Goal: Information Seeking & Learning: Check status

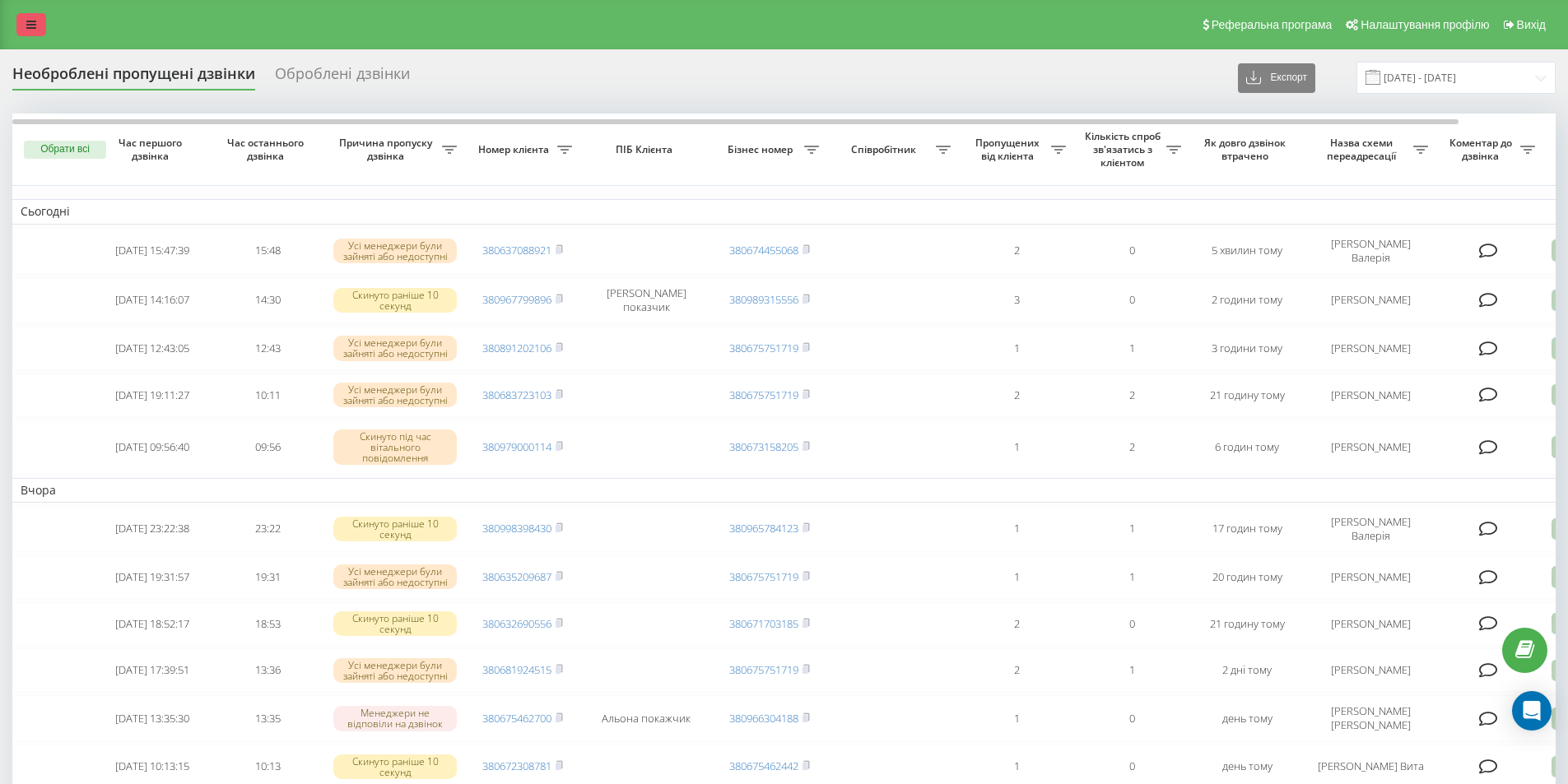
click at [33, 26] on icon at bounding box center [31, 24] width 10 height 11
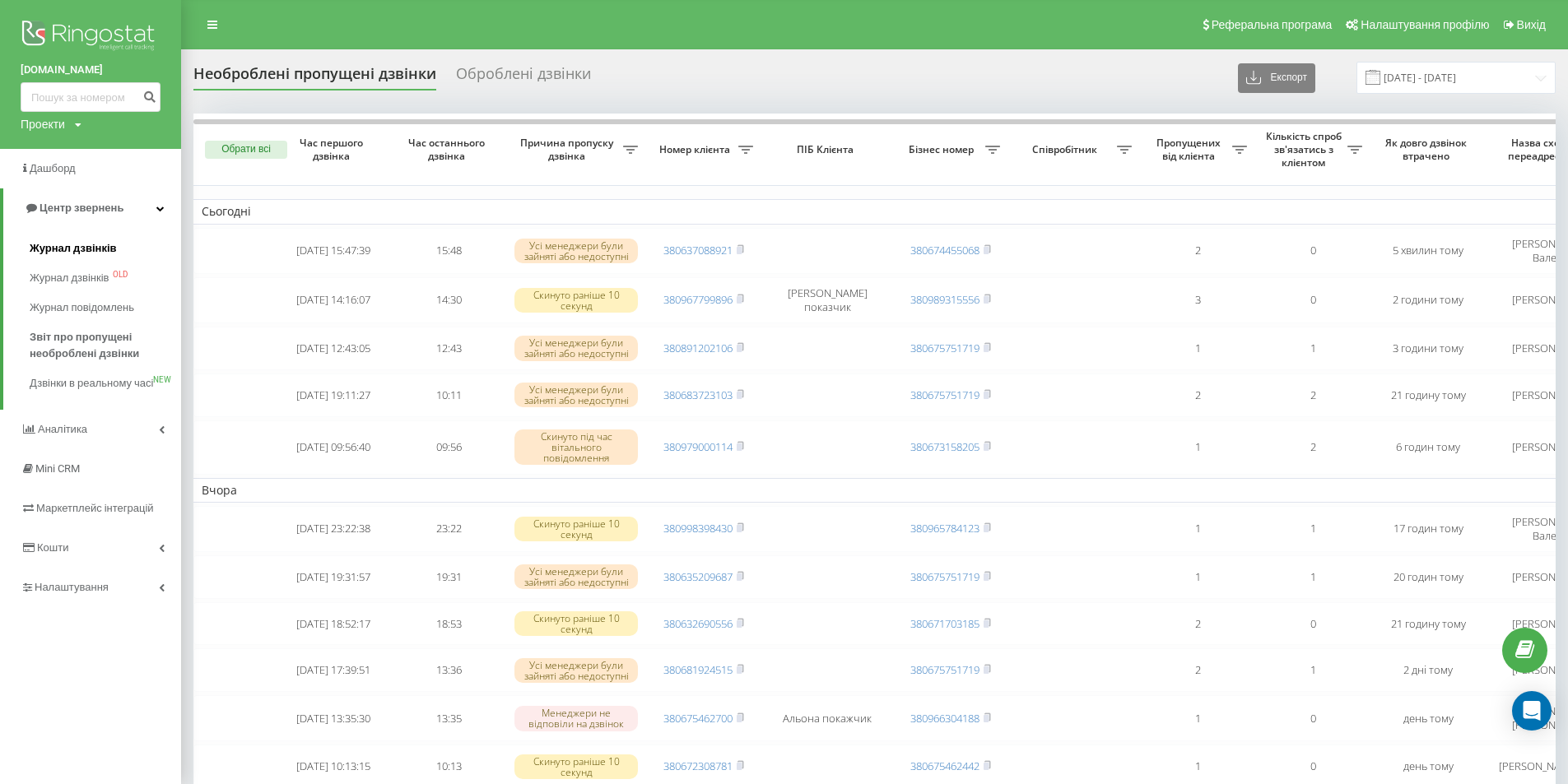
click at [47, 249] on span "Журнал дзвінків" at bounding box center [73, 249] width 87 height 17
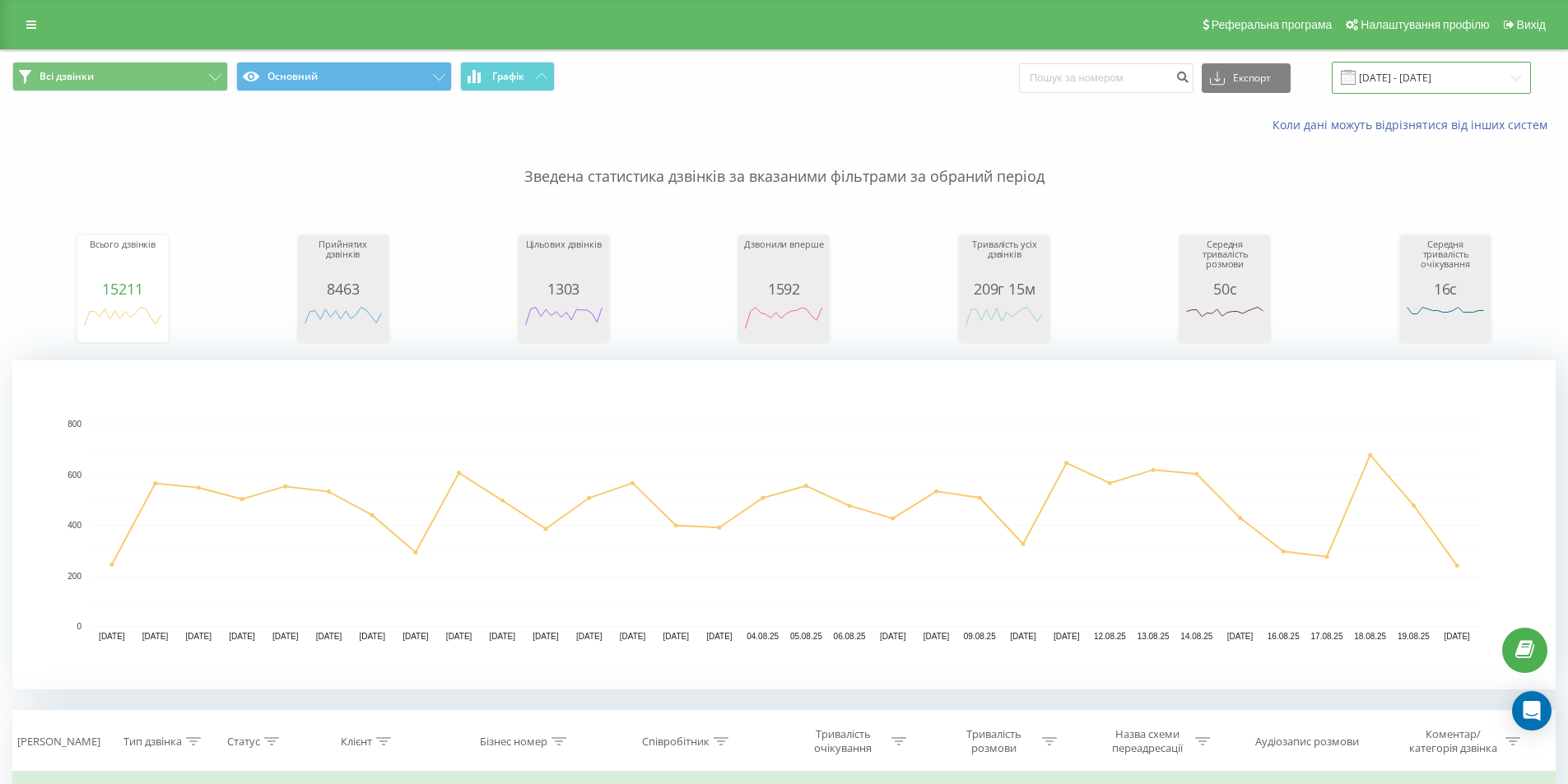
click at [1400, 78] on input "[DATE] - [DATE]" at bounding box center [1431, 78] width 199 height 32
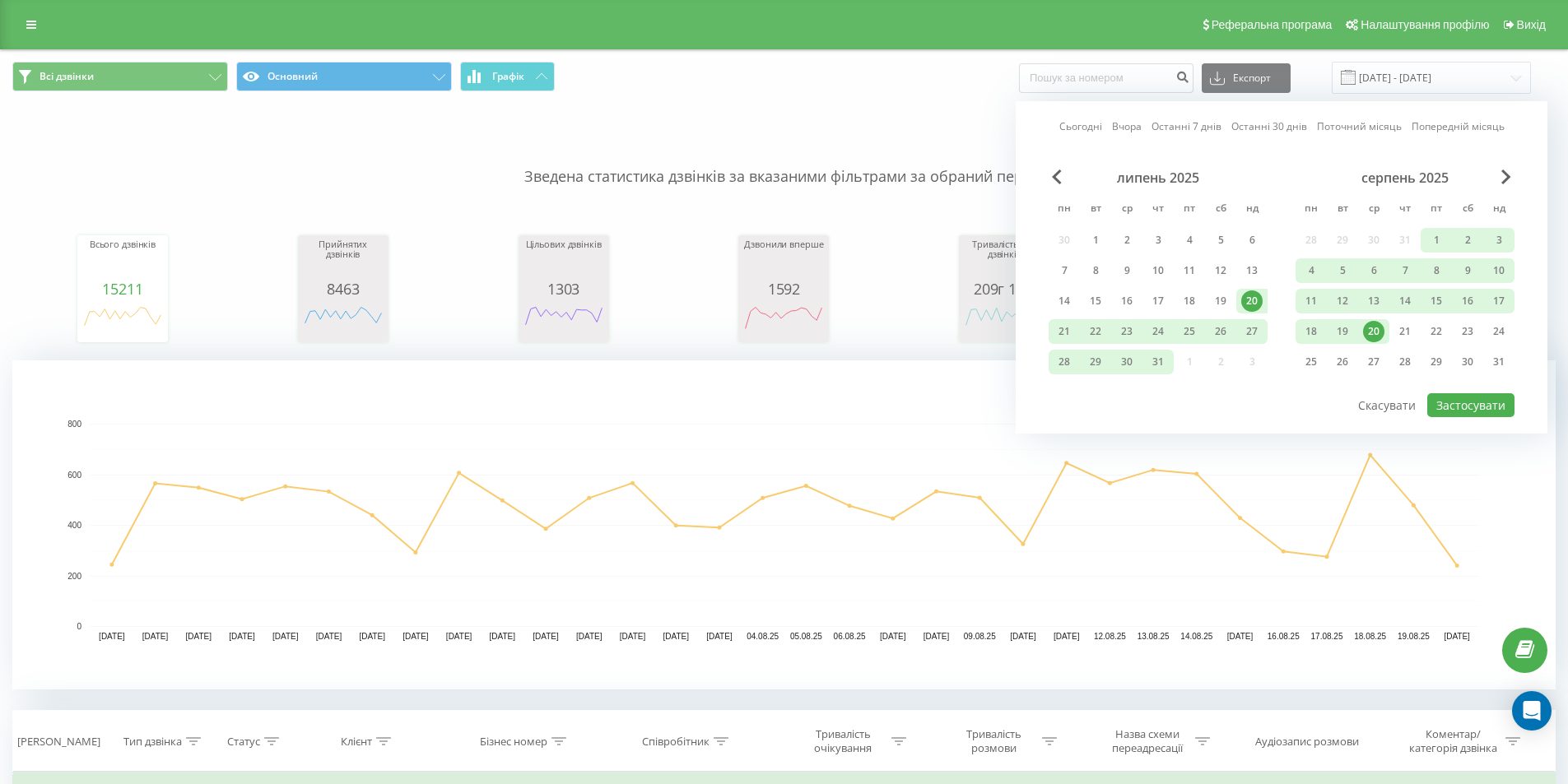
click at [1369, 331] on div "20" at bounding box center [1373, 331] width 22 height 21
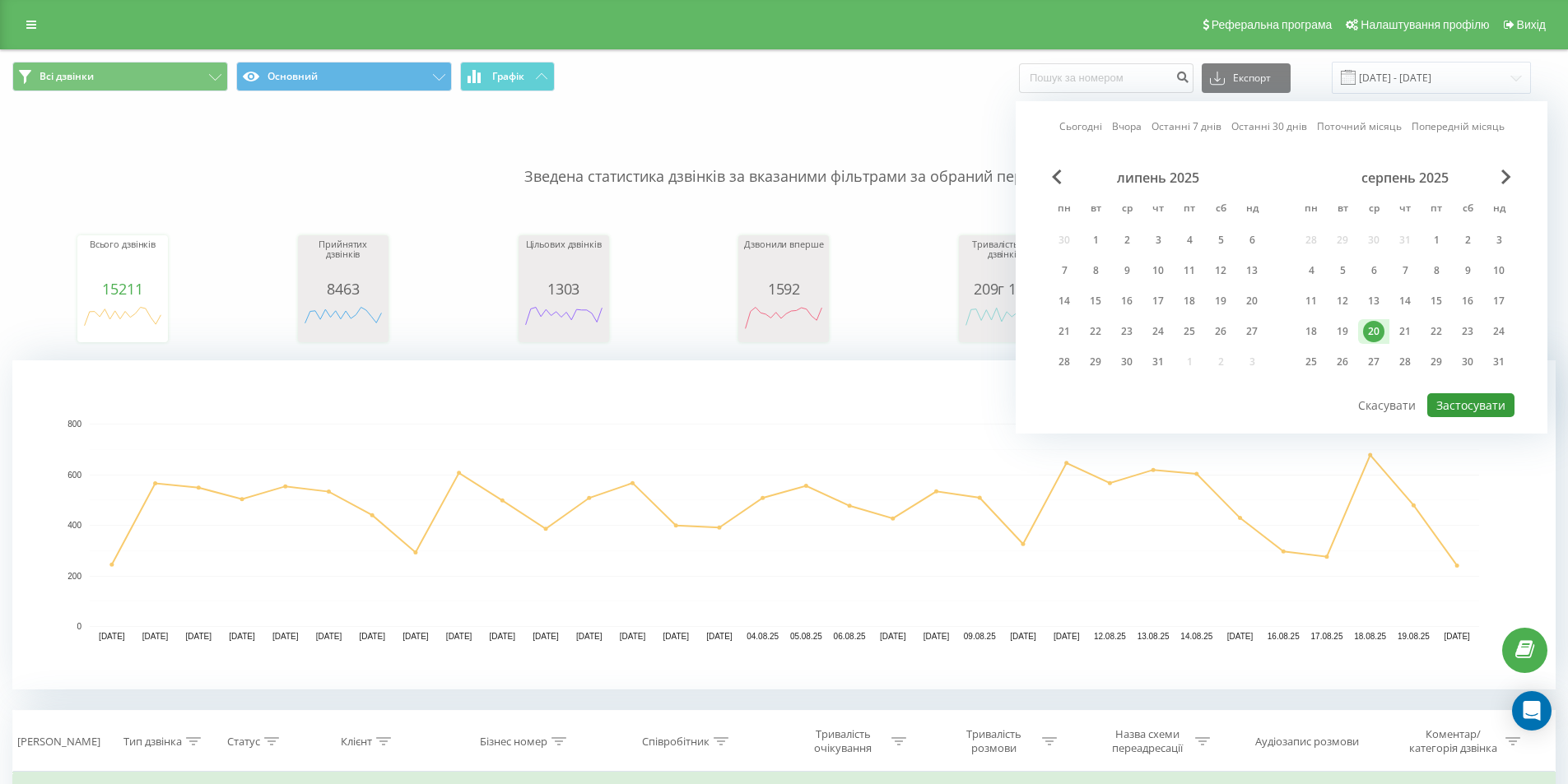
click at [1468, 410] on button "Застосувати" at bounding box center [1470, 406] width 87 height 24
type input "20.08.2025 - 20.08.2025"
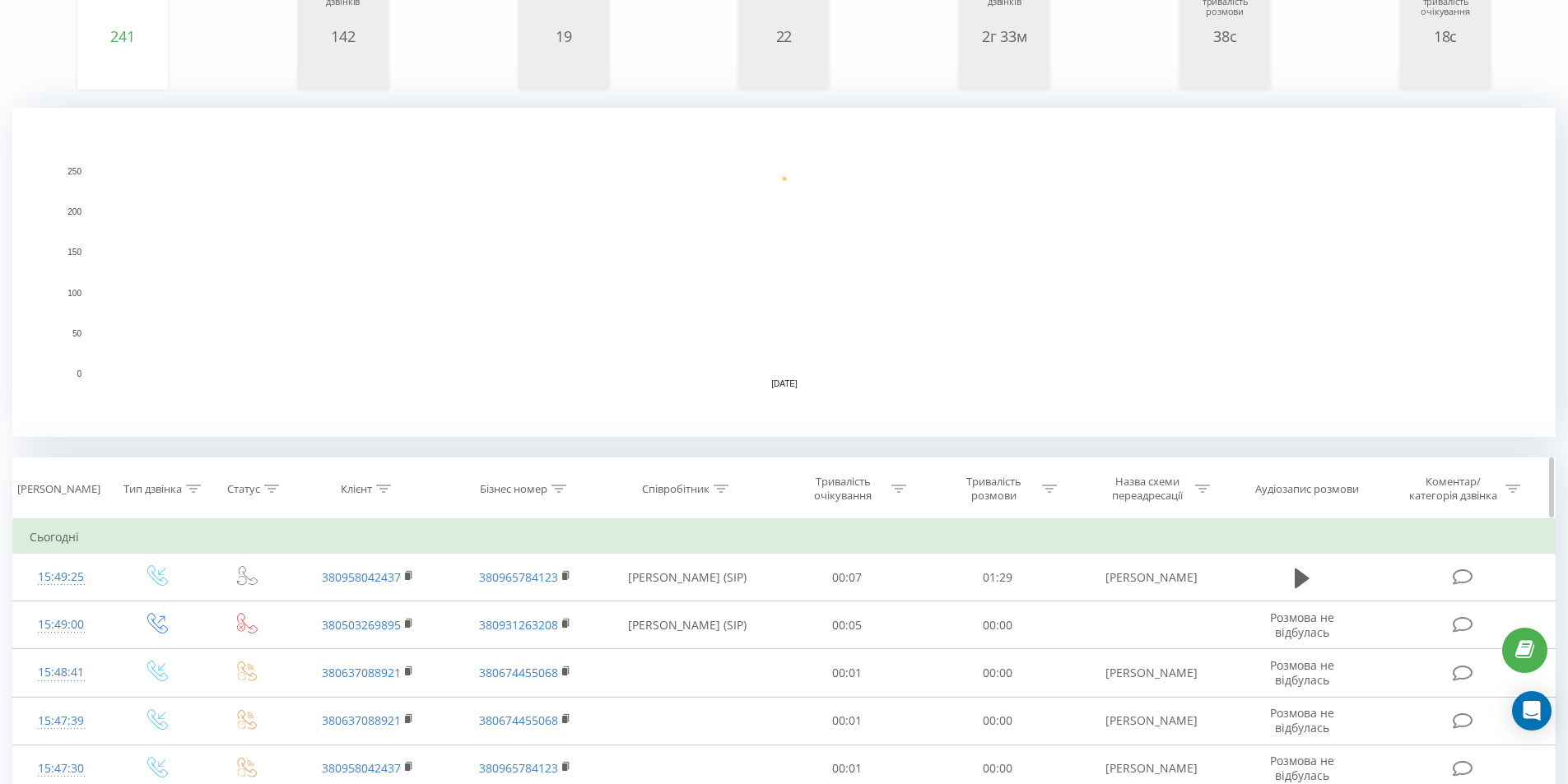
scroll to position [274, 0]
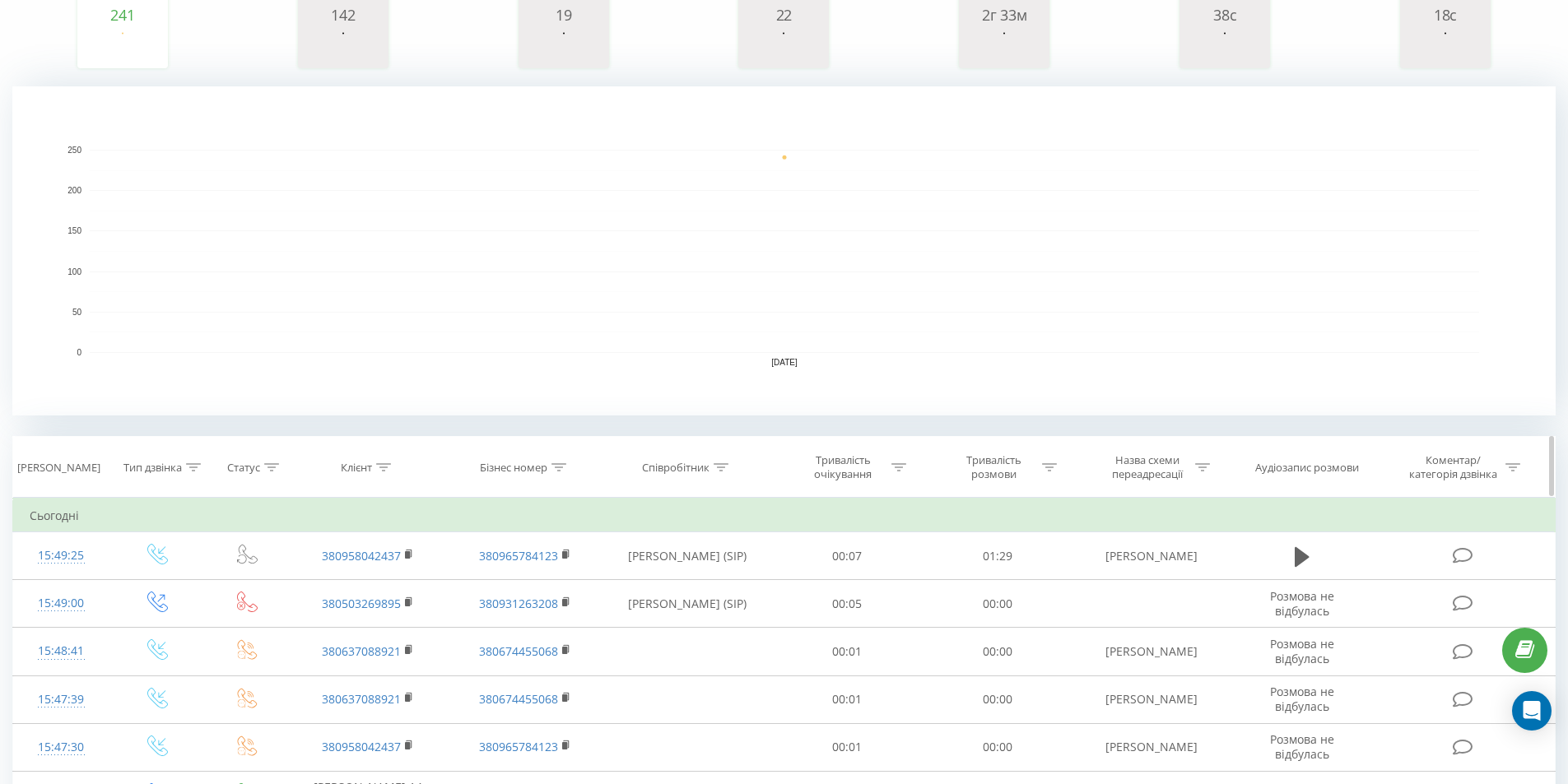
click at [720, 469] on icon at bounding box center [721, 467] width 15 height 8
click at [645, 592] on input "text" at bounding box center [686, 585] width 145 height 29
click button "OK" at bounding box center [722, 618] width 70 height 21
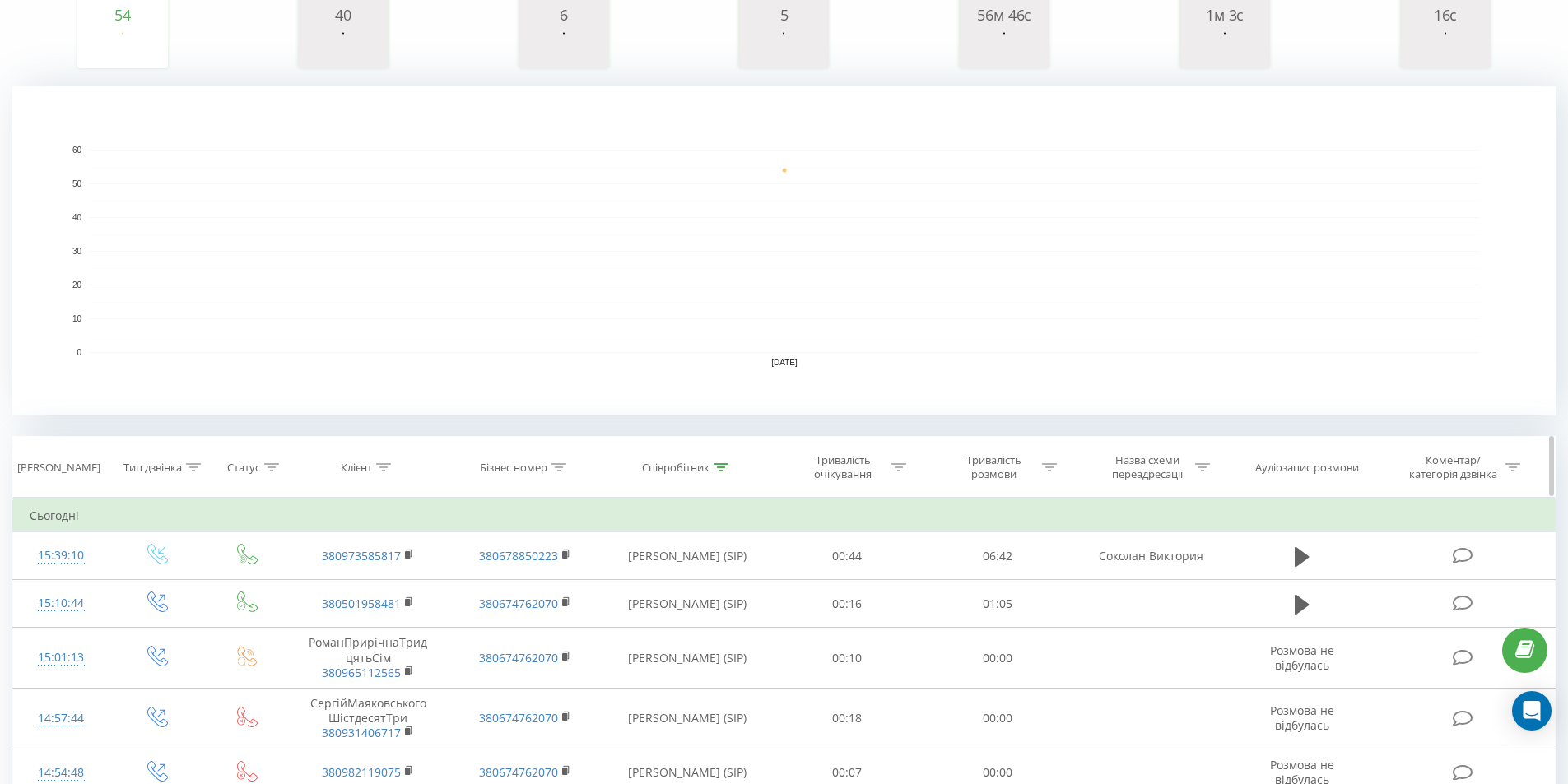
click at [720, 463] on icon at bounding box center [721, 467] width 15 height 8
click at [727, 465] on icon at bounding box center [721, 467] width 15 height 8
click at [657, 590] on input "соколан" at bounding box center [686, 585] width 145 height 29
type input "с"
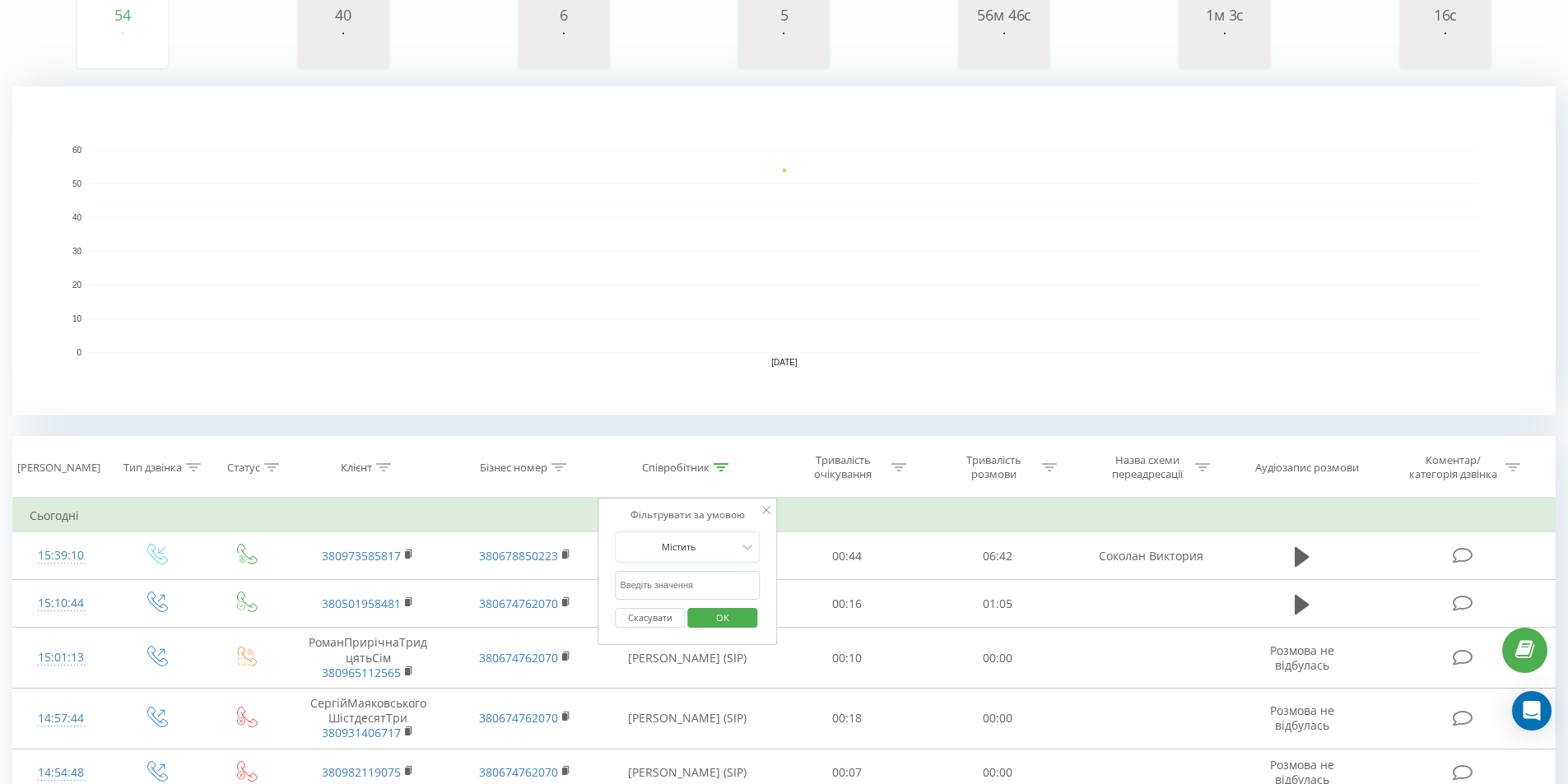
click at [731, 615] on span "OK" at bounding box center [722, 617] width 46 height 25
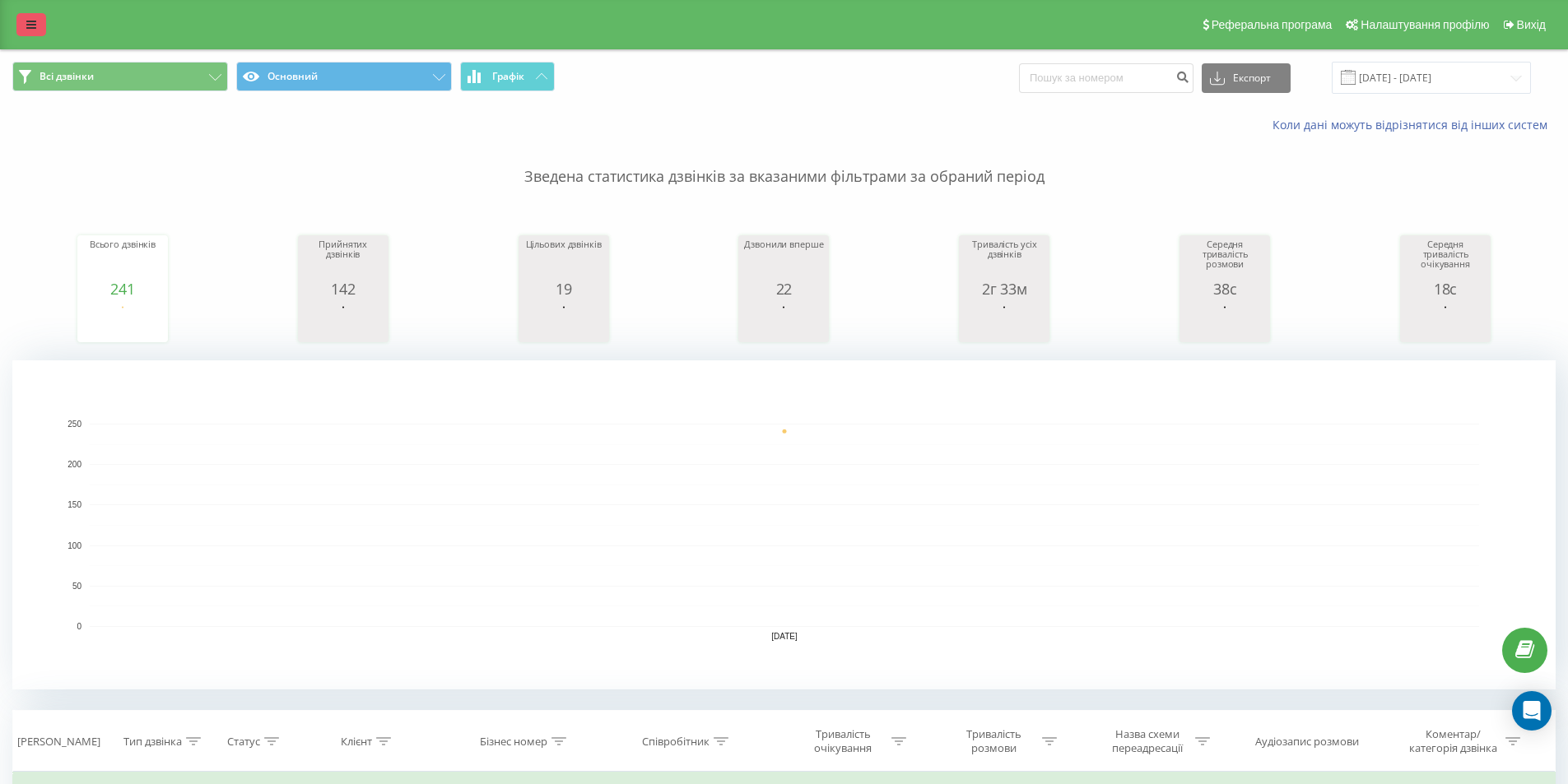
click at [31, 25] on icon at bounding box center [31, 24] width 10 height 11
click at [31, 20] on icon at bounding box center [31, 24] width 10 height 11
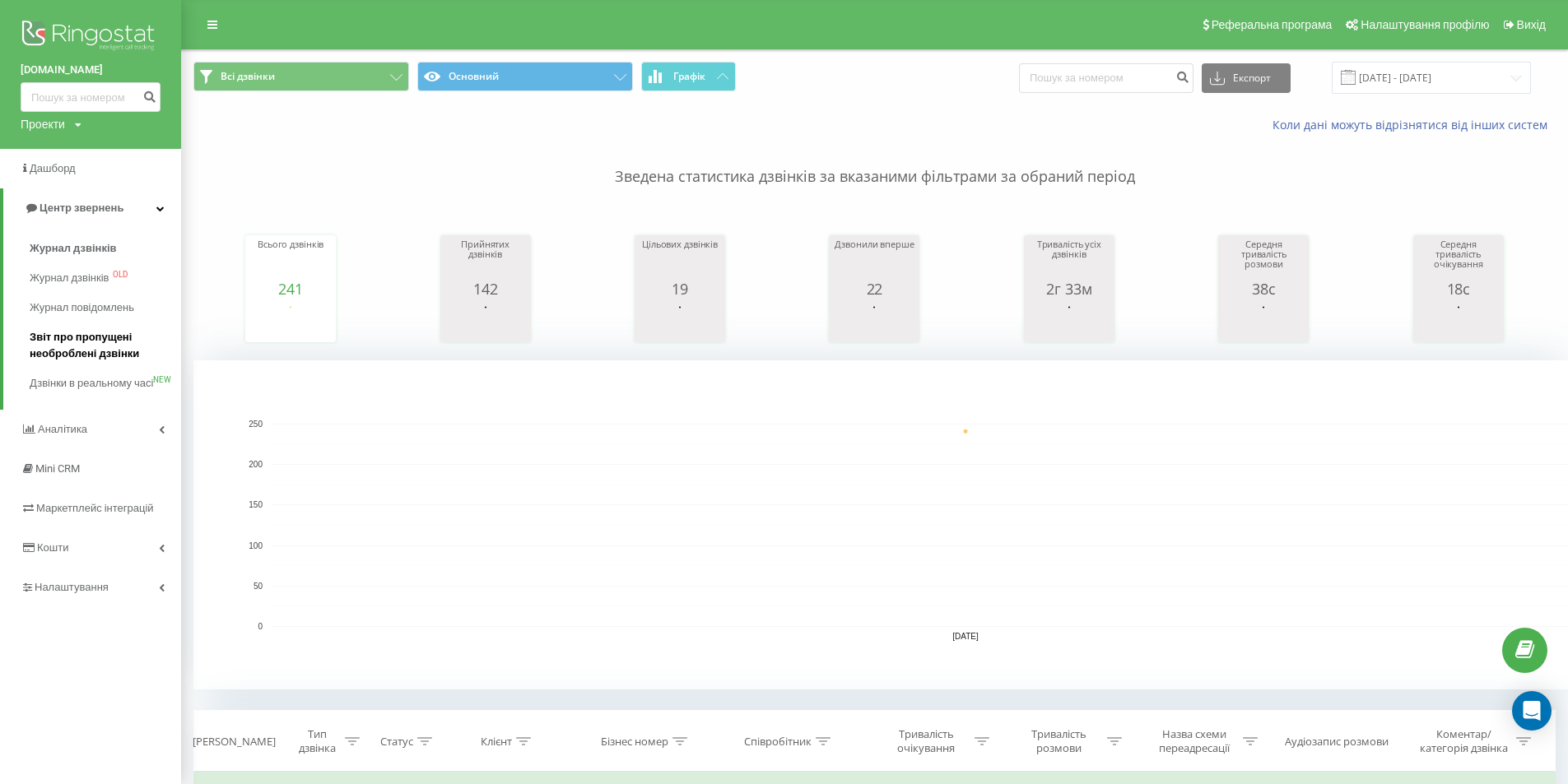
click at [86, 345] on span "Звіт про пропущені необроблені дзвінки" at bounding box center [101, 345] width 143 height 33
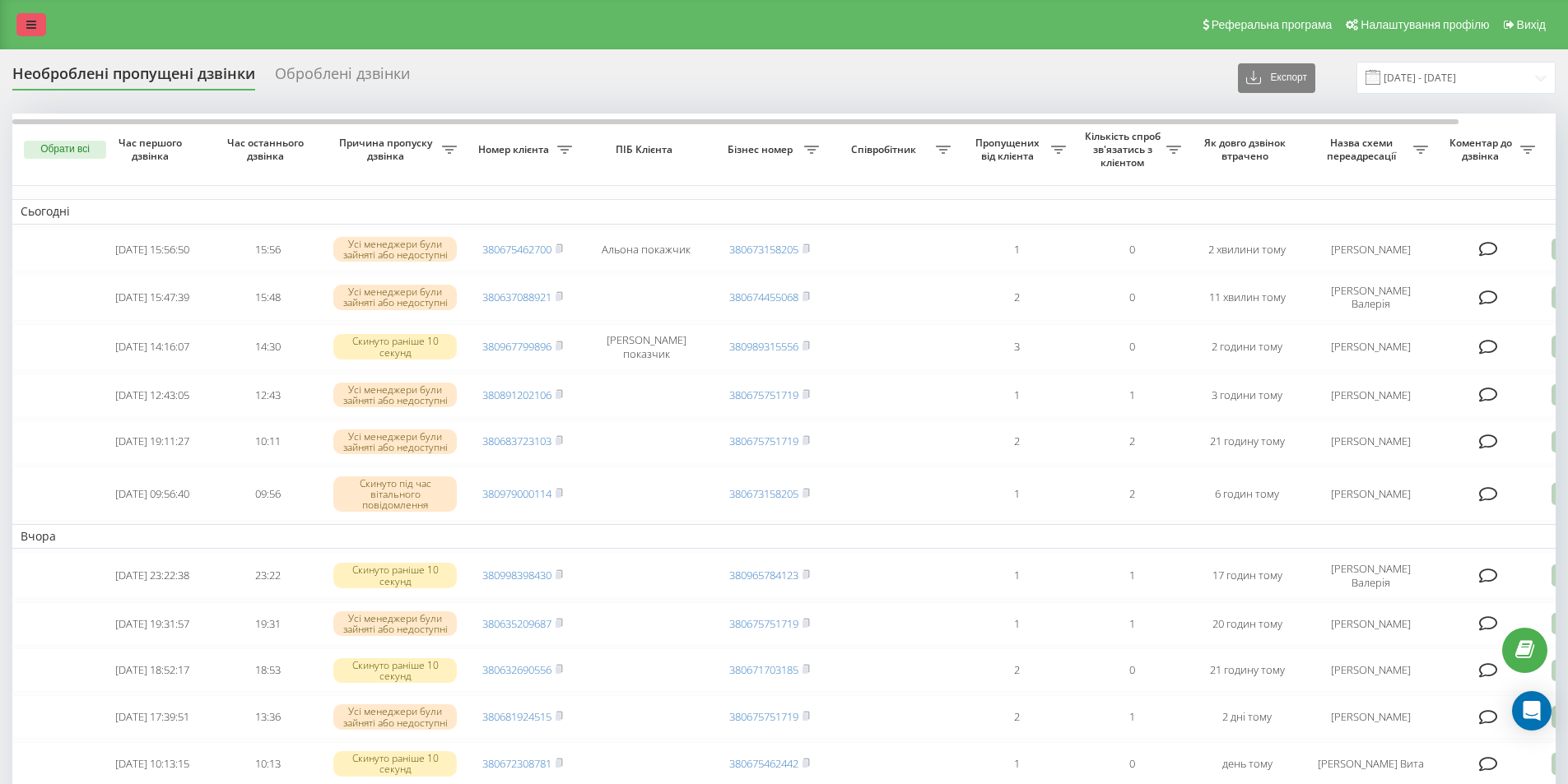
click at [39, 23] on link at bounding box center [32, 24] width 30 height 23
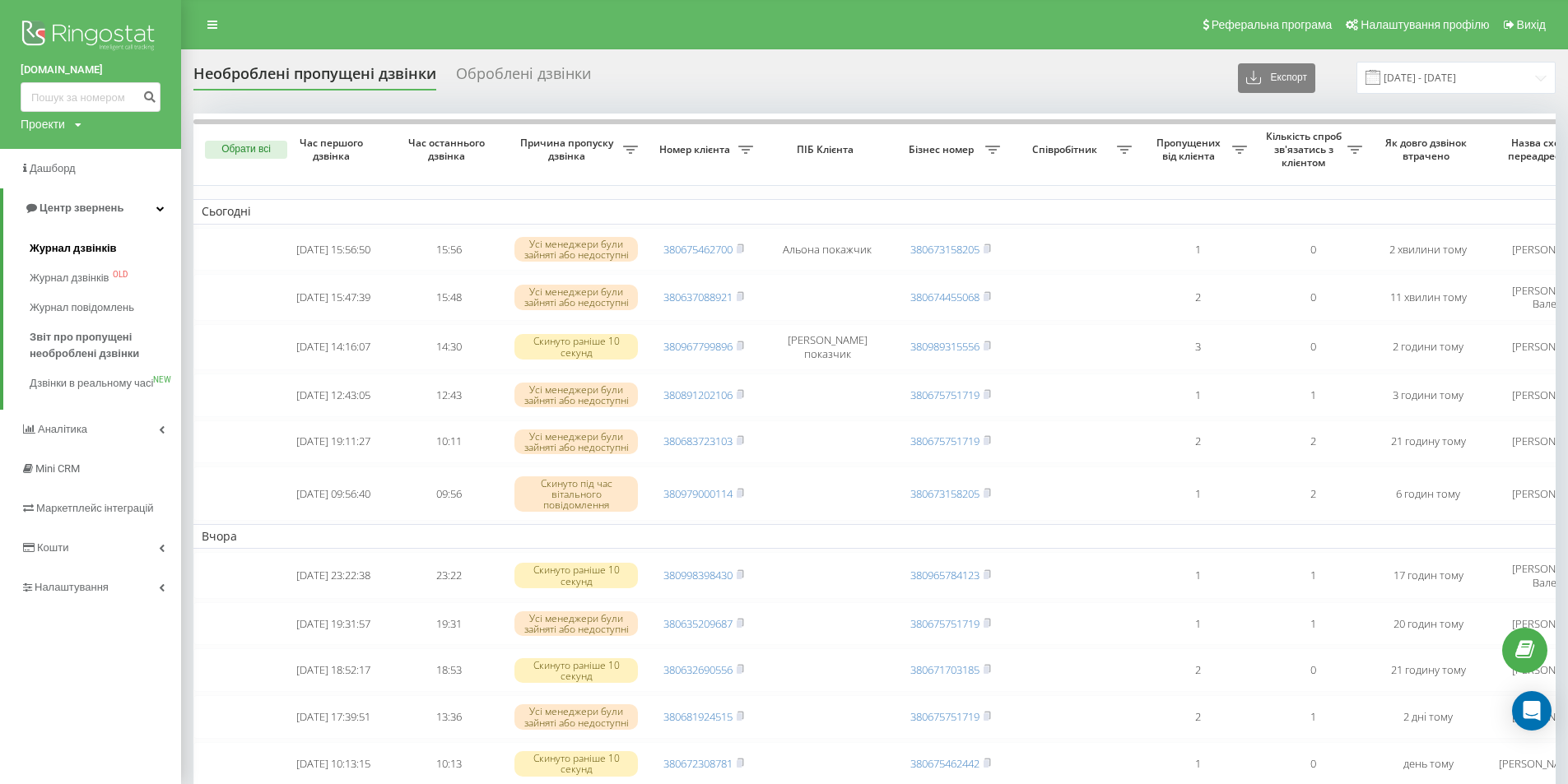
click at [73, 244] on span "Журнал дзвінків" at bounding box center [73, 249] width 87 height 17
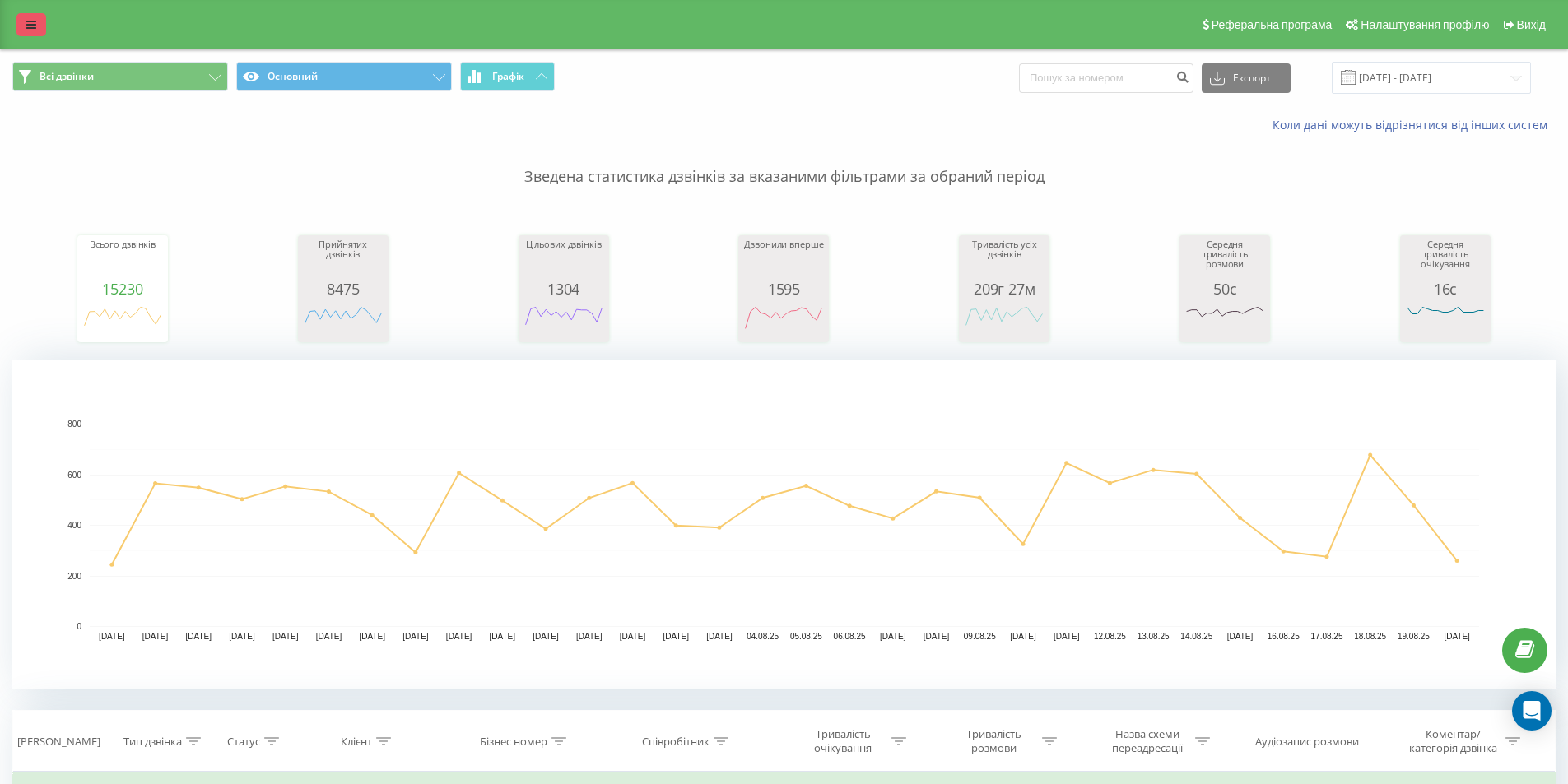
click at [34, 31] on link at bounding box center [32, 24] width 30 height 23
click at [30, 17] on link at bounding box center [32, 24] width 30 height 23
click at [31, 25] on icon at bounding box center [31, 24] width 10 height 11
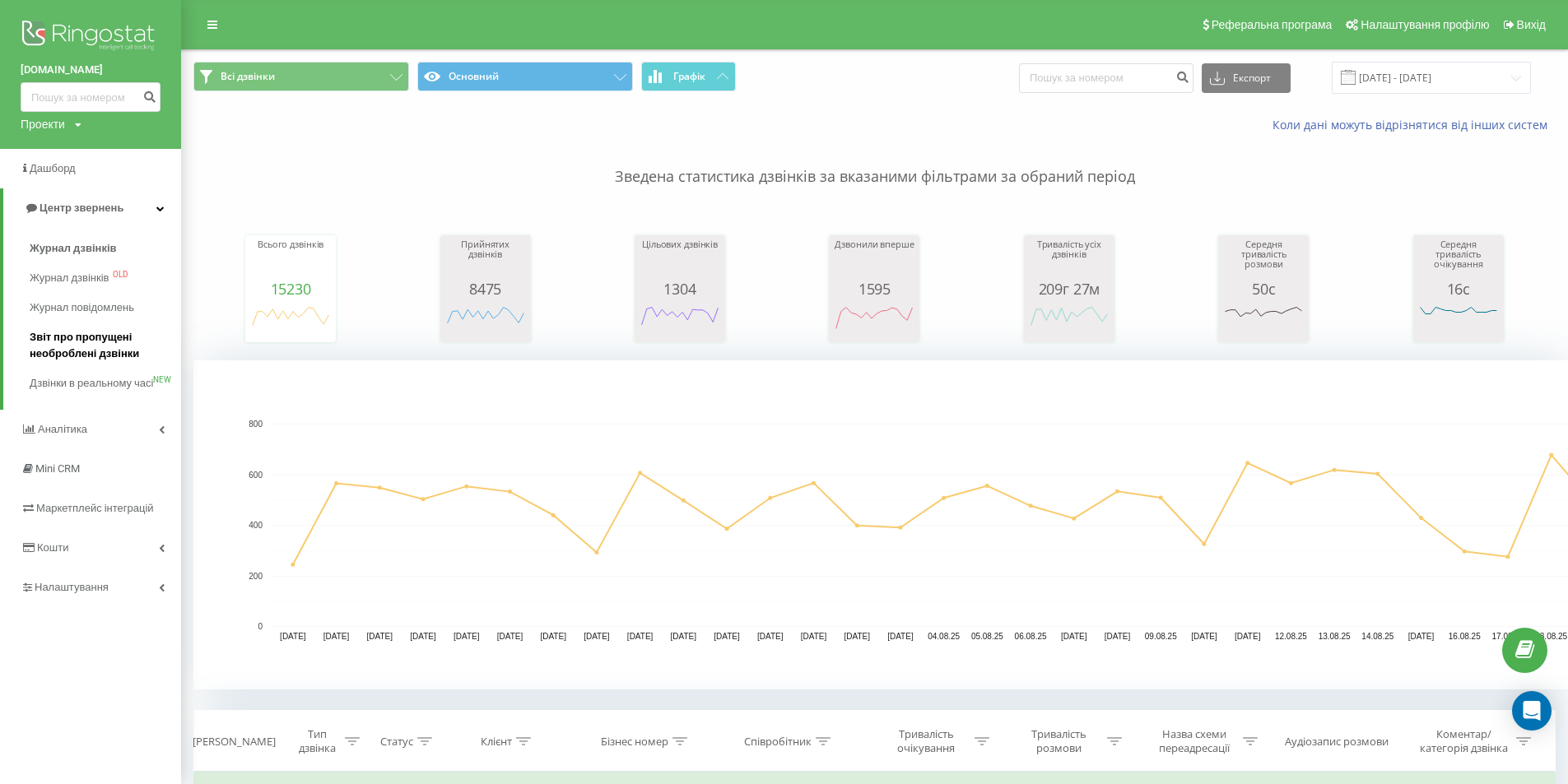
click at [100, 347] on span "Звіт про пропущені необроблені дзвінки" at bounding box center [101, 345] width 143 height 33
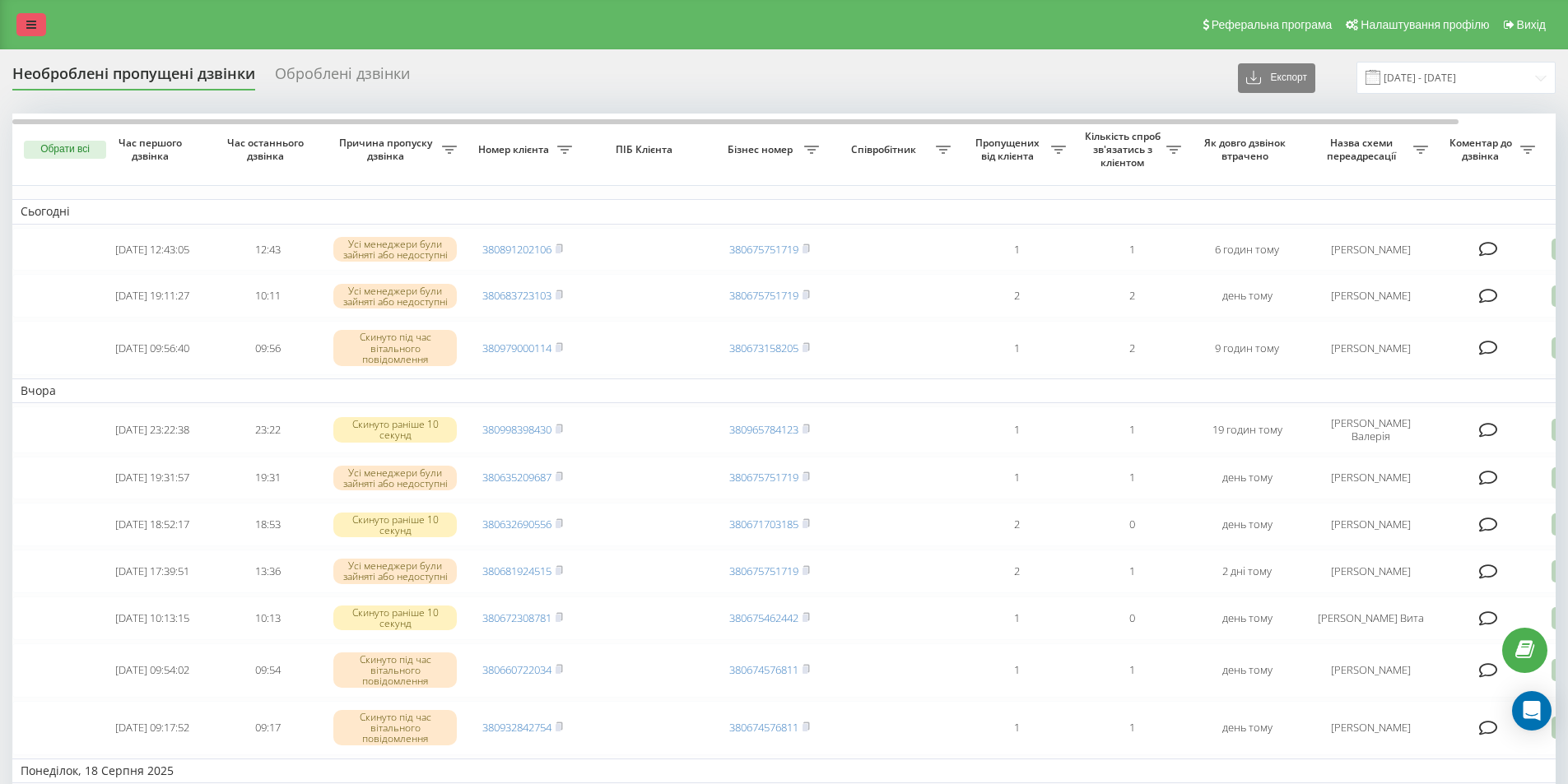
click at [31, 24] on icon at bounding box center [31, 24] width 10 height 11
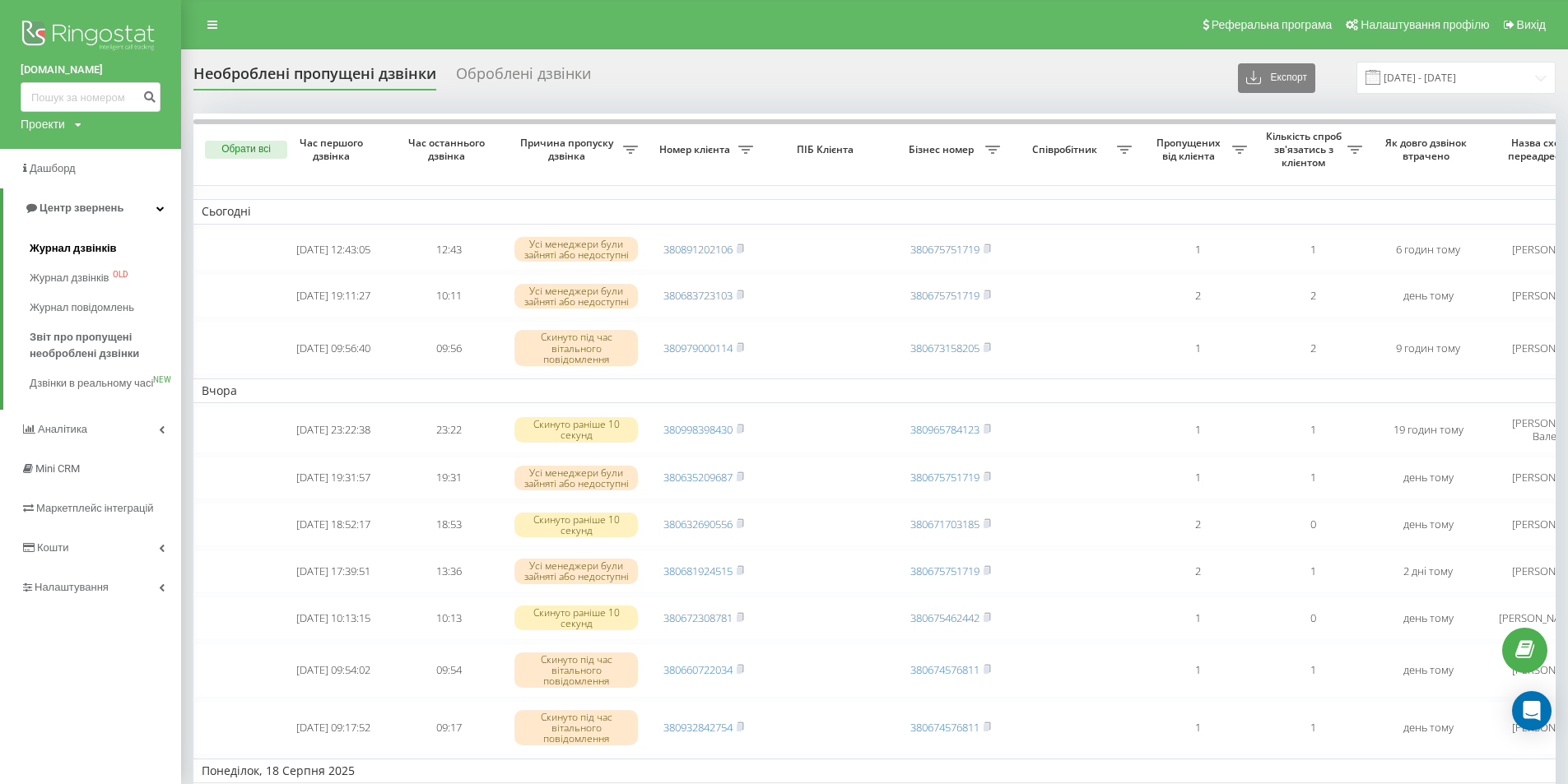
click at [66, 247] on span "Журнал дзвінків" at bounding box center [73, 249] width 87 height 17
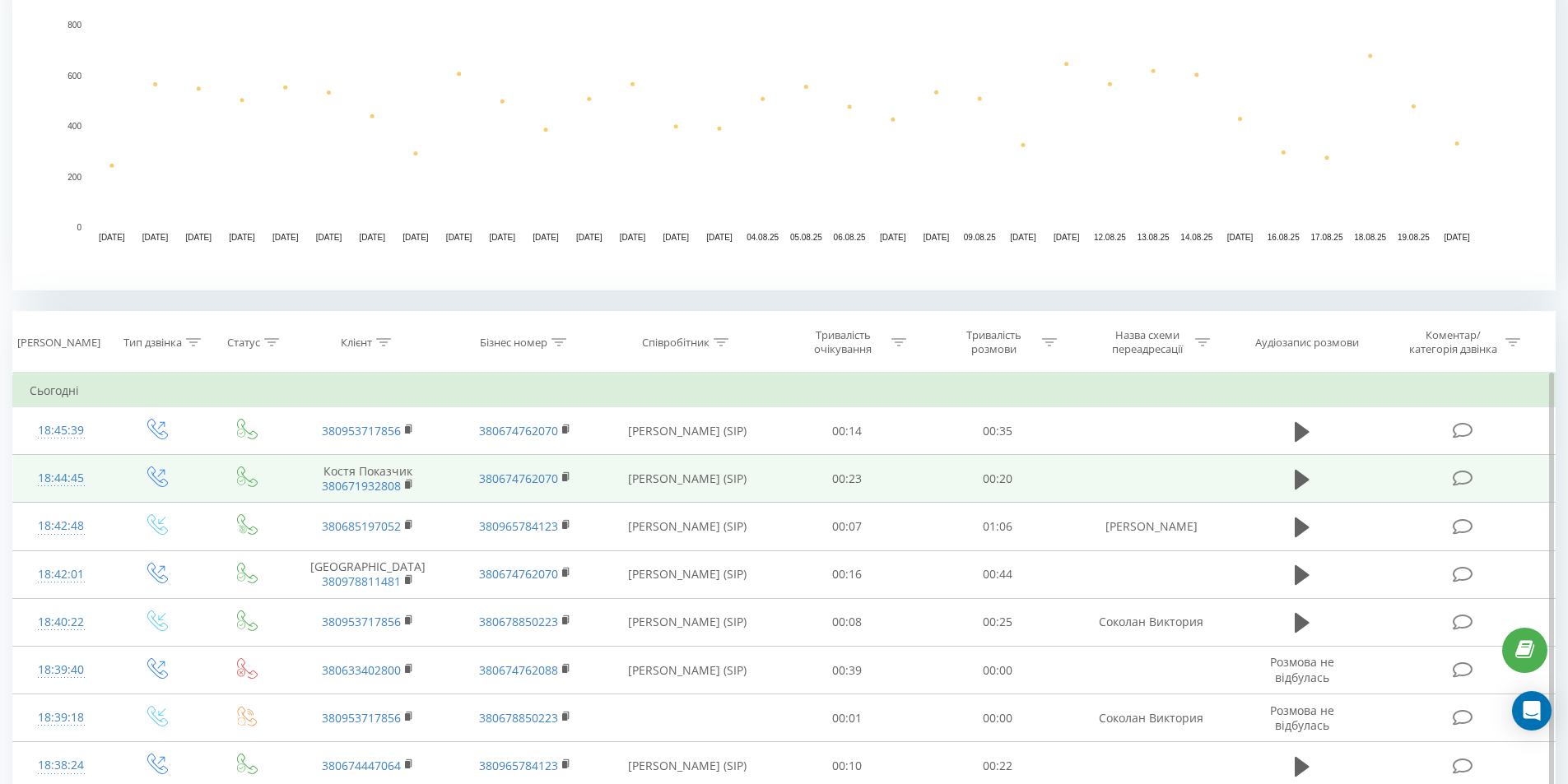
scroll to position [411, 0]
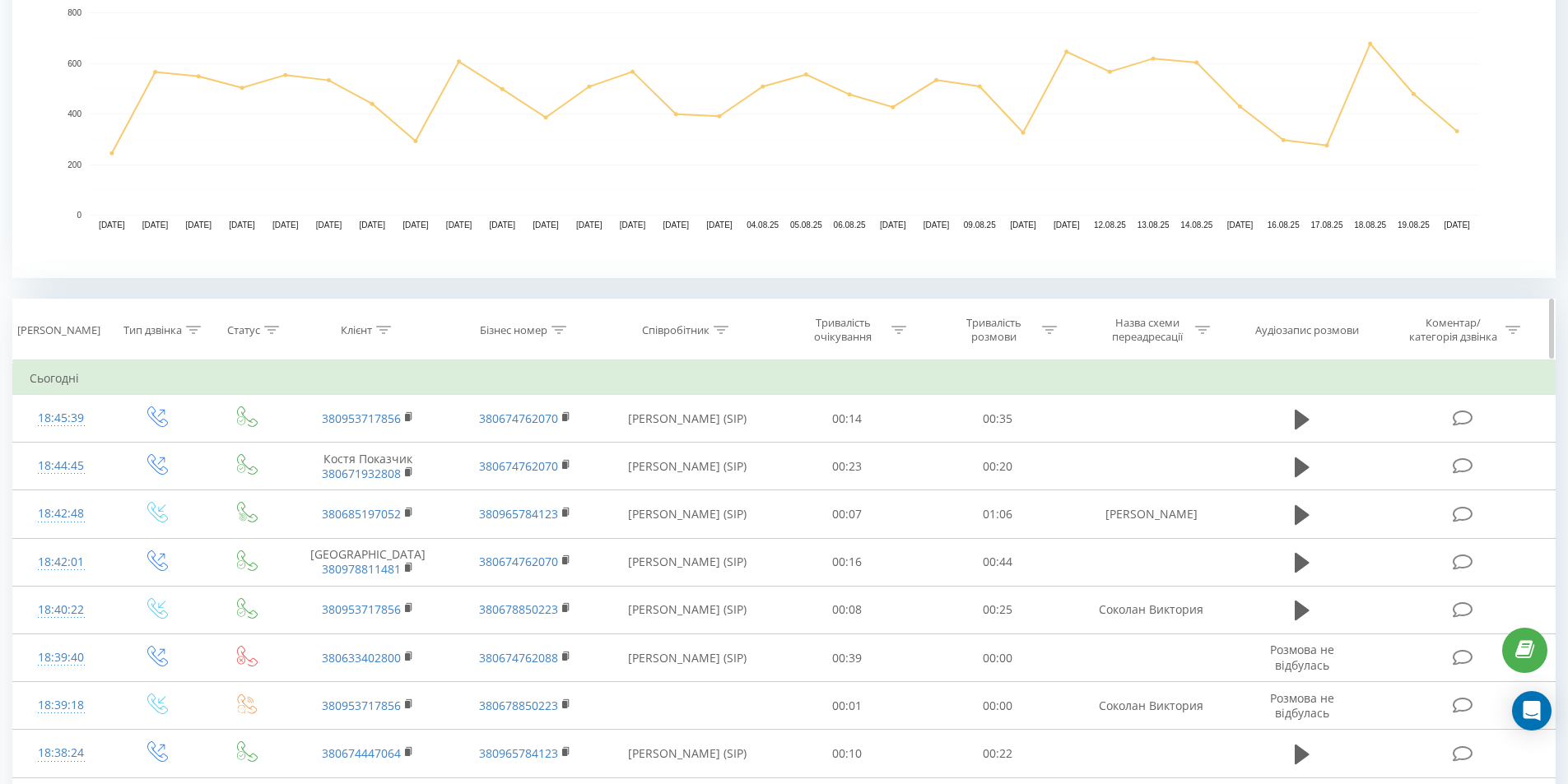
click at [726, 326] on icon at bounding box center [721, 330] width 15 height 8
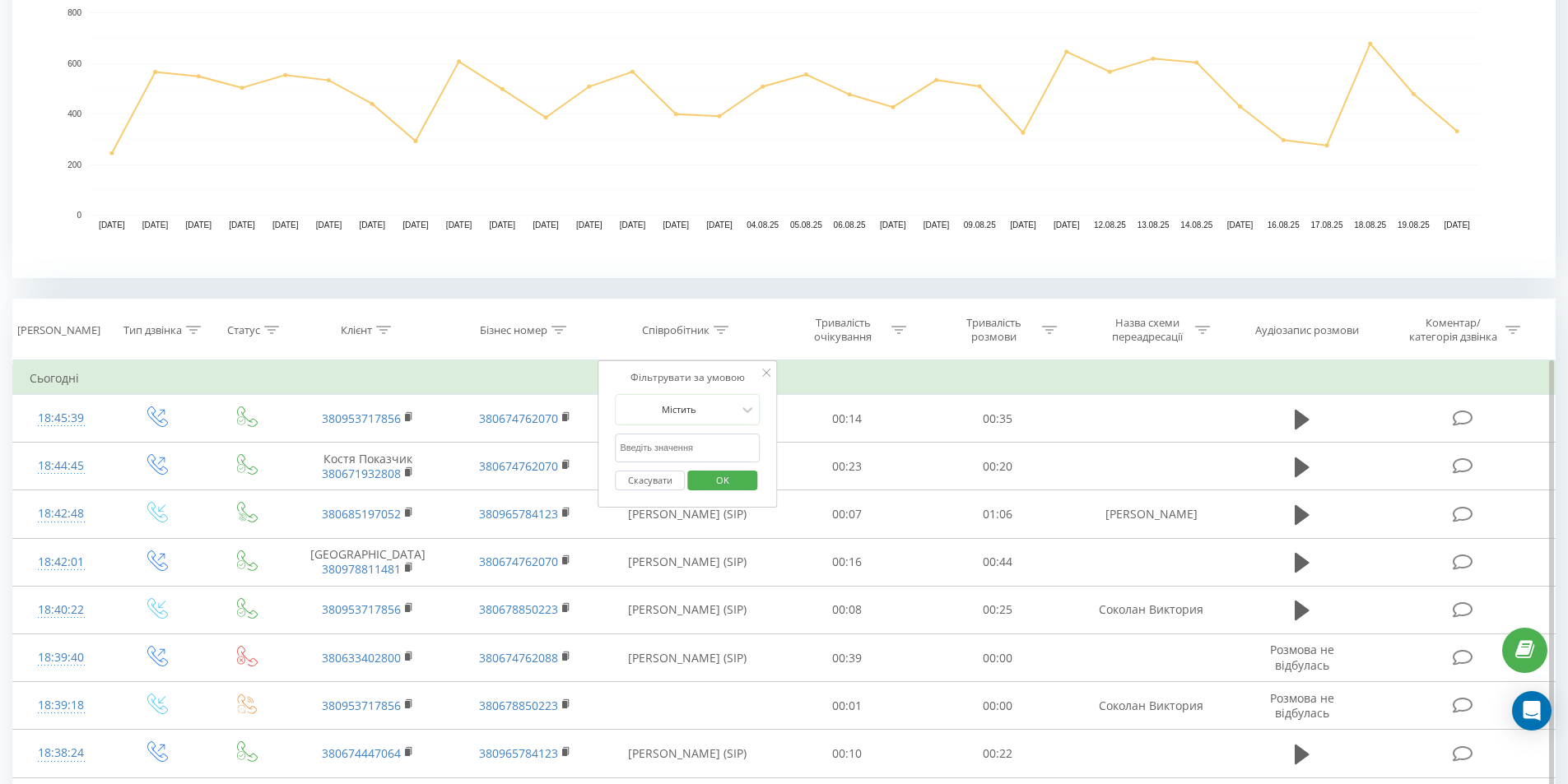
click at [683, 444] on input "text" at bounding box center [686, 448] width 145 height 29
type input "c"
type input "соколан"
click button "OK" at bounding box center [722, 480] width 70 height 21
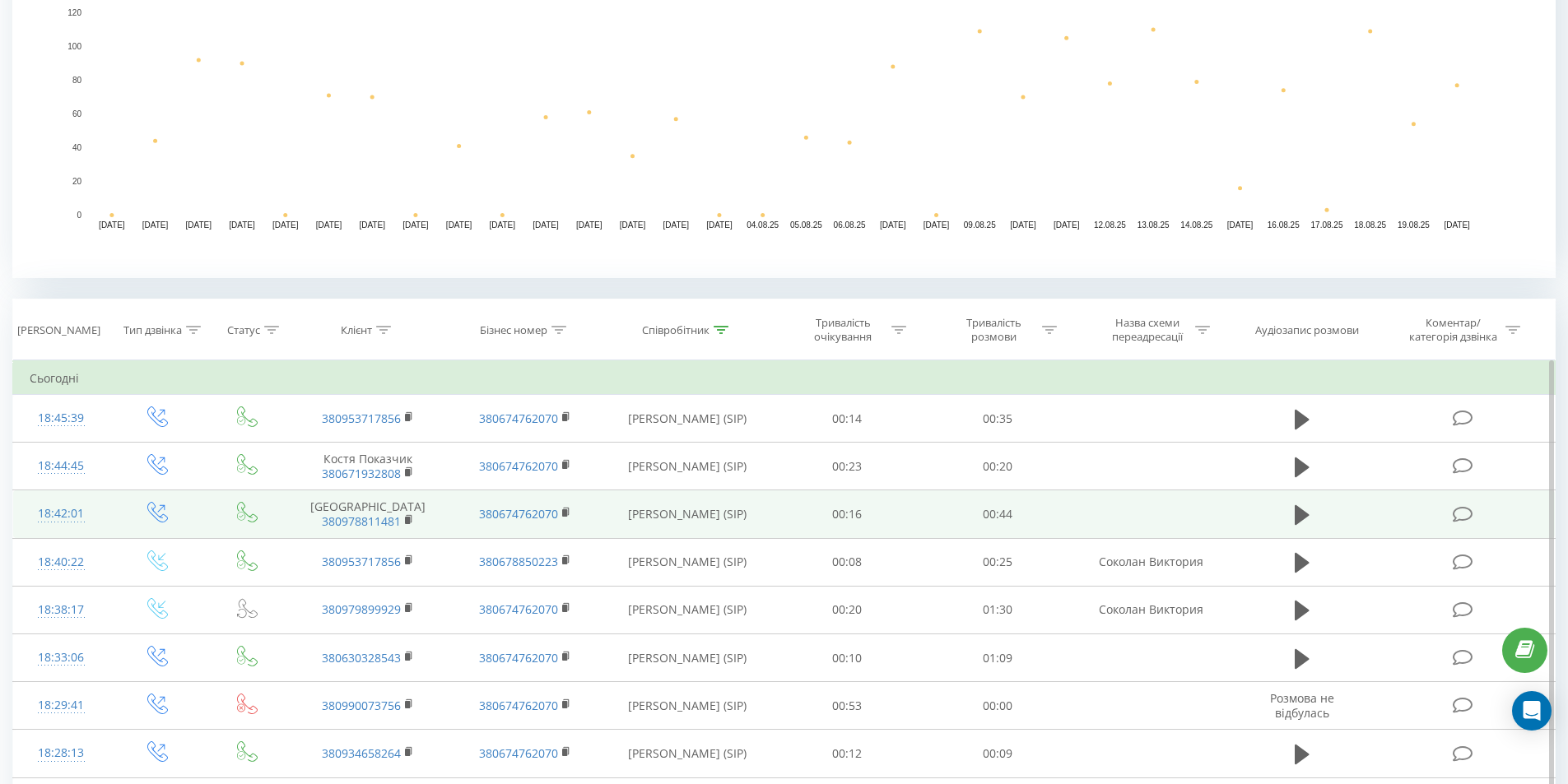
scroll to position [685, 0]
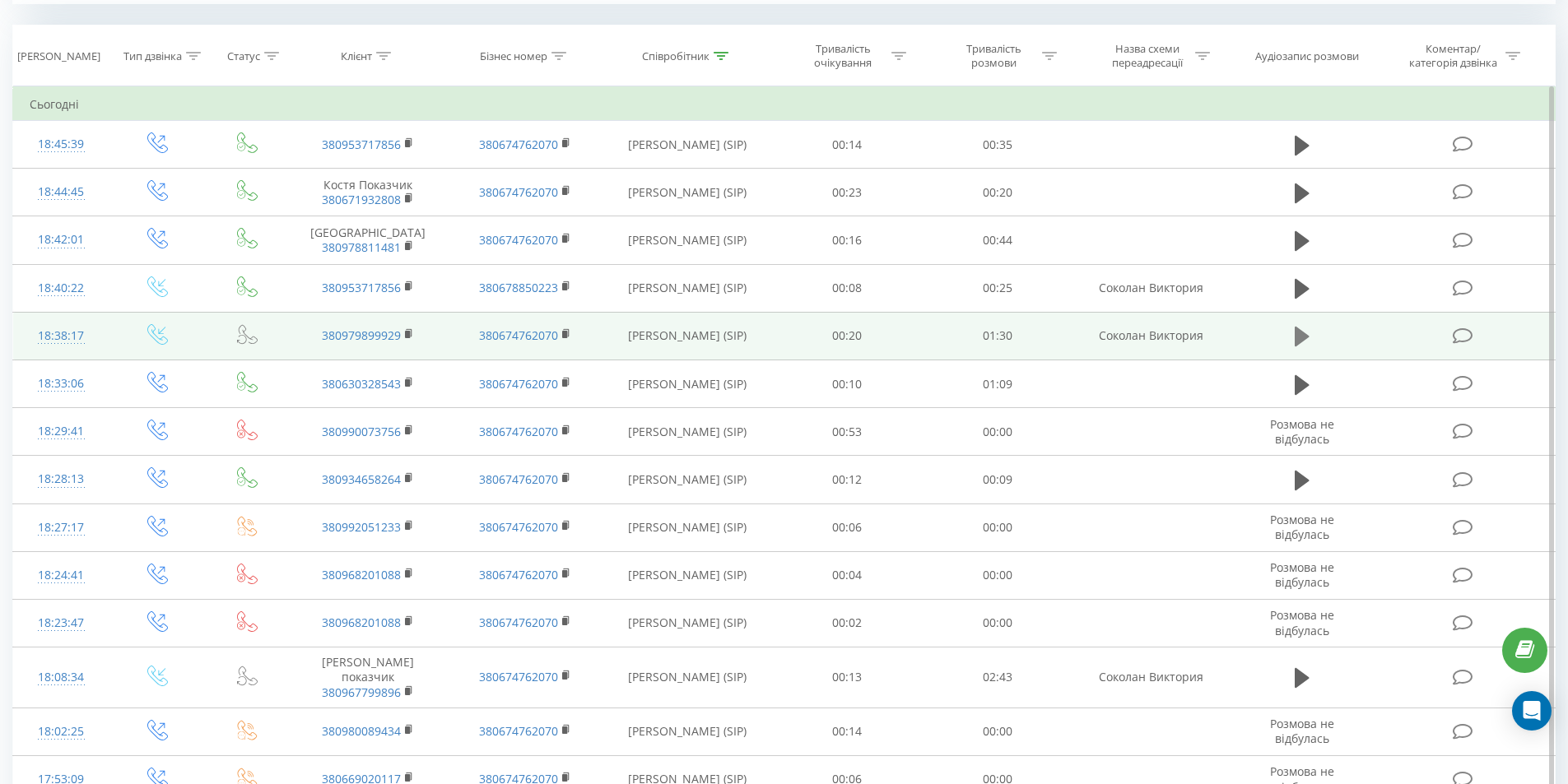
click at [1295, 347] on icon at bounding box center [1302, 335] width 15 height 20
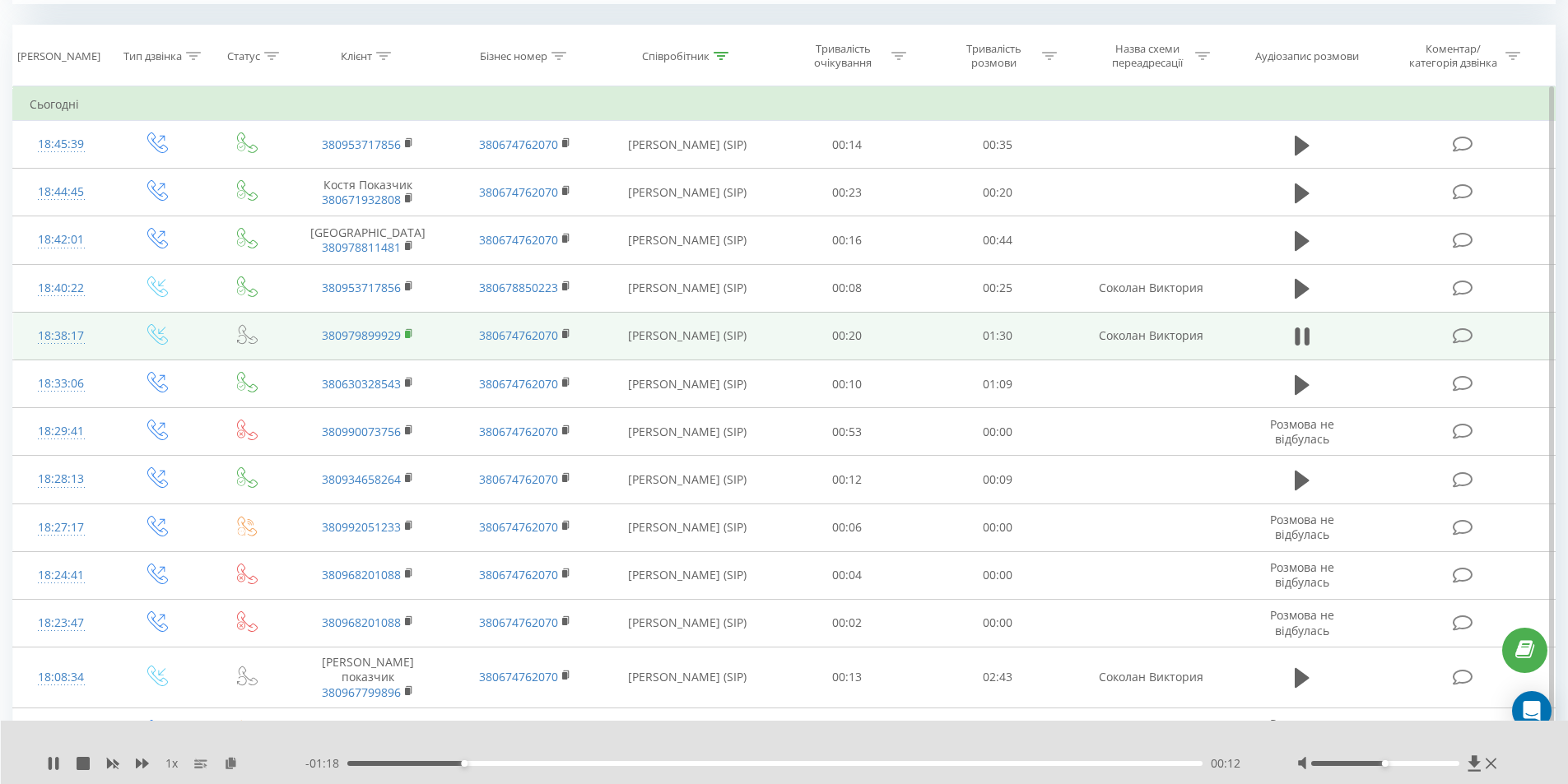
click at [406, 338] on rect at bounding box center [407, 335] width 5 height 7
click at [411, 336] on icon at bounding box center [410, 333] width 6 height 7
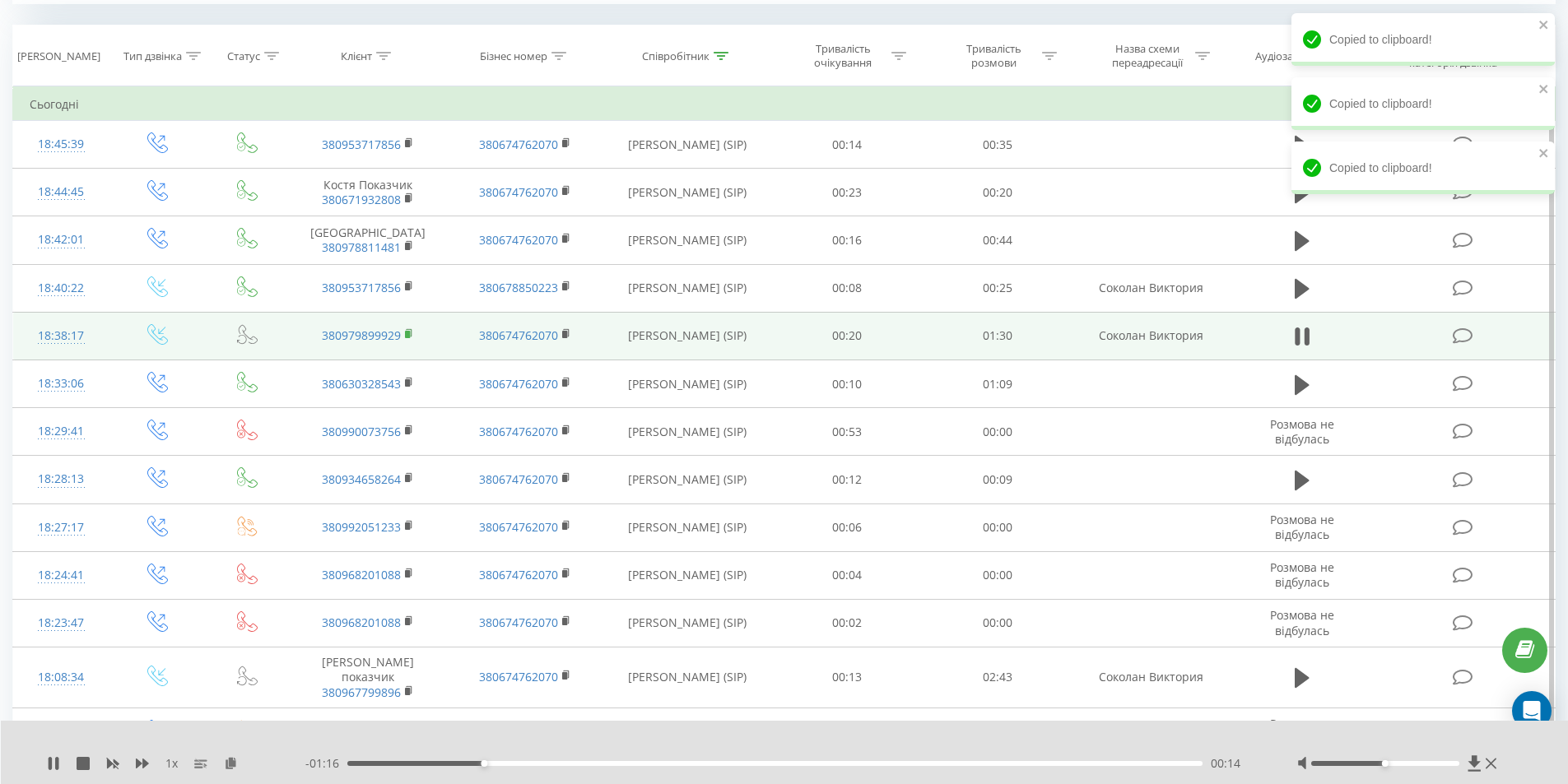
click at [406, 339] on icon at bounding box center [410, 334] width 9 height 11
click at [409, 338] on rect at bounding box center [407, 335] width 5 height 7
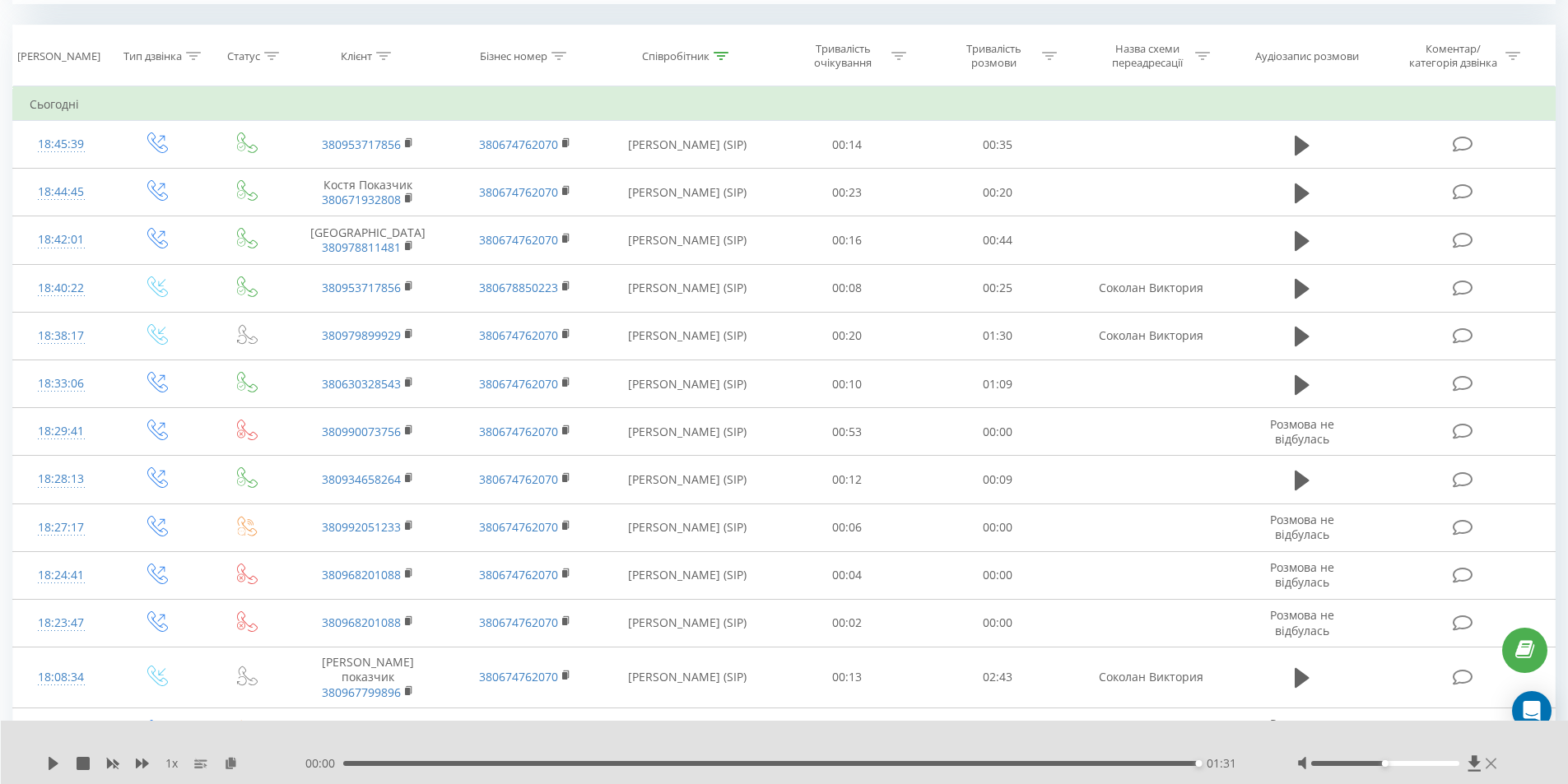
click at [1494, 761] on icon at bounding box center [1490, 763] width 10 height 13
click at [1494, 755] on td at bounding box center [1464, 731] width 181 height 48
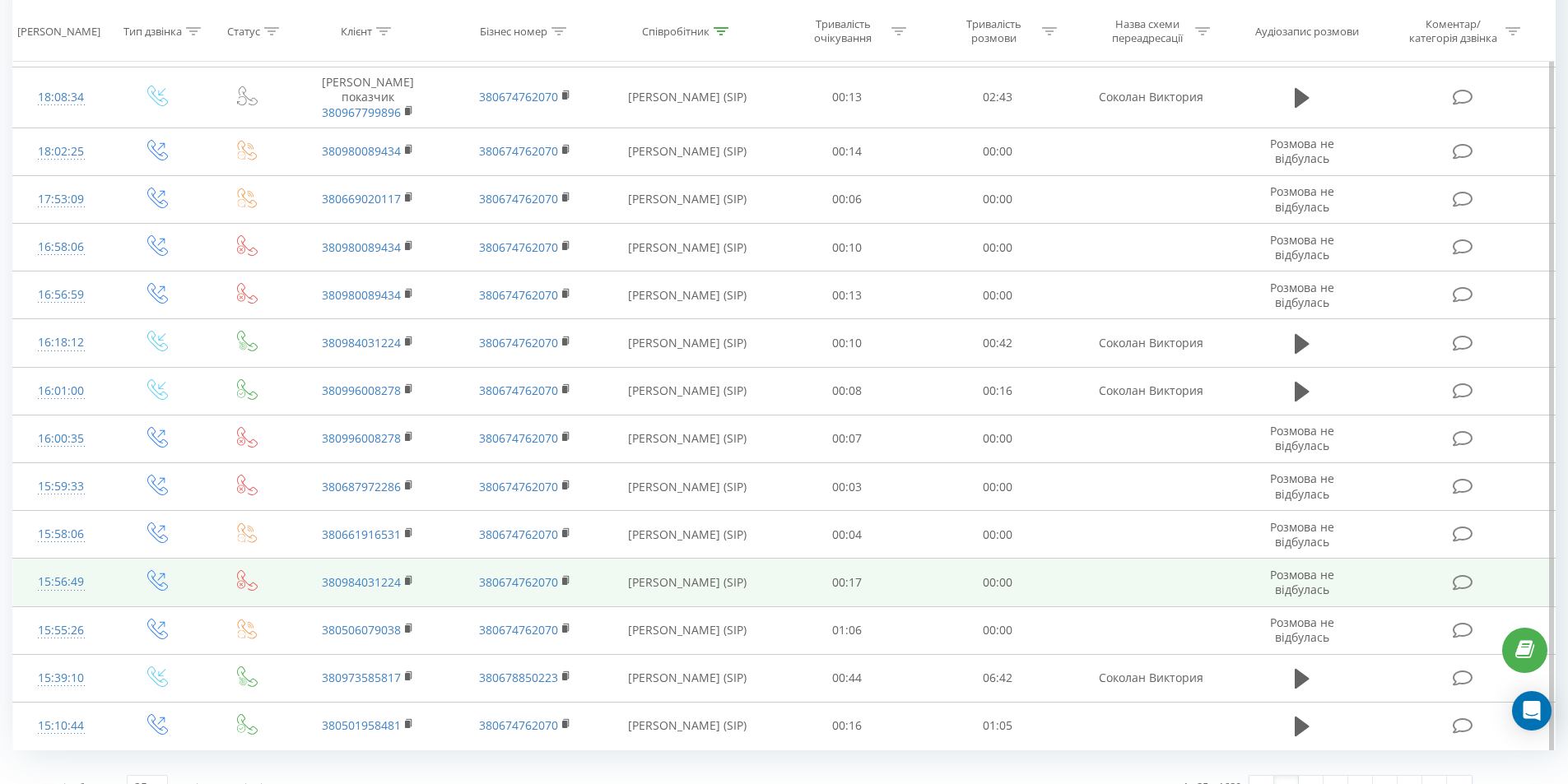
scroll to position [1306, 0]
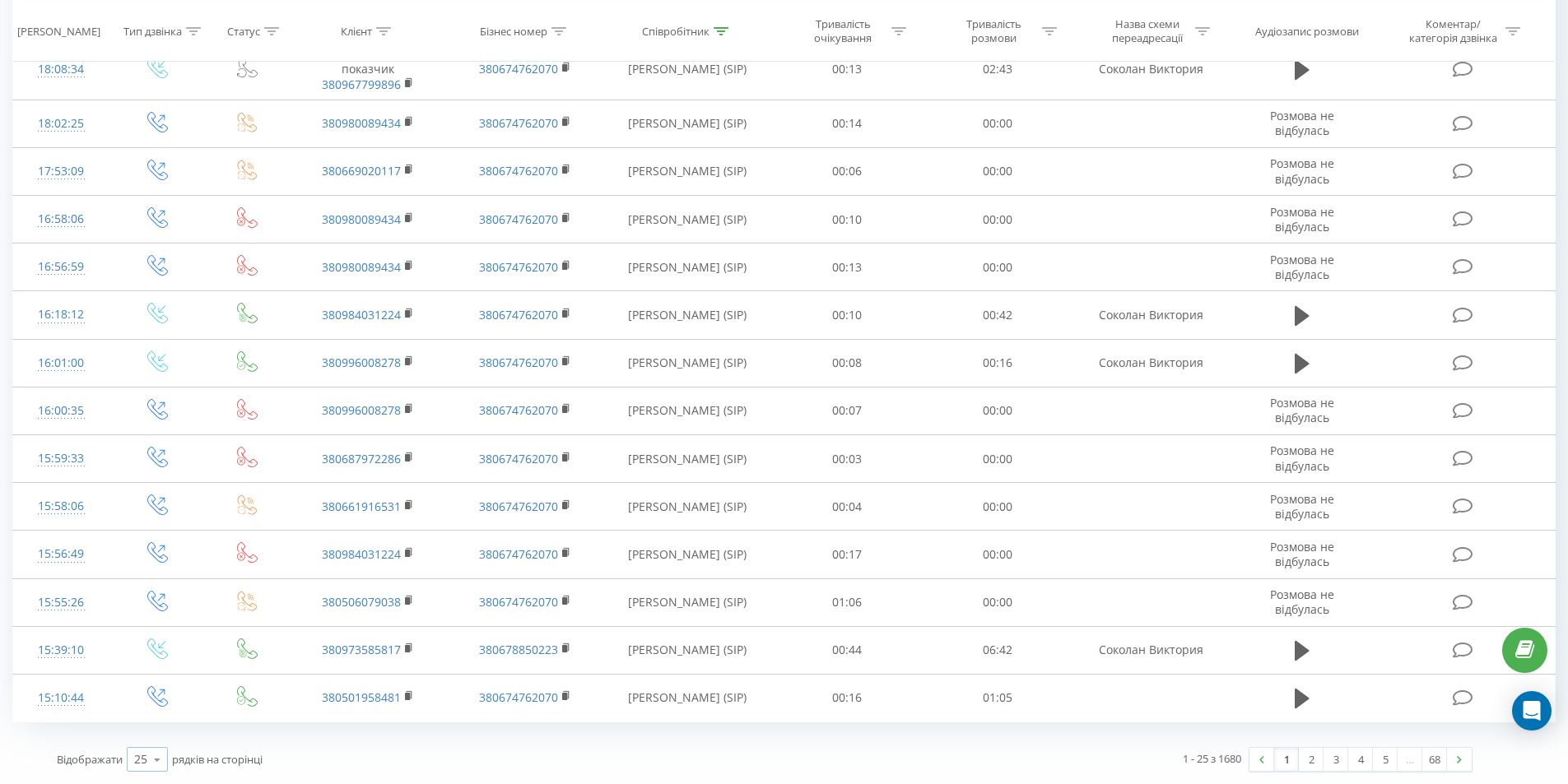
click at [160, 758] on icon at bounding box center [157, 760] width 24 height 32
click at [156, 713] on div "50" at bounding box center [147, 712] width 39 height 24
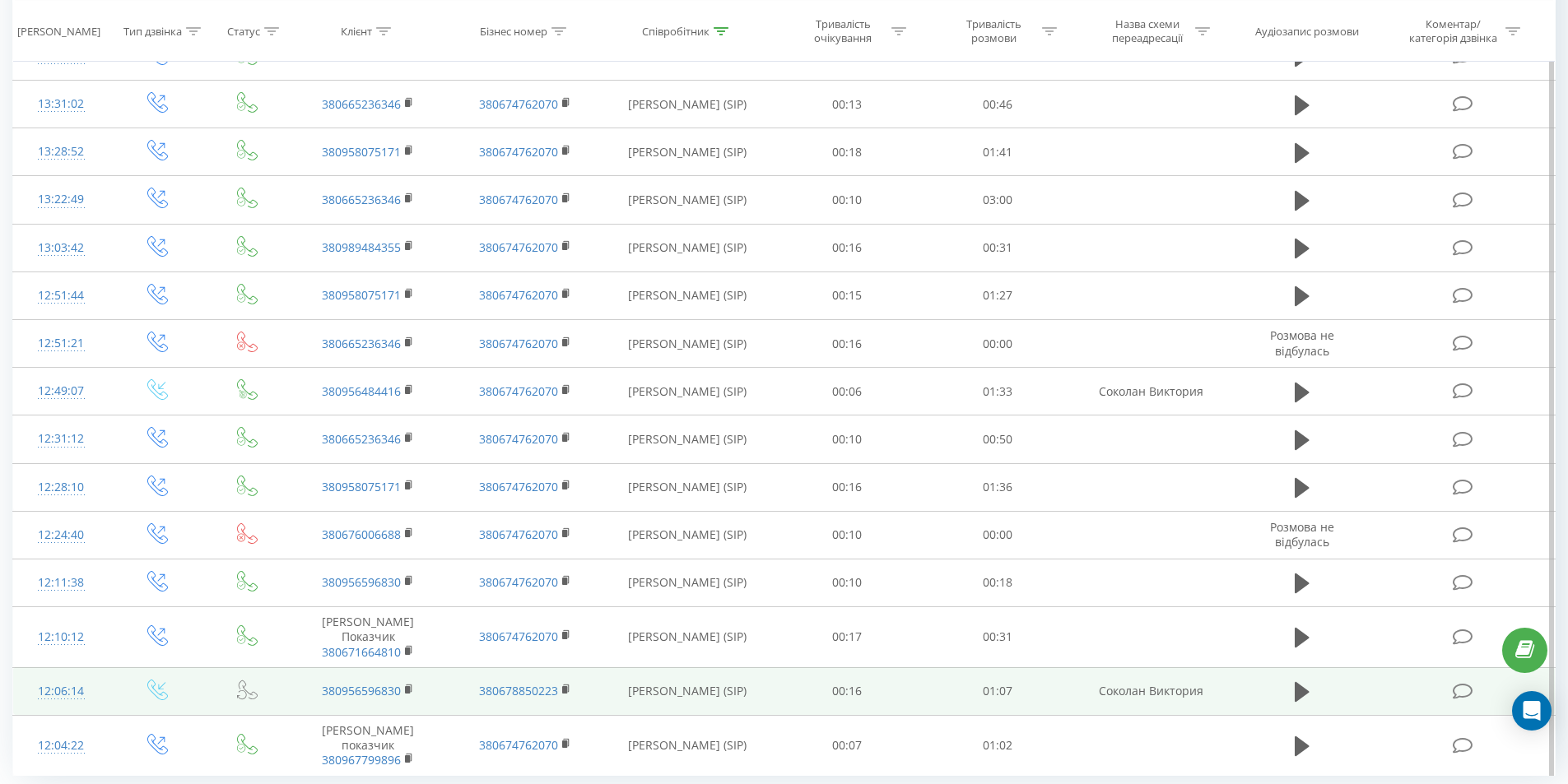
scroll to position [2590, 0]
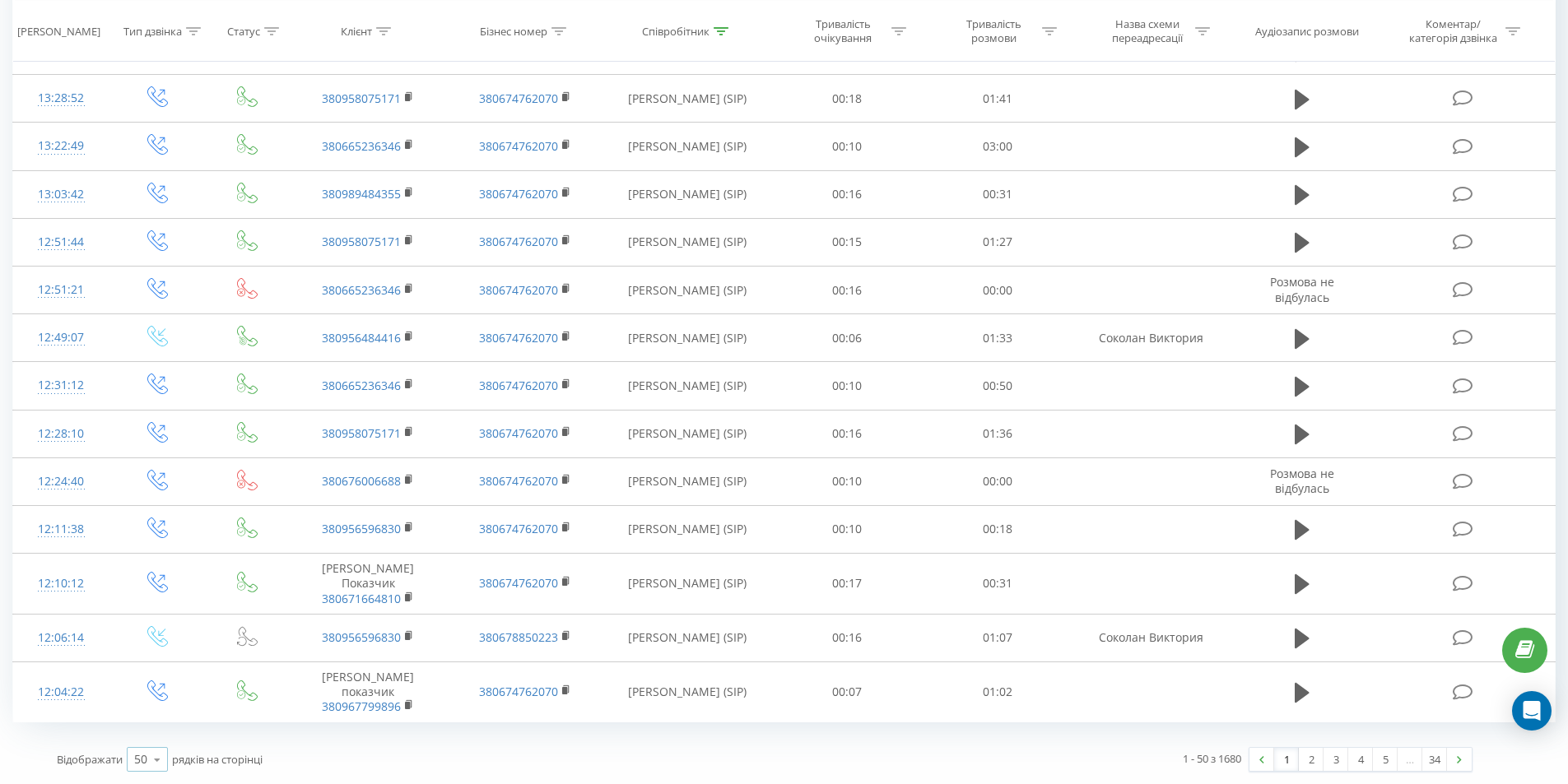
click at [160, 755] on icon at bounding box center [157, 760] width 24 height 32
click at [153, 732] on span "100" at bounding box center [143, 735] width 20 height 16
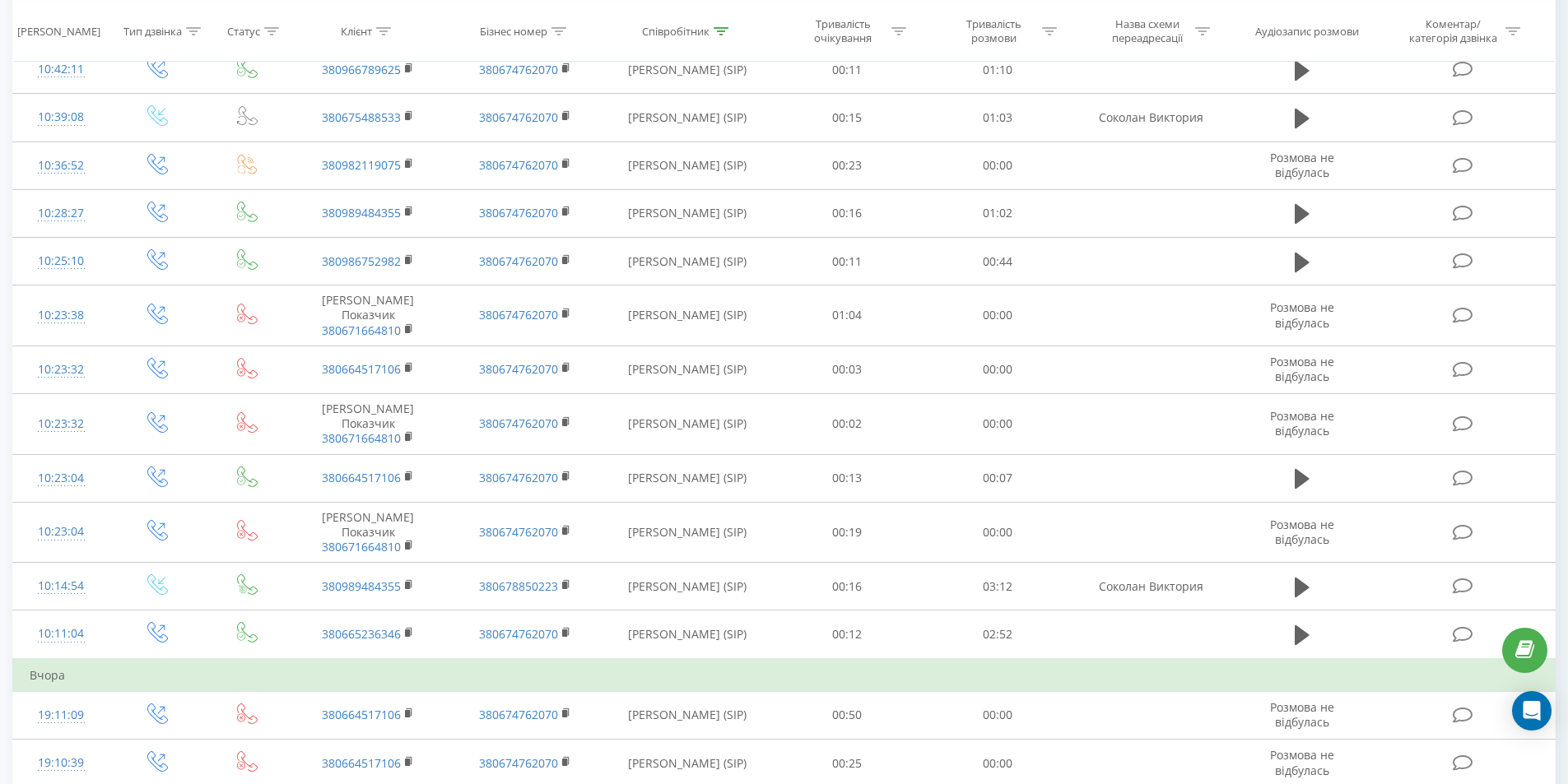
scroll to position [4098, 0]
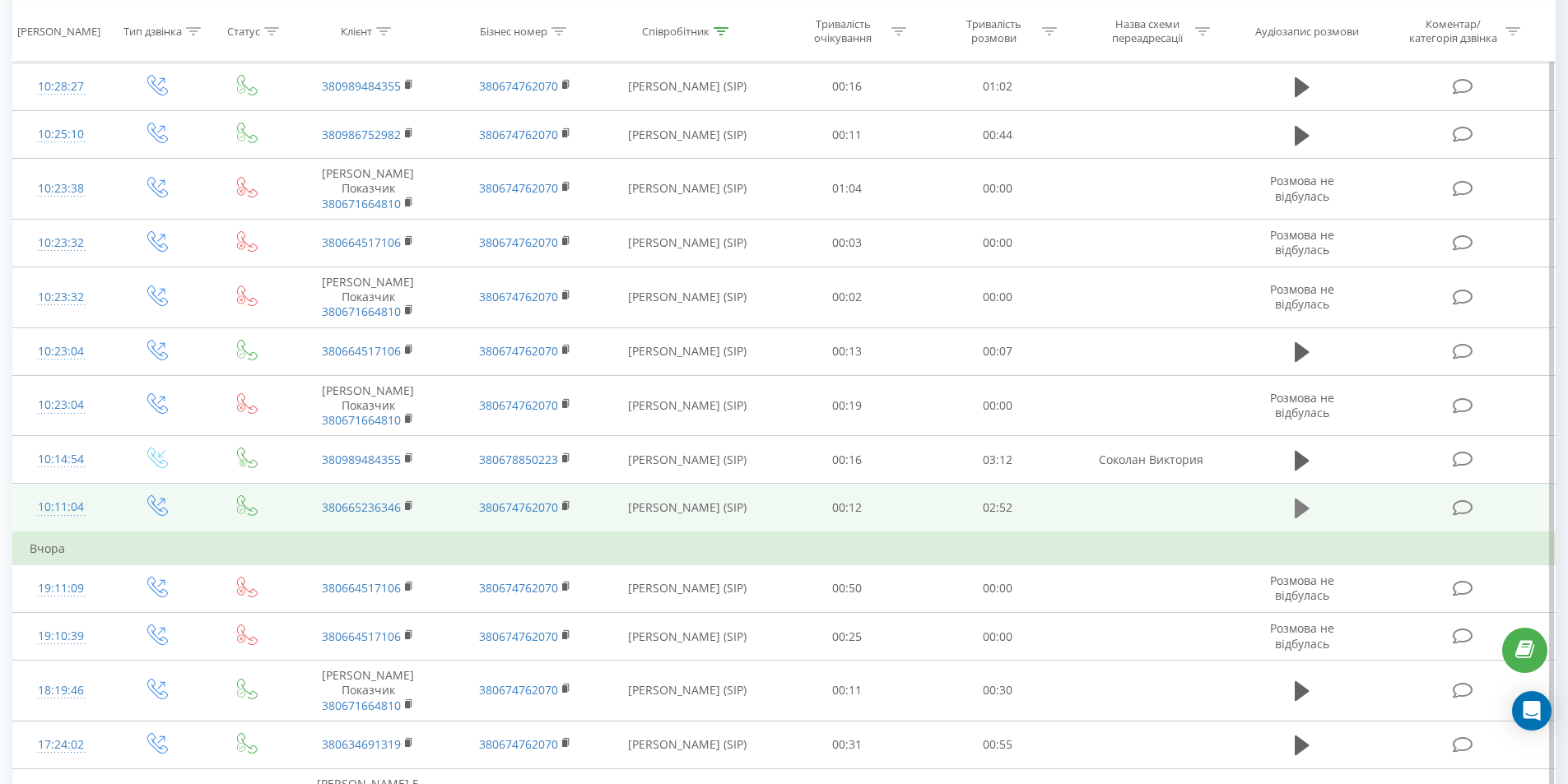
click at [1302, 518] on icon at bounding box center [1302, 507] width 15 height 20
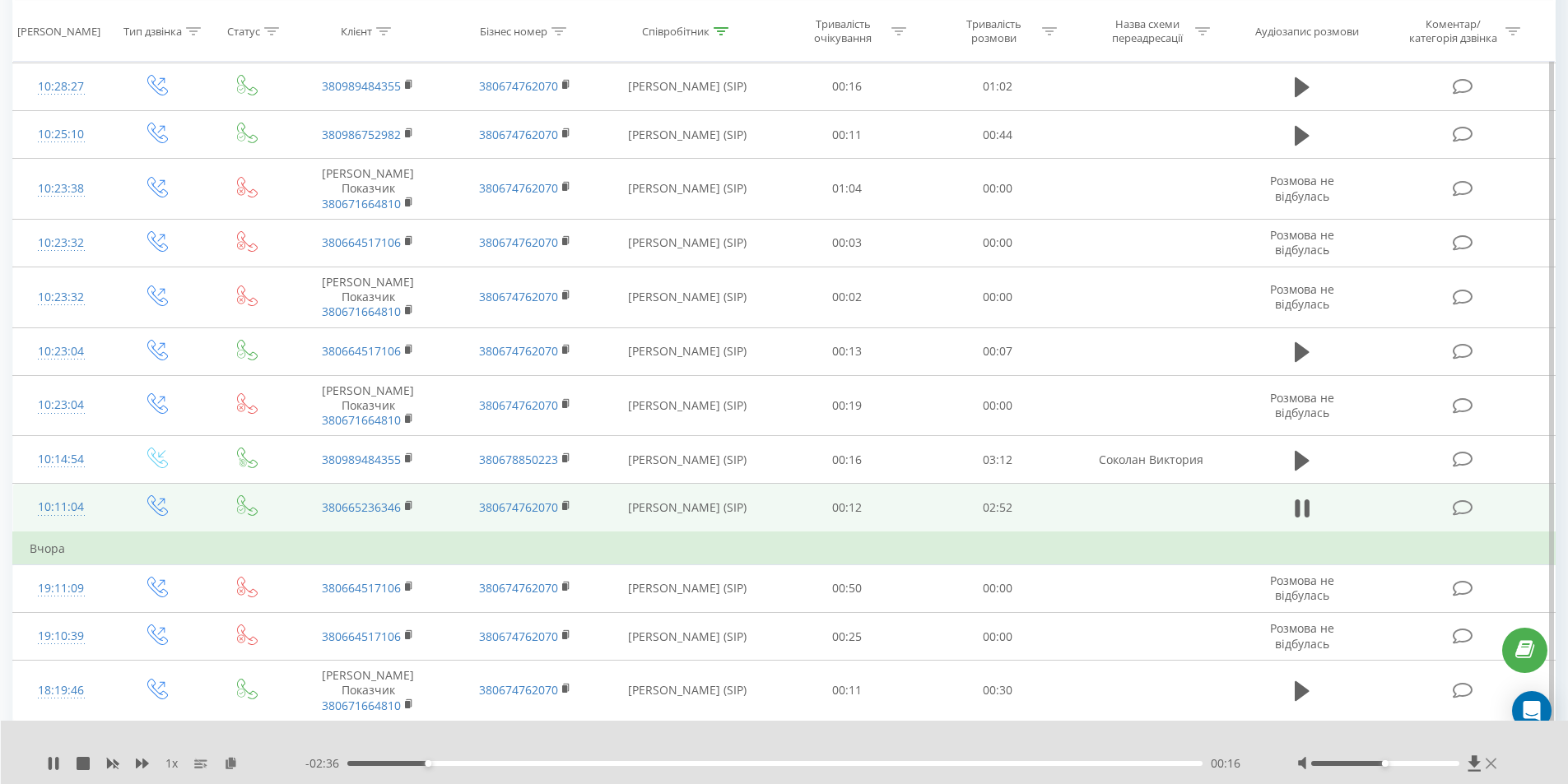
click at [1487, 765] on icon at bounding box center [1490, 763] width 10 height 13
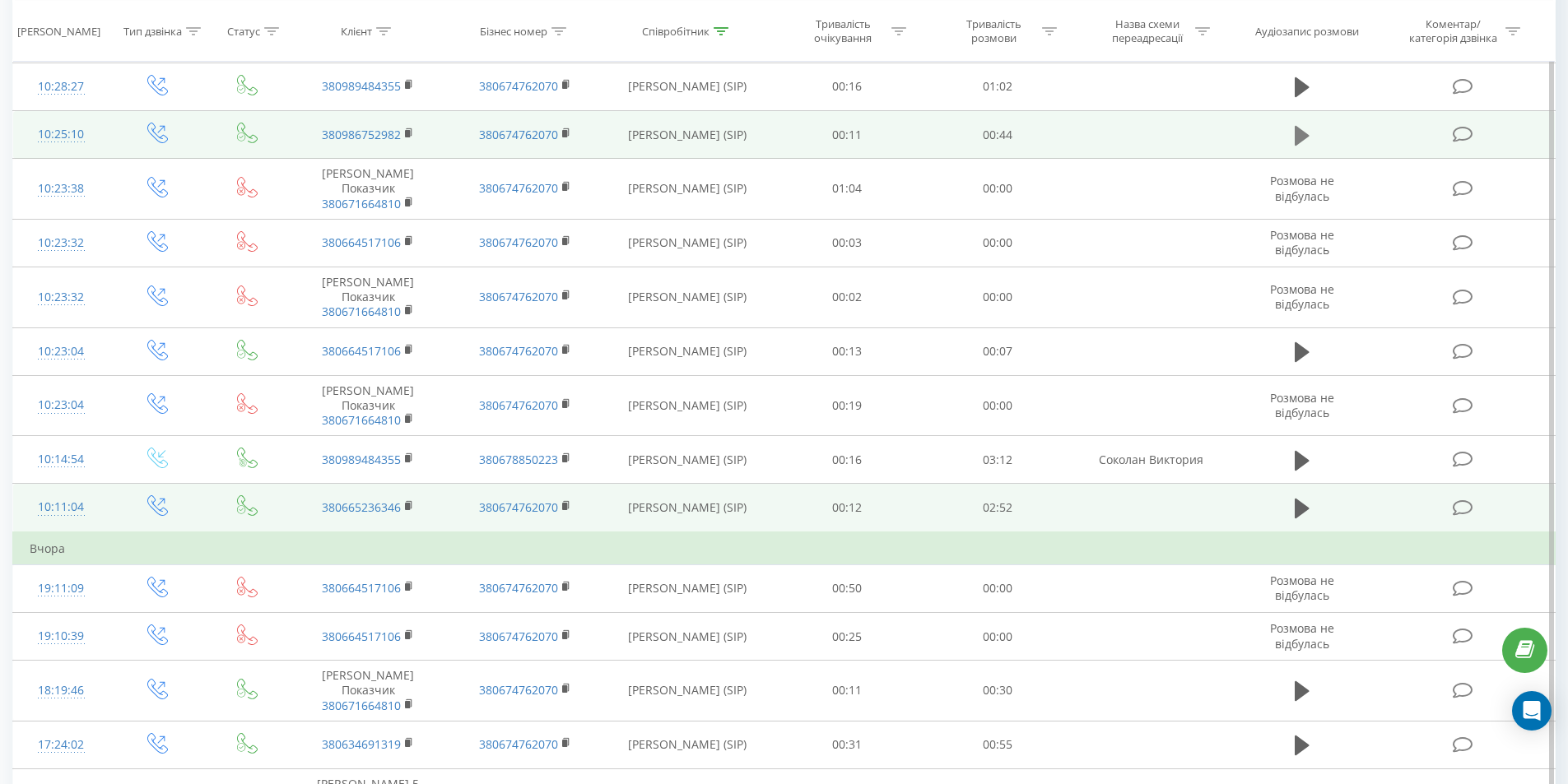
click at [1296, 145] on icon at bounding box center [1302, 135] width 15 height 20
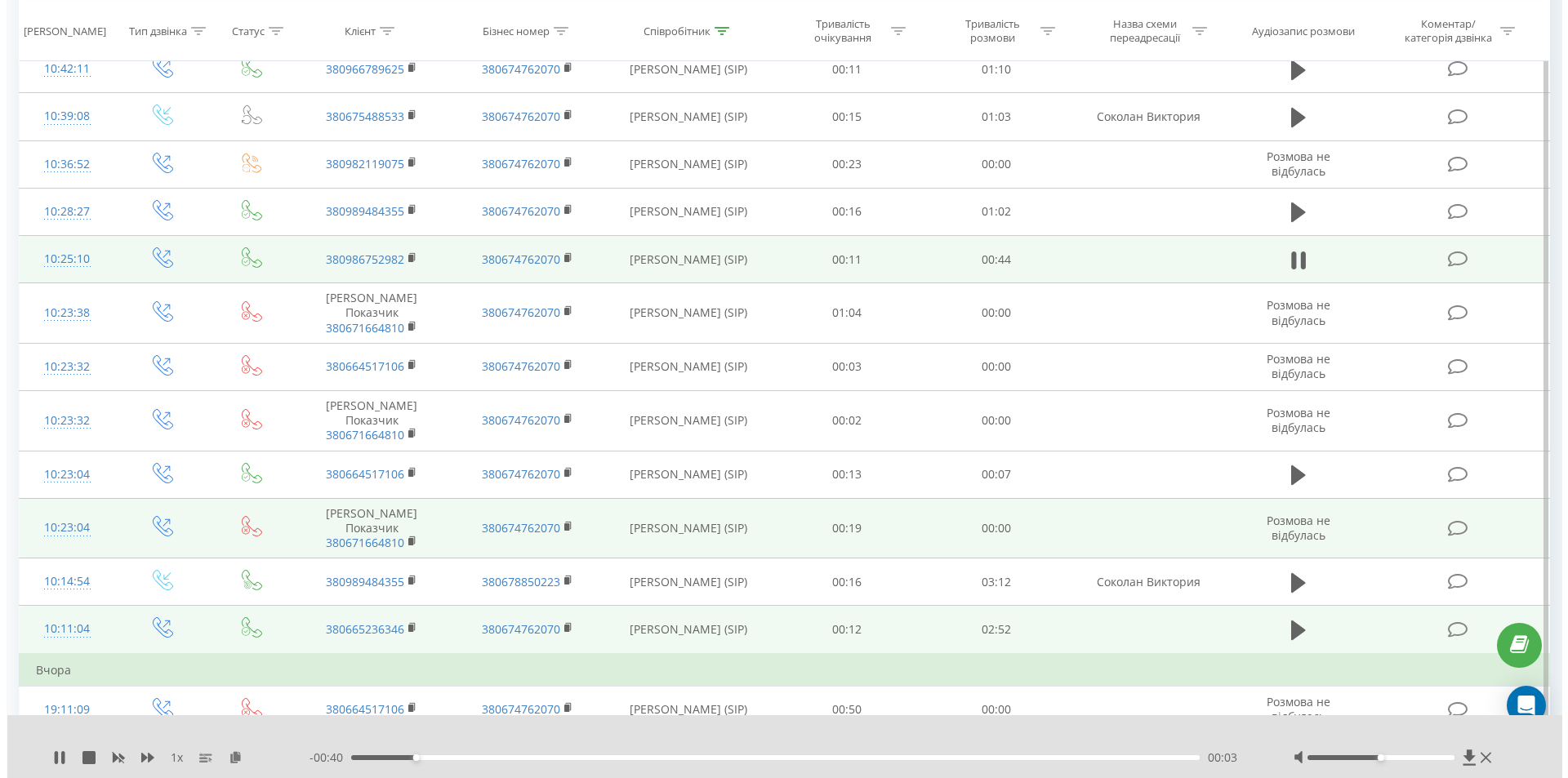
scroll to position [3932, 0]
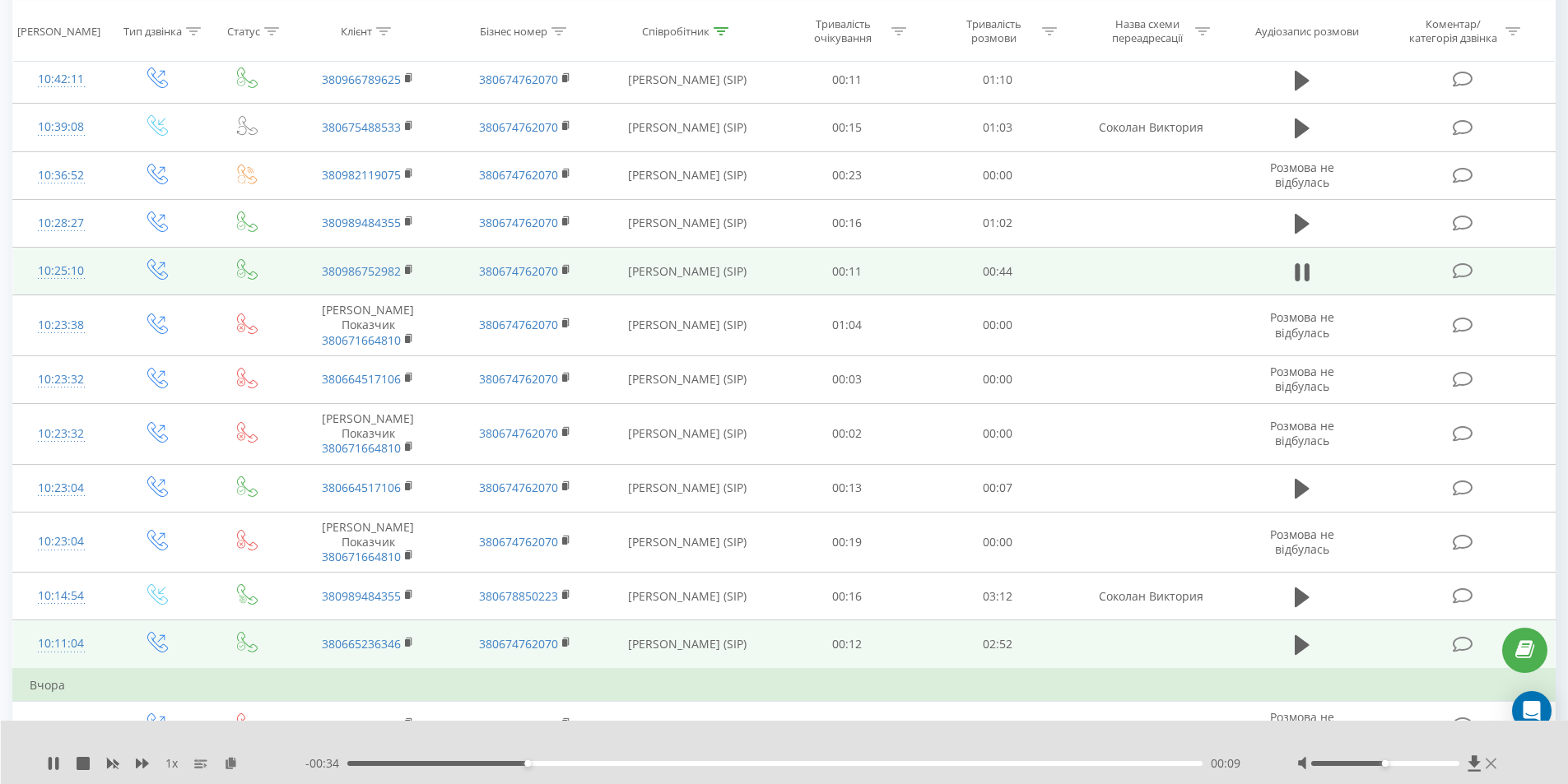
click at [1492, 763] on icon at bounding box center [1490, 763] width 10 height 13
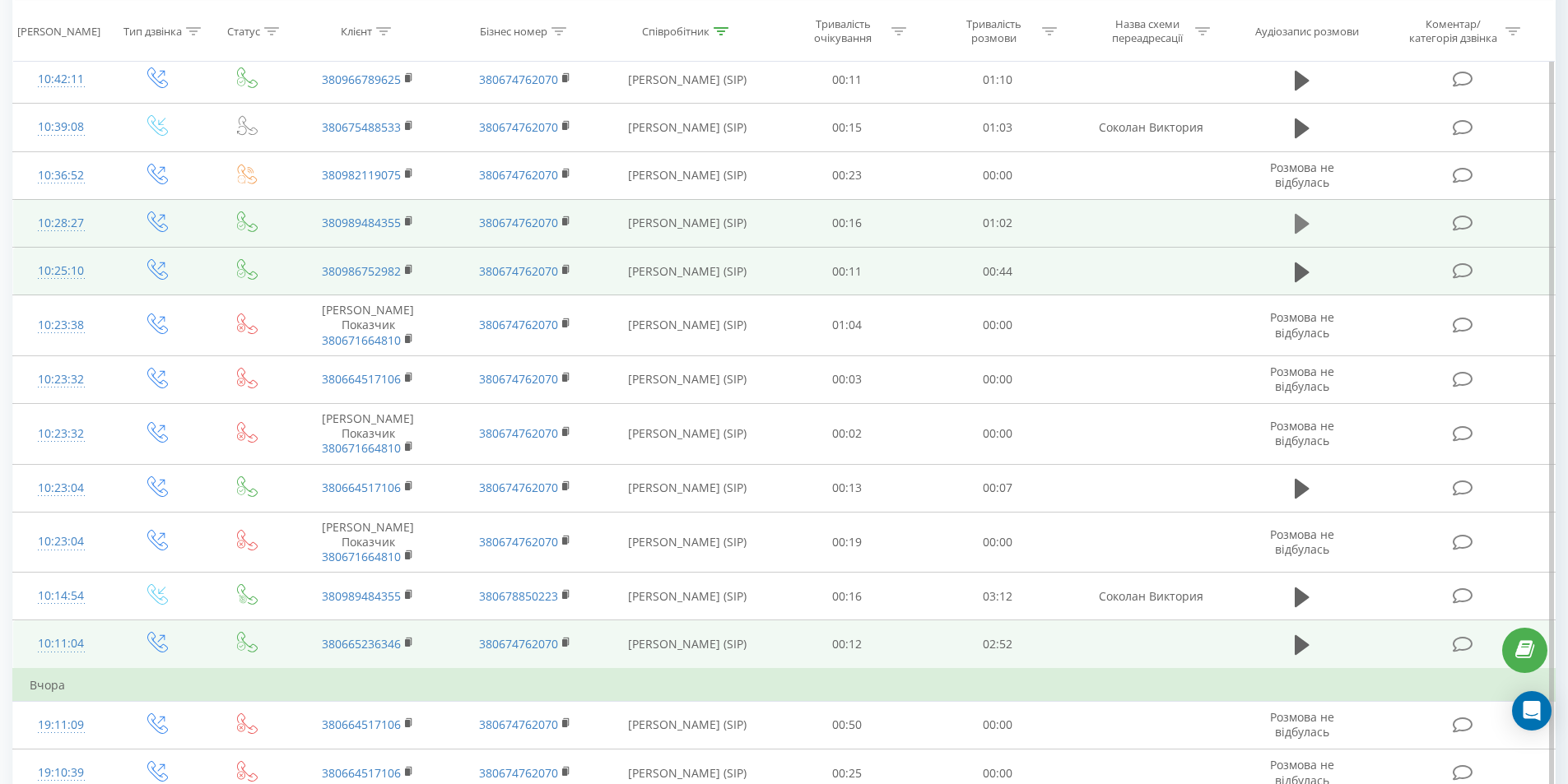
click at [1297, 234] on icon at bounding box center [1302, 223] width 15 height 20
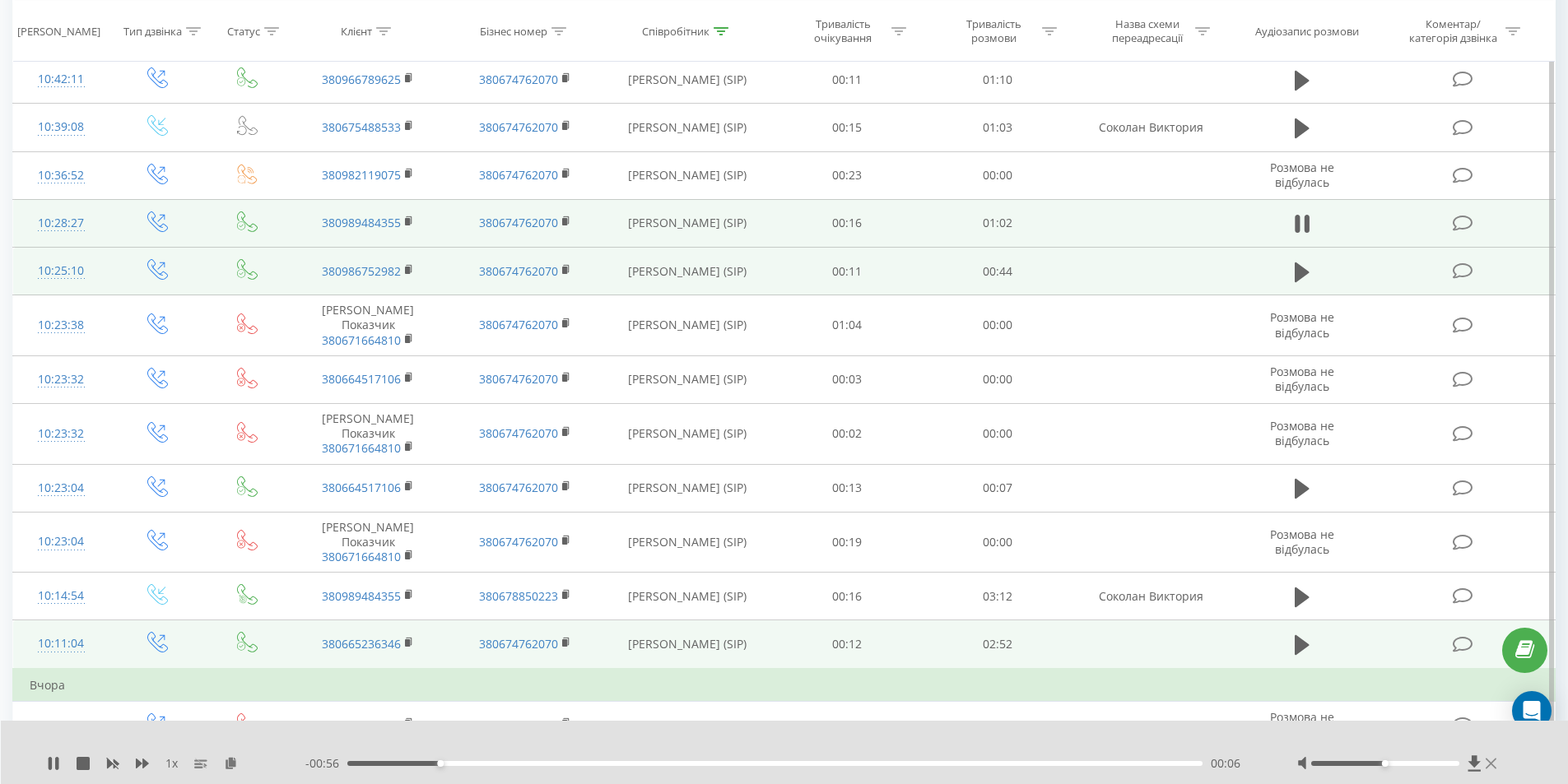
click at [1493, 762] on icon at bounding box center [1490, 763] width 10 height 10
click at [1493, 748] on td at bounding box center [1464, 724] width 181 height 48
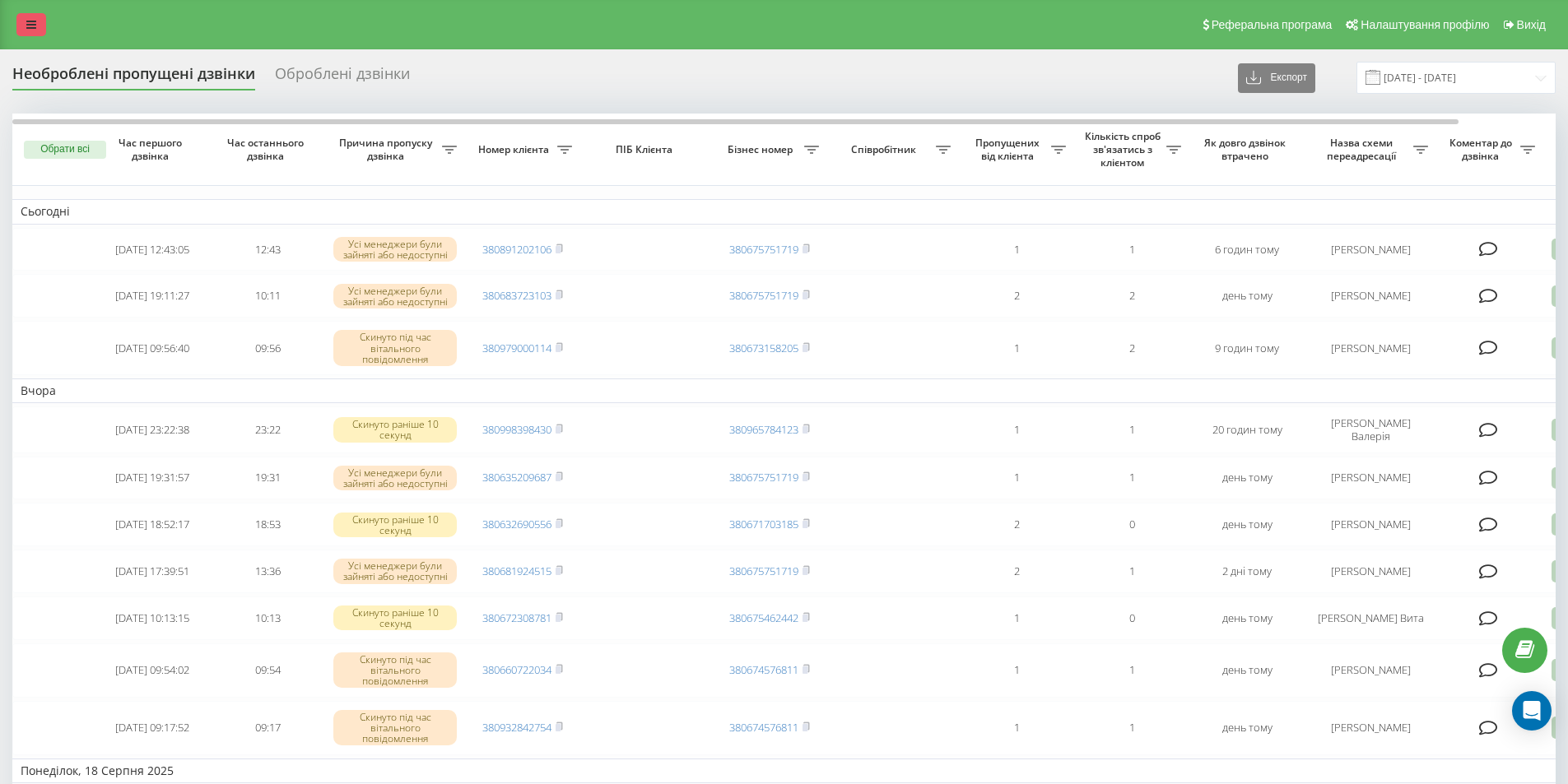
click at [30, 26] on icon at bounding box center [31, 24] width 10 height 11
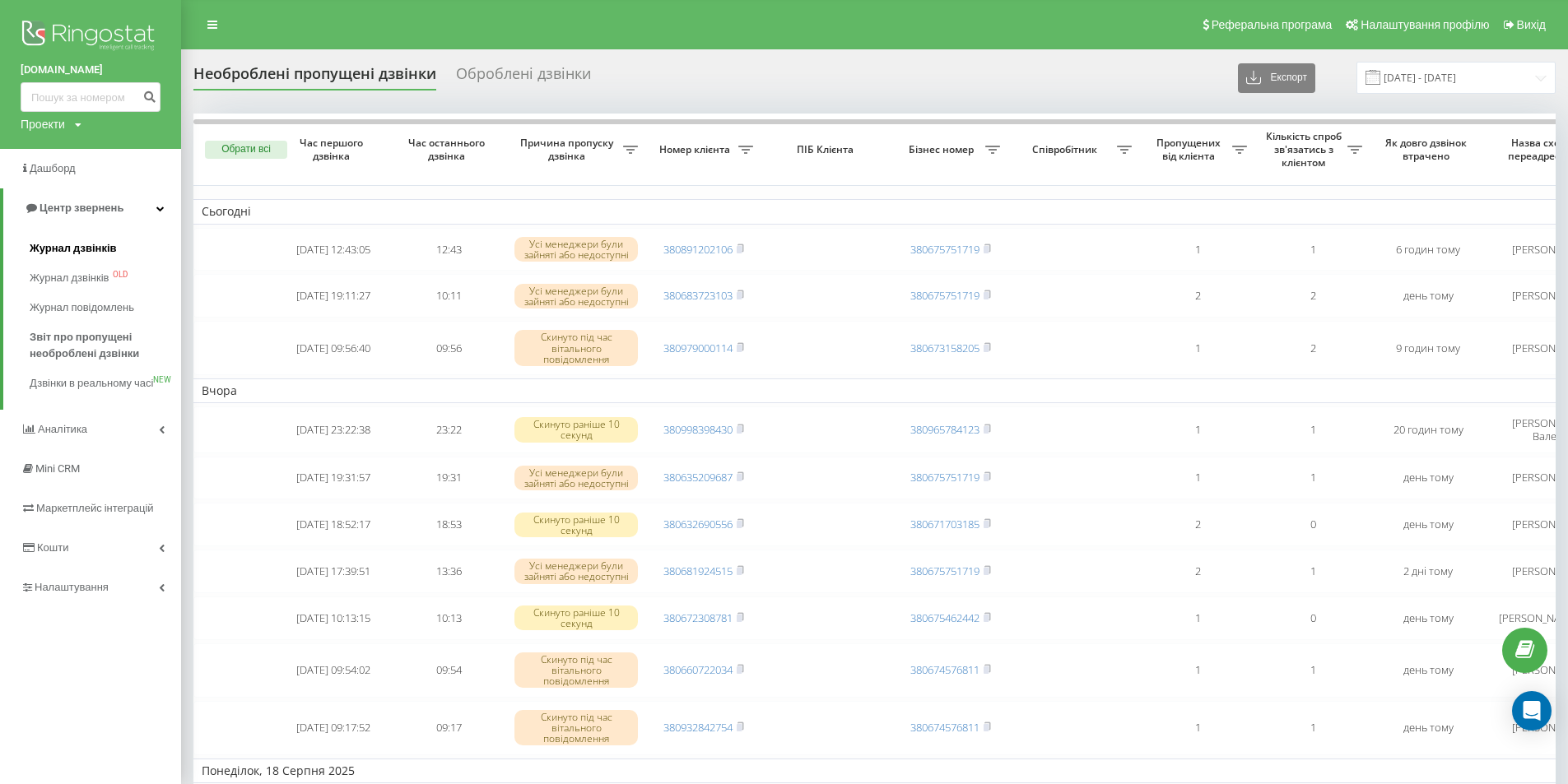
click at [66, 252] on span "Журнал дзвінків" at bounding box center [73, 249] width 87 height 17
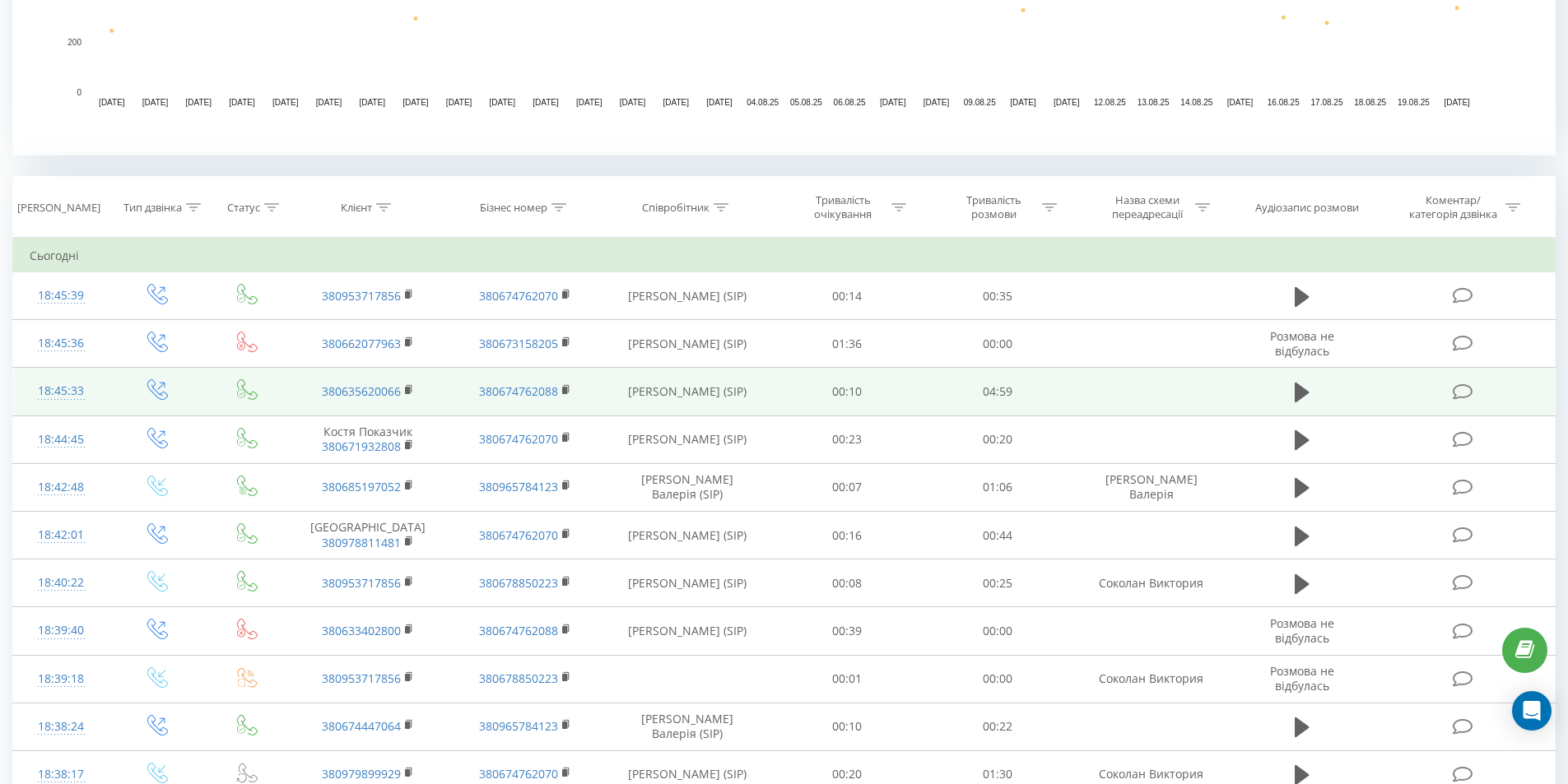
scroll to position [549, 0]
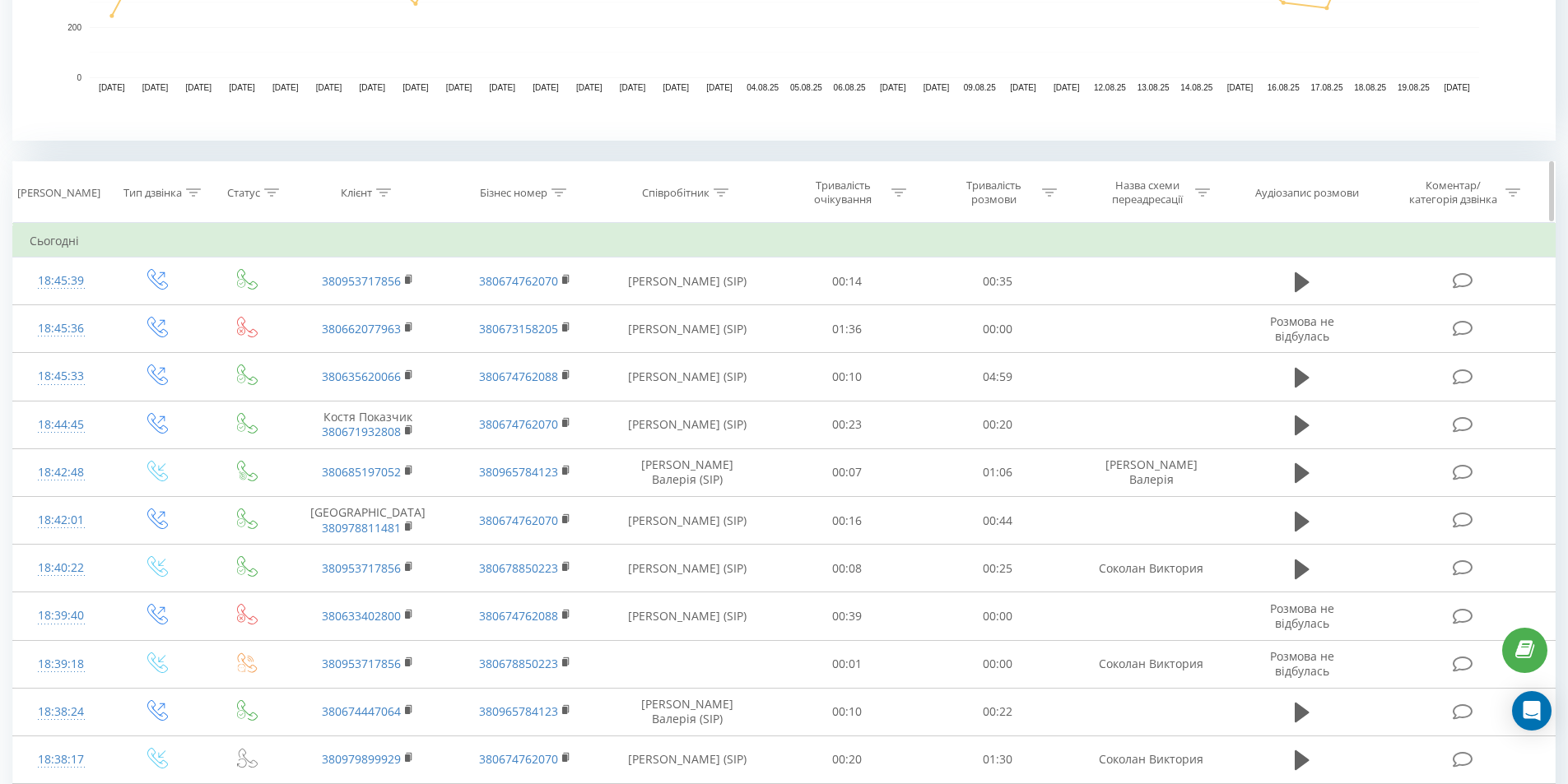
click at [724, 189] on icon at bounding box center [721, 192] width 15 height 8
click at [678, 312] on input "text" at bounding box center [686, 310] width 145 height 29
type input "соколан"
click button "OK" at bounding box center [722, 343] width 70 height 21
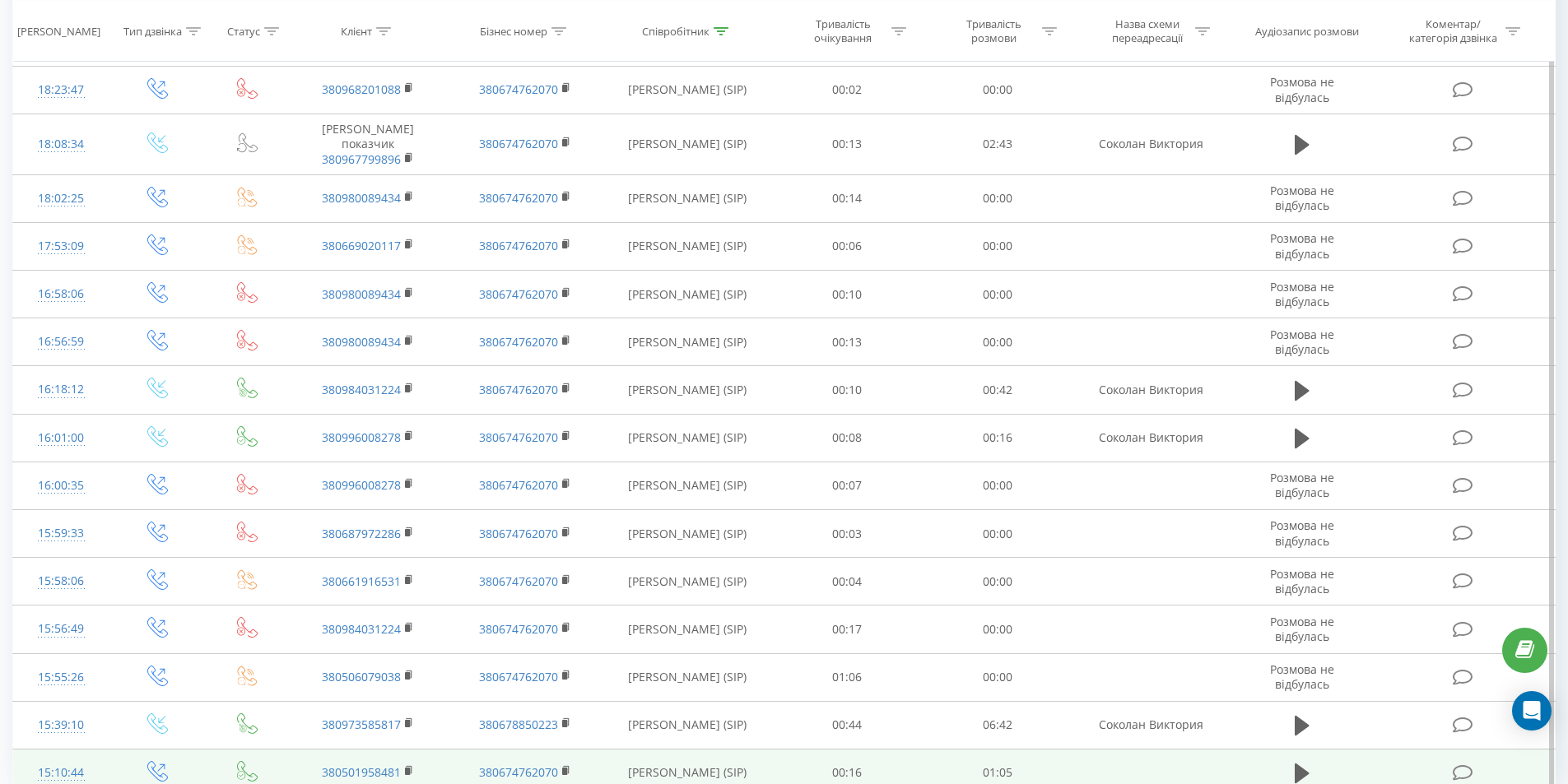
scroll to position [1306, 0]
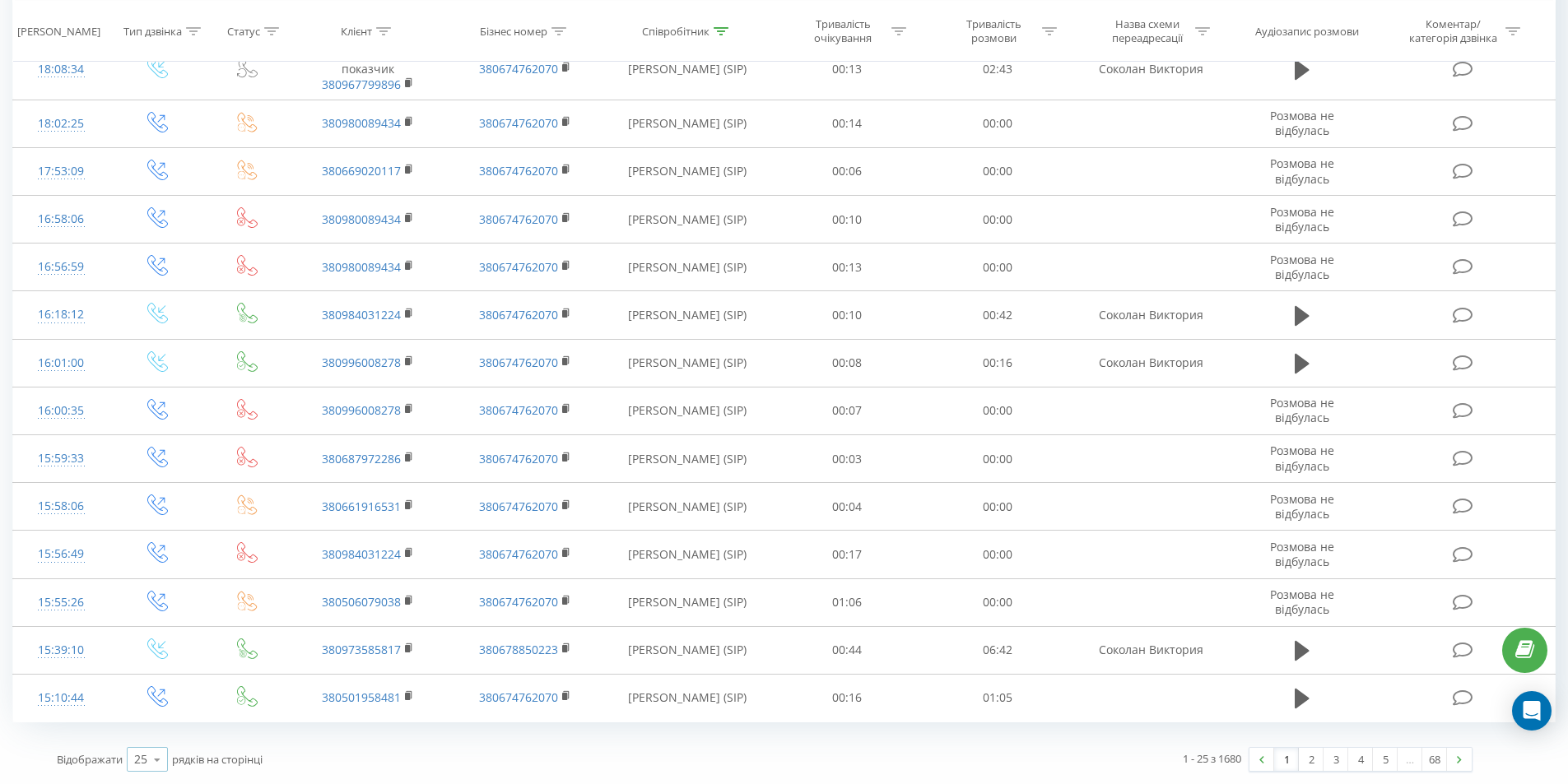
click at [160, 759] on icon at bounding box center [157, 760] width 24 height 32
click at [155, 734] on div "100" at bounding box center [147, 736] width 39 height 24
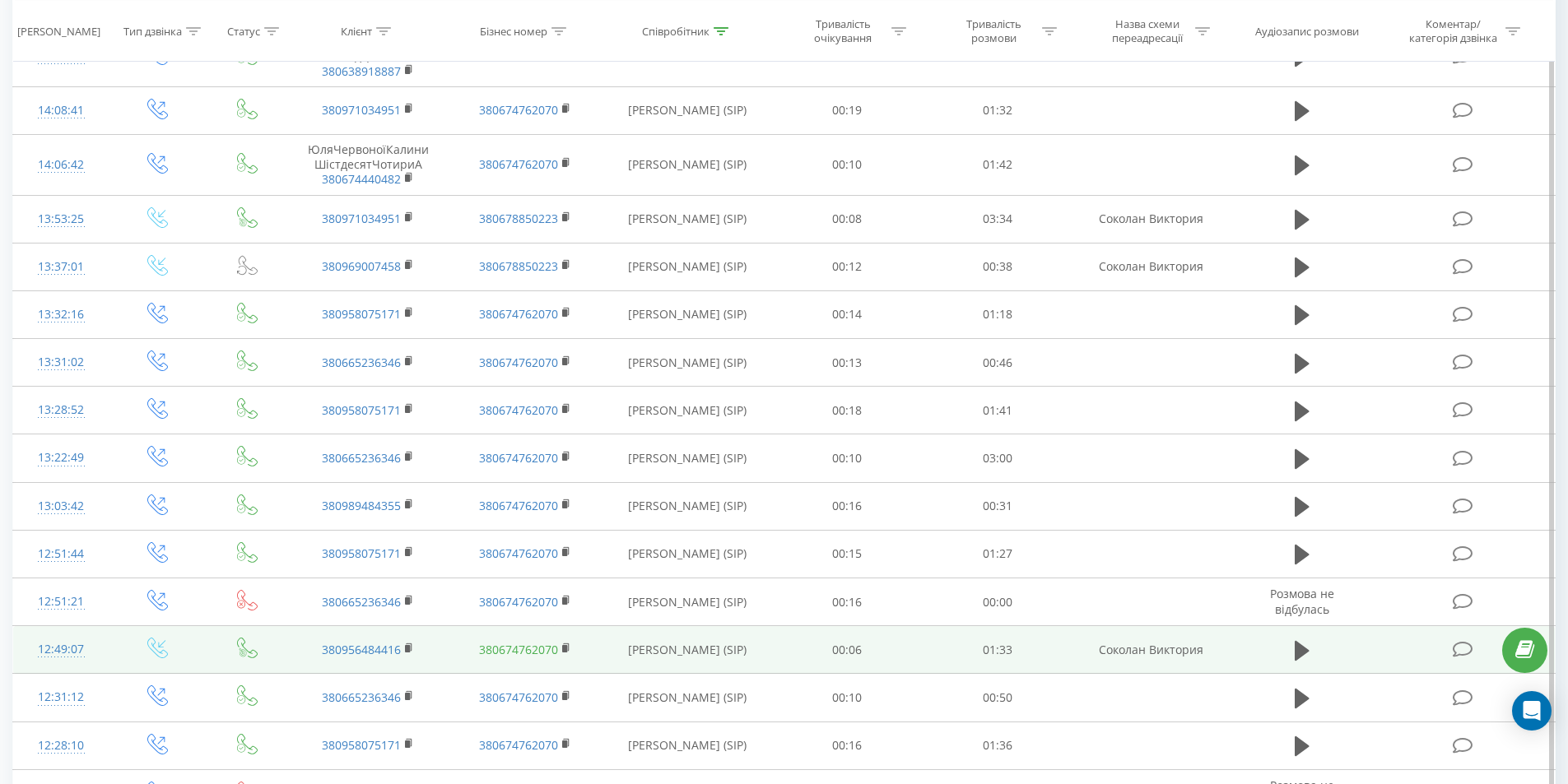
scroll to position [2540, 0]
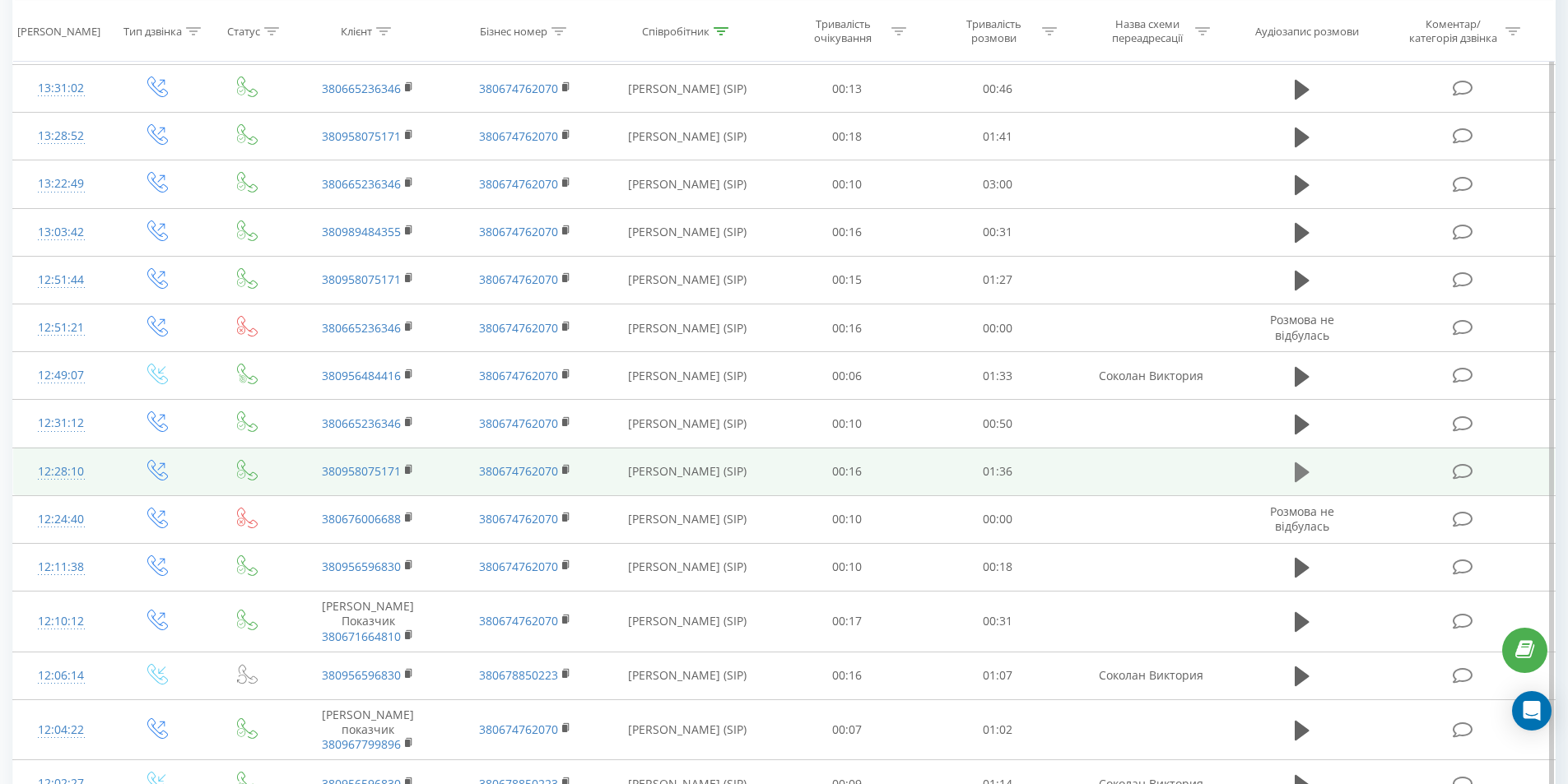
click at [1296, 482] on icon at bounding box center [1302, 472] width 15 height 20
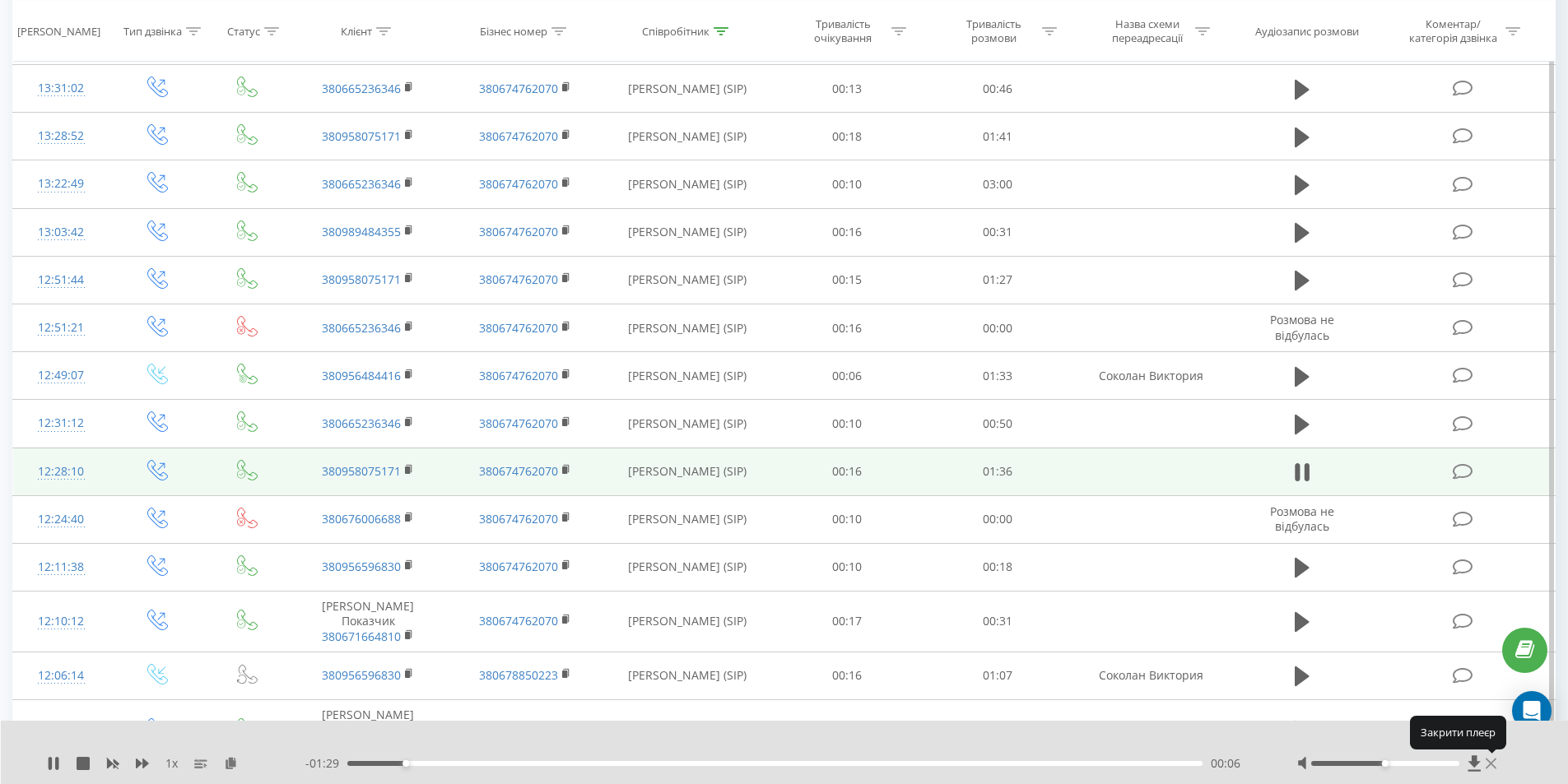
click at [1489, 763] on icon at bounding box center [1490, 763] width 10 height 13
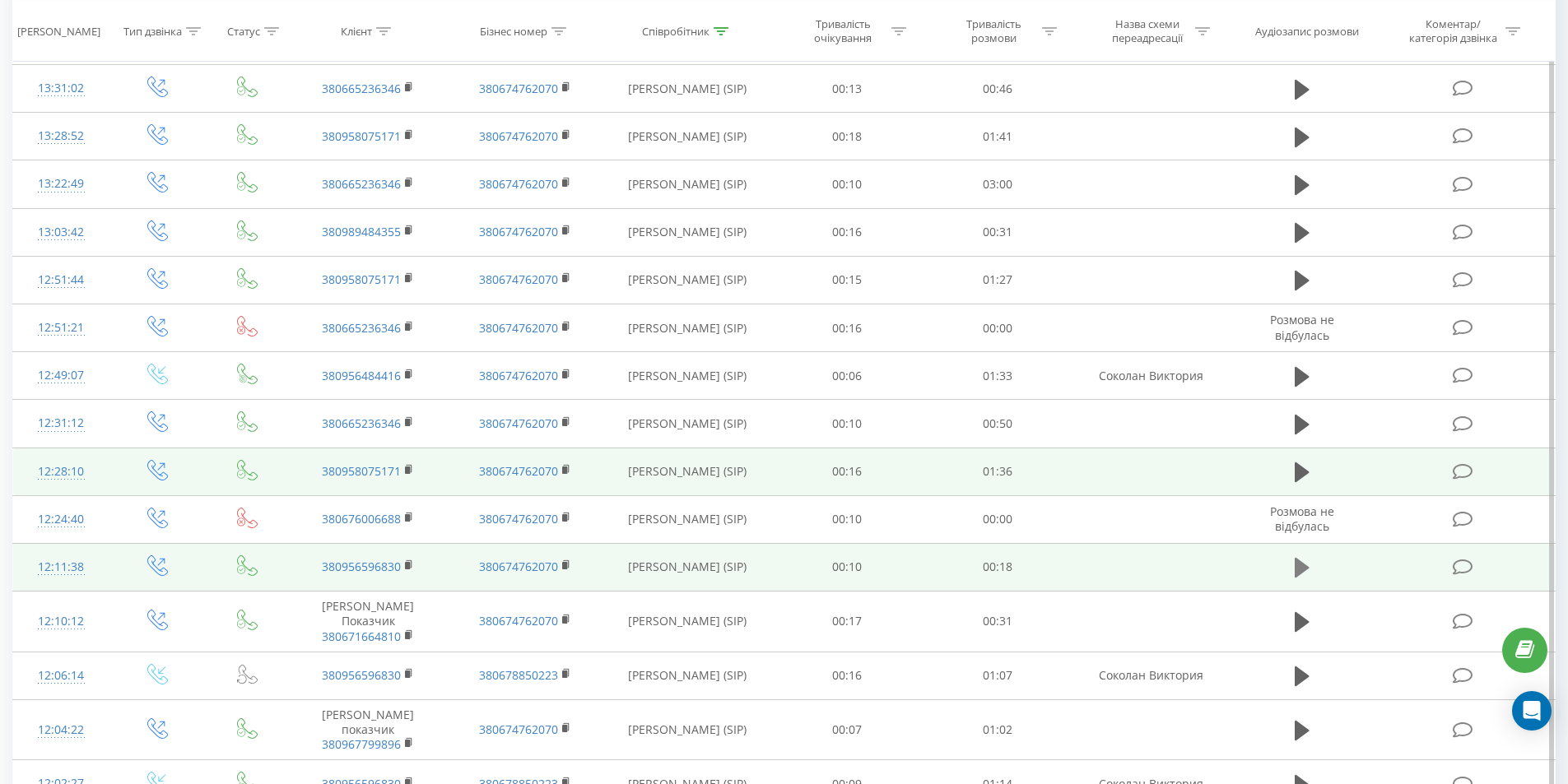
click at [1301, 577] on icon at bounding box center [1302, 567] width 15 height 20
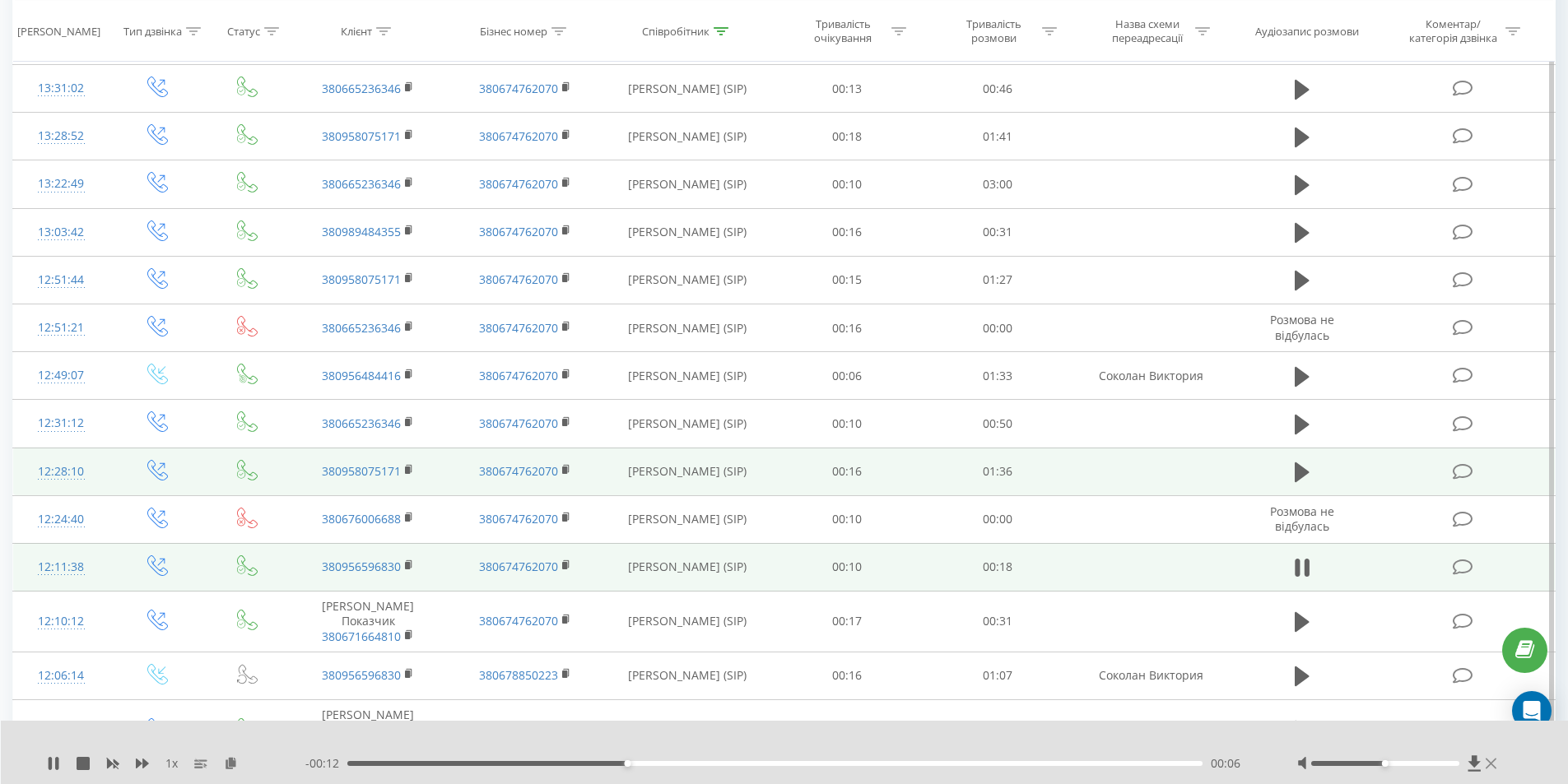
click at [1489, 764] on icon at bounding box center [1490, 763] width 10 height 13
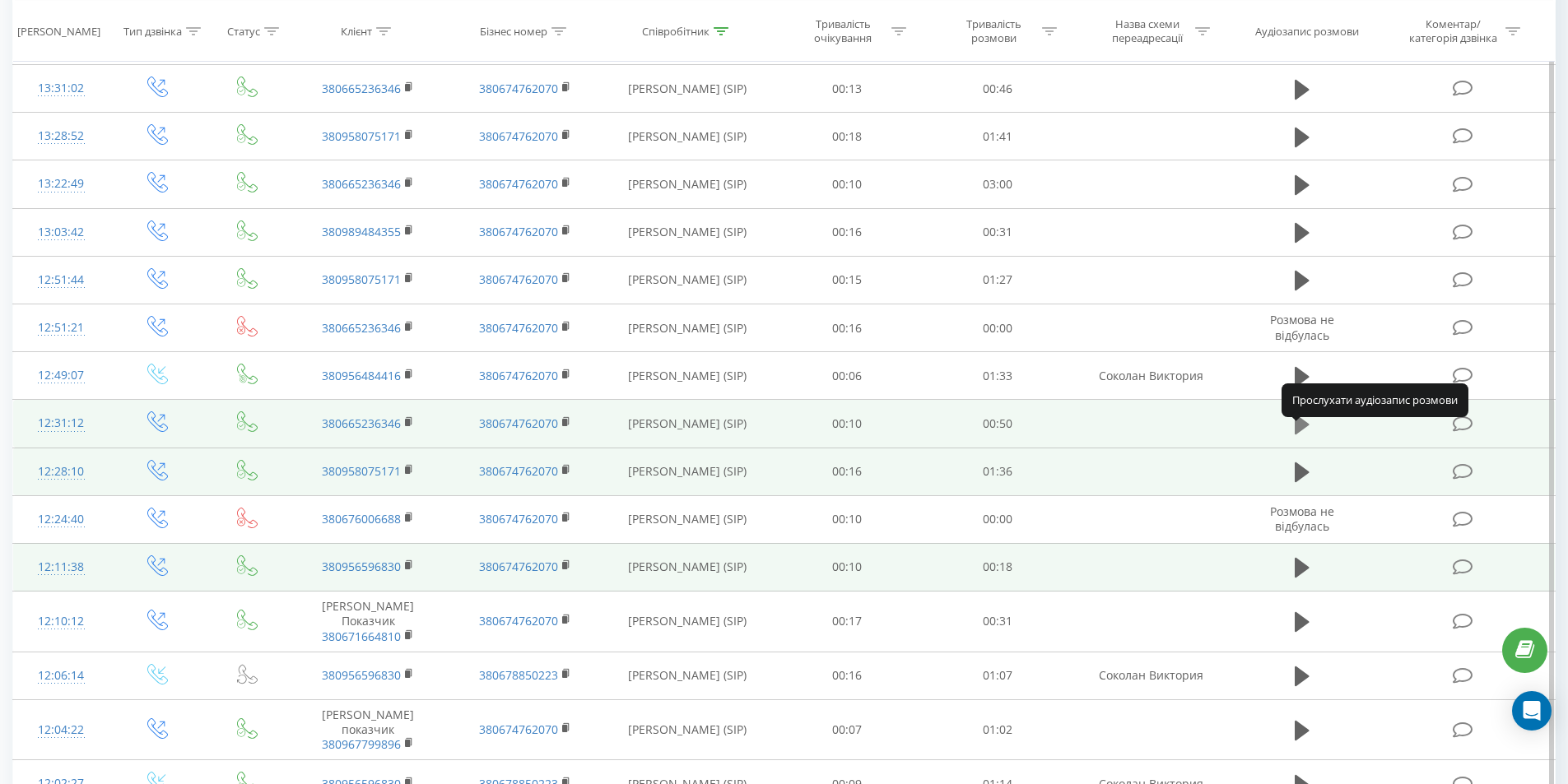
click at [1294, 435] on icon at bounding box center [1302, 424] width 15 height 20
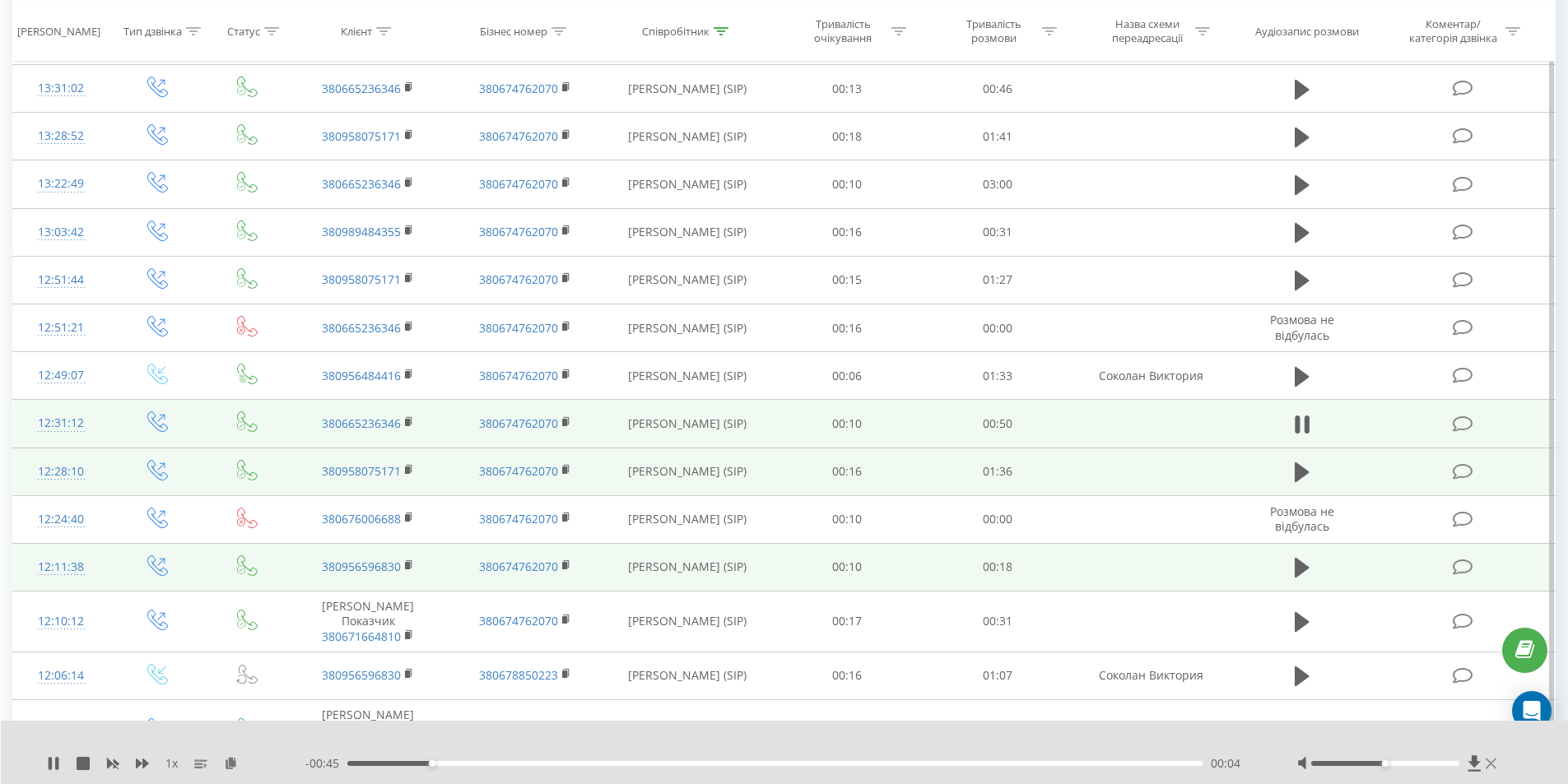
click at [1492, 760] on icon at bounding box center [1490, 763] width 10 height 13
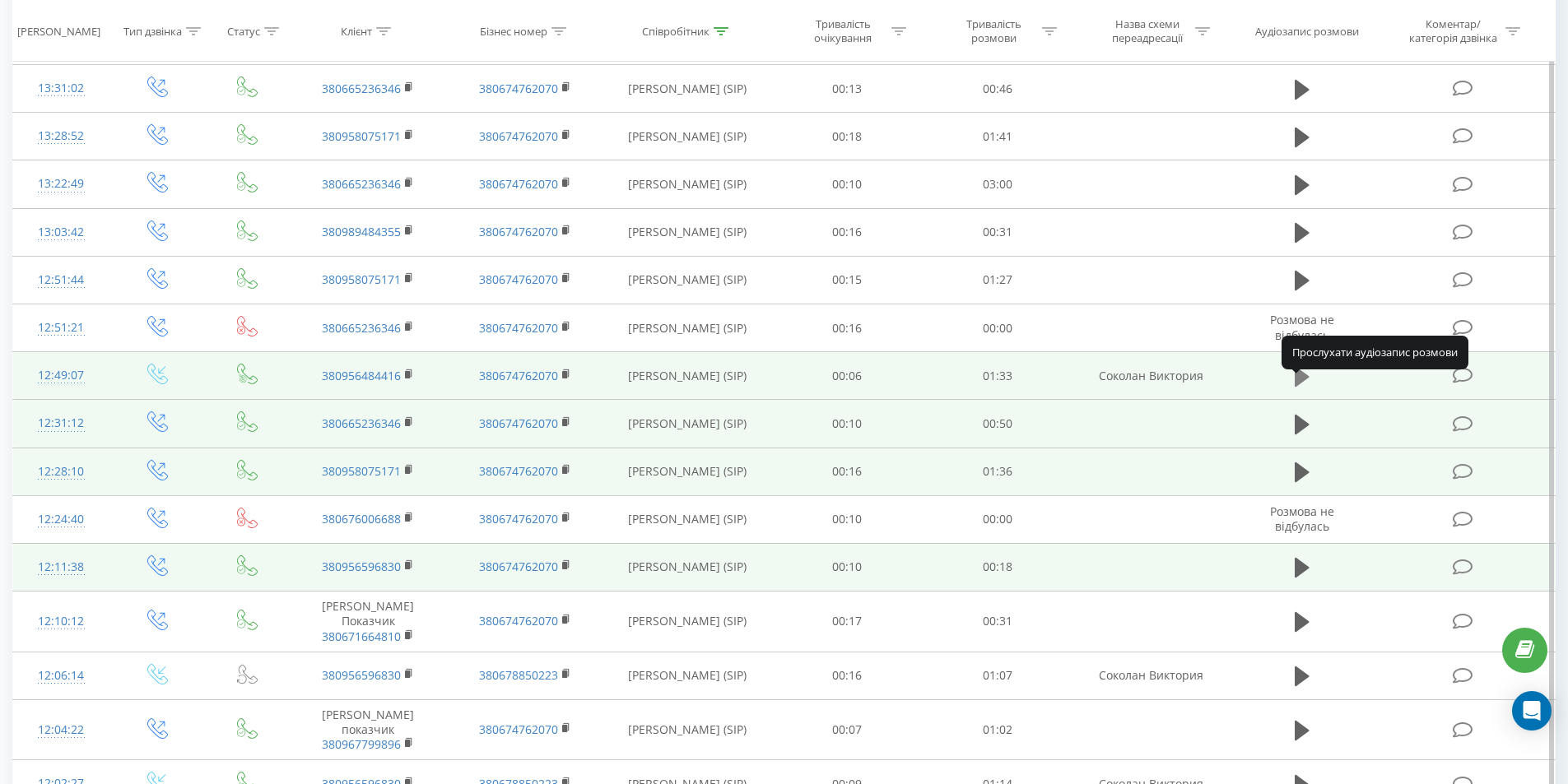
click at [1295, 384] on icon at bounding box center [1302, 377] width 15 height 20
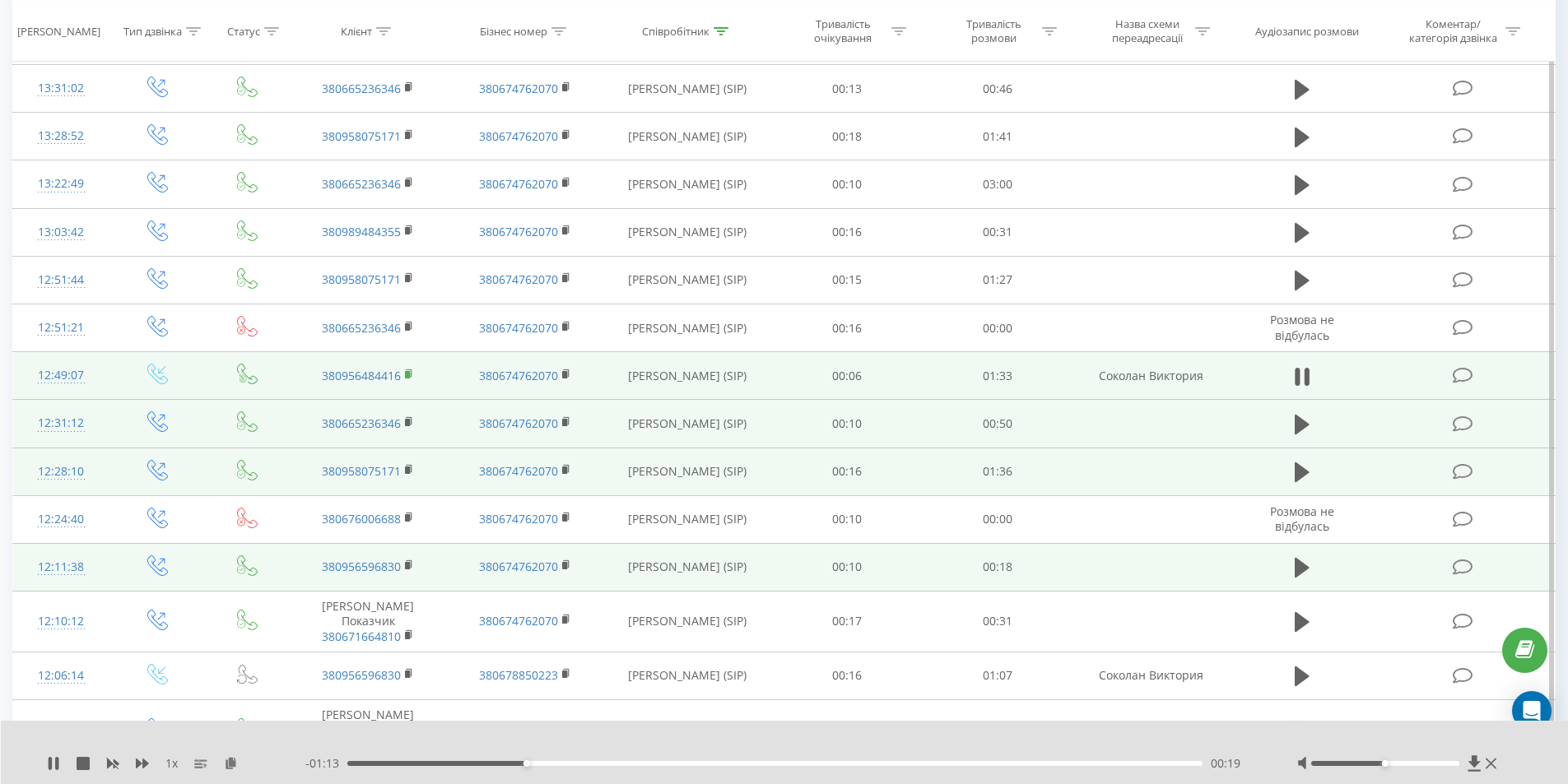
click at [409, 378] on rect at bounding box center [407, 375] width 5 height 7
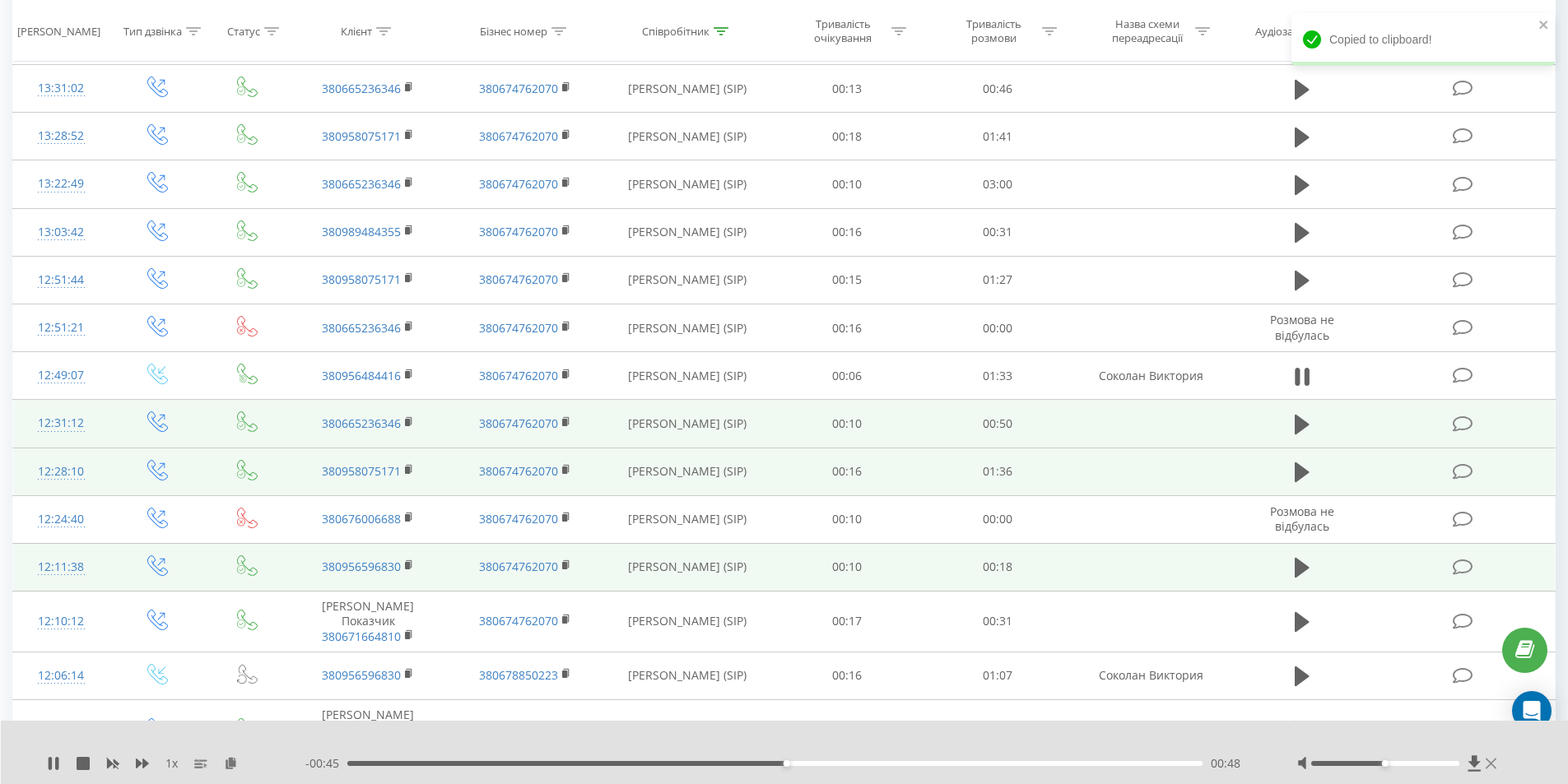
click at [1490, 764] on icon at bounding box center [1490, 763] width 10 height 10
click at [1490, 760] on td at bounding box center [1464, 729] width 181 height 61
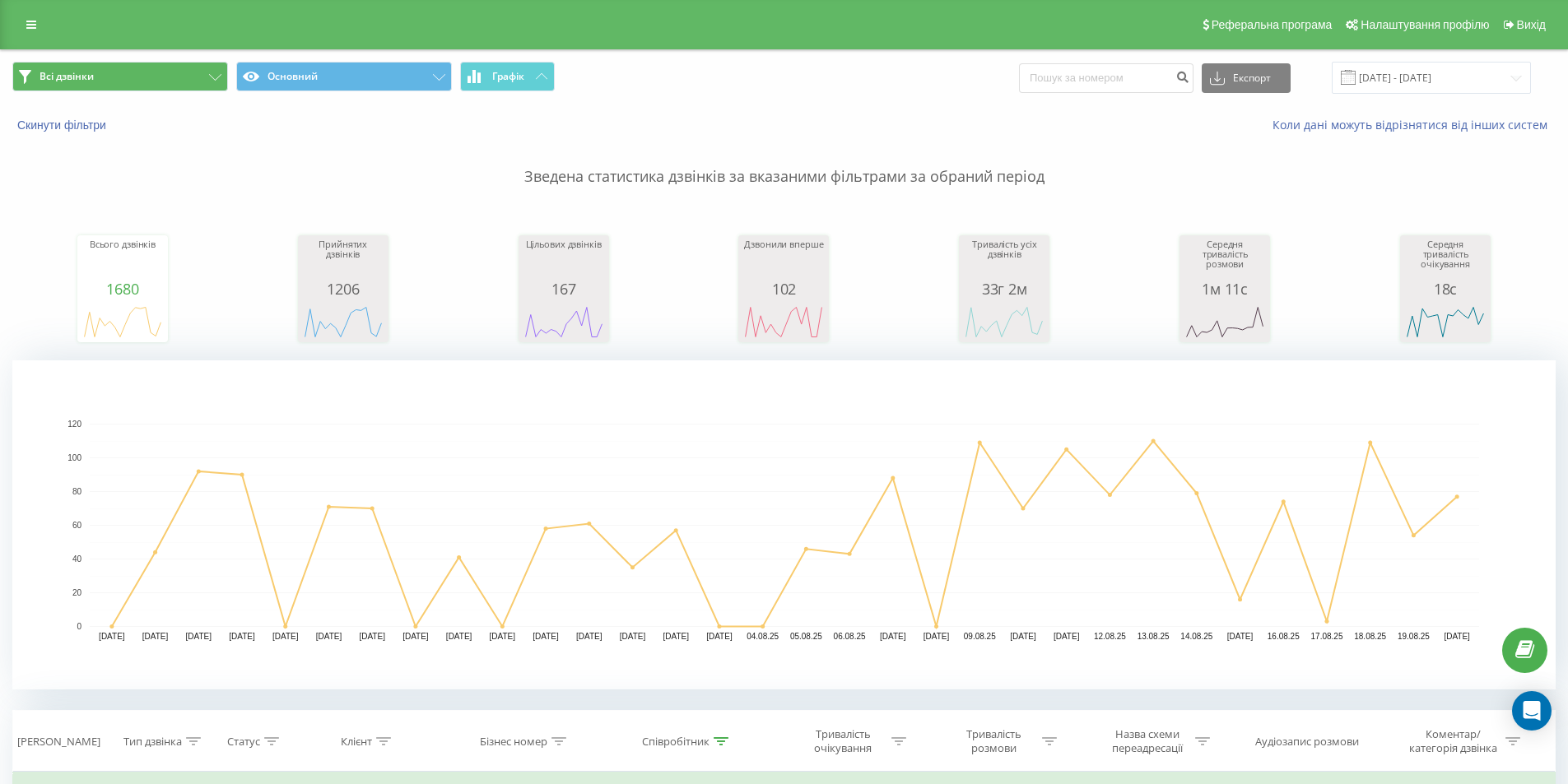
drag, startPoint x: 26, startPoint y: 20, endPoint x: 36, endPoint y: 72, distance: 53.0
click at [26, 19] on icon at bounding box center [31, 24] width 10 height 11
click at [37, 17] on link at bounding box center [32, 24] width 30 height 23
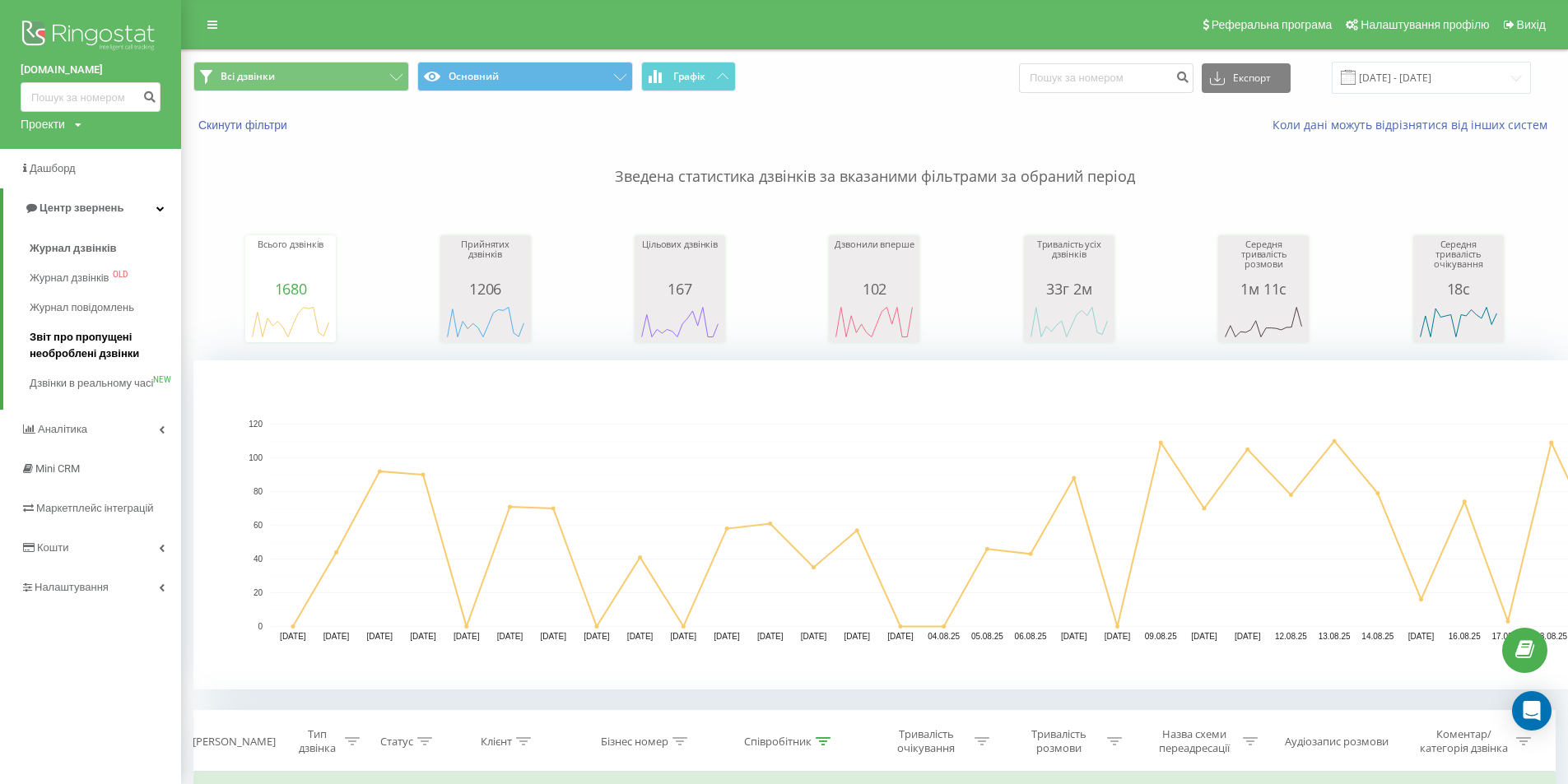
click at [65, 353] on span "Звіт про пропущені необроблені дзвінки" at bounding box center [101, 345] width 143 height 33
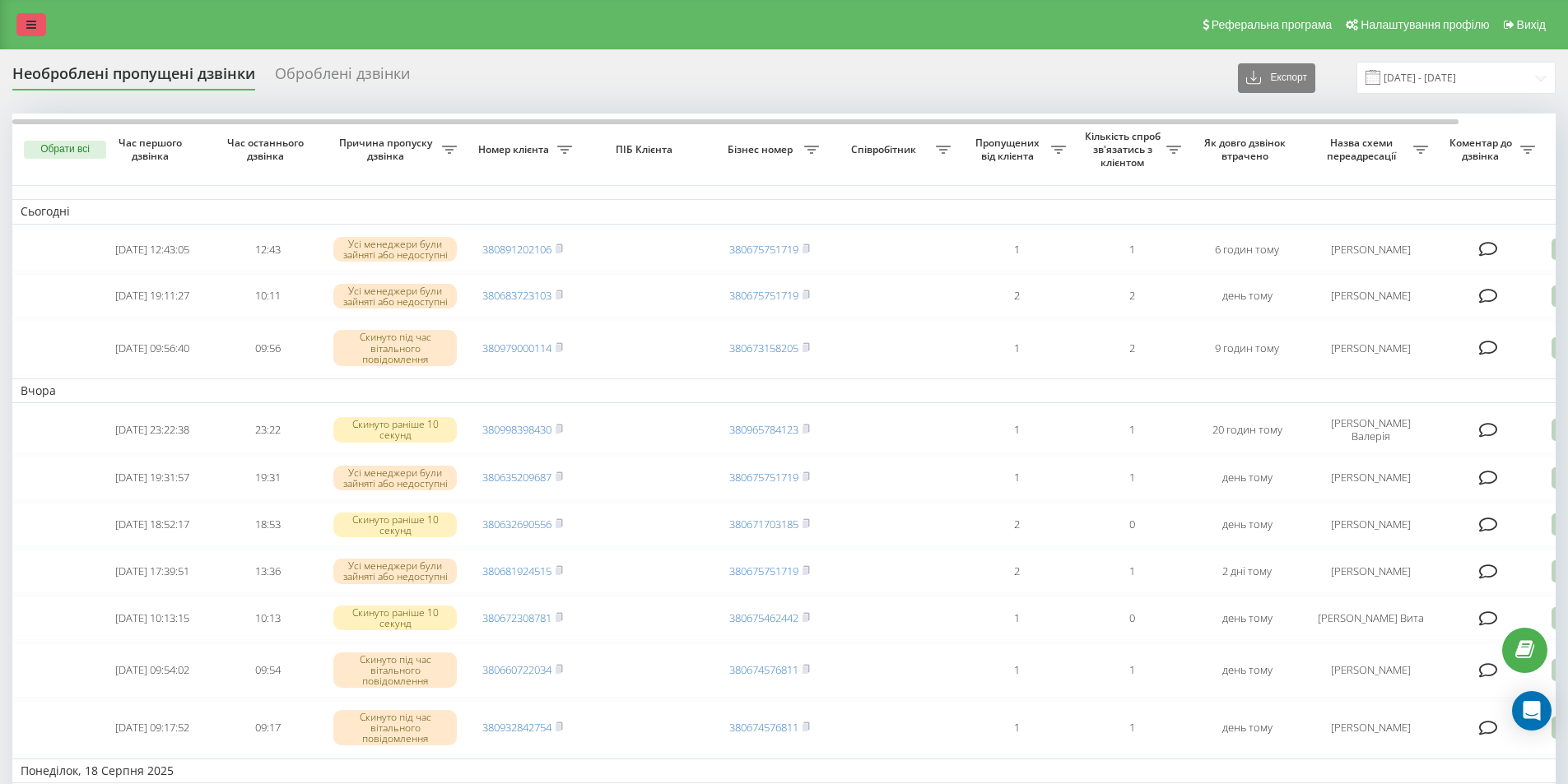
click at [45, 23] on link at bounding box center [32, 24] width 30 height 23
click at [34, 21] on icon at bounding box center [31, 24] width 10 height 11
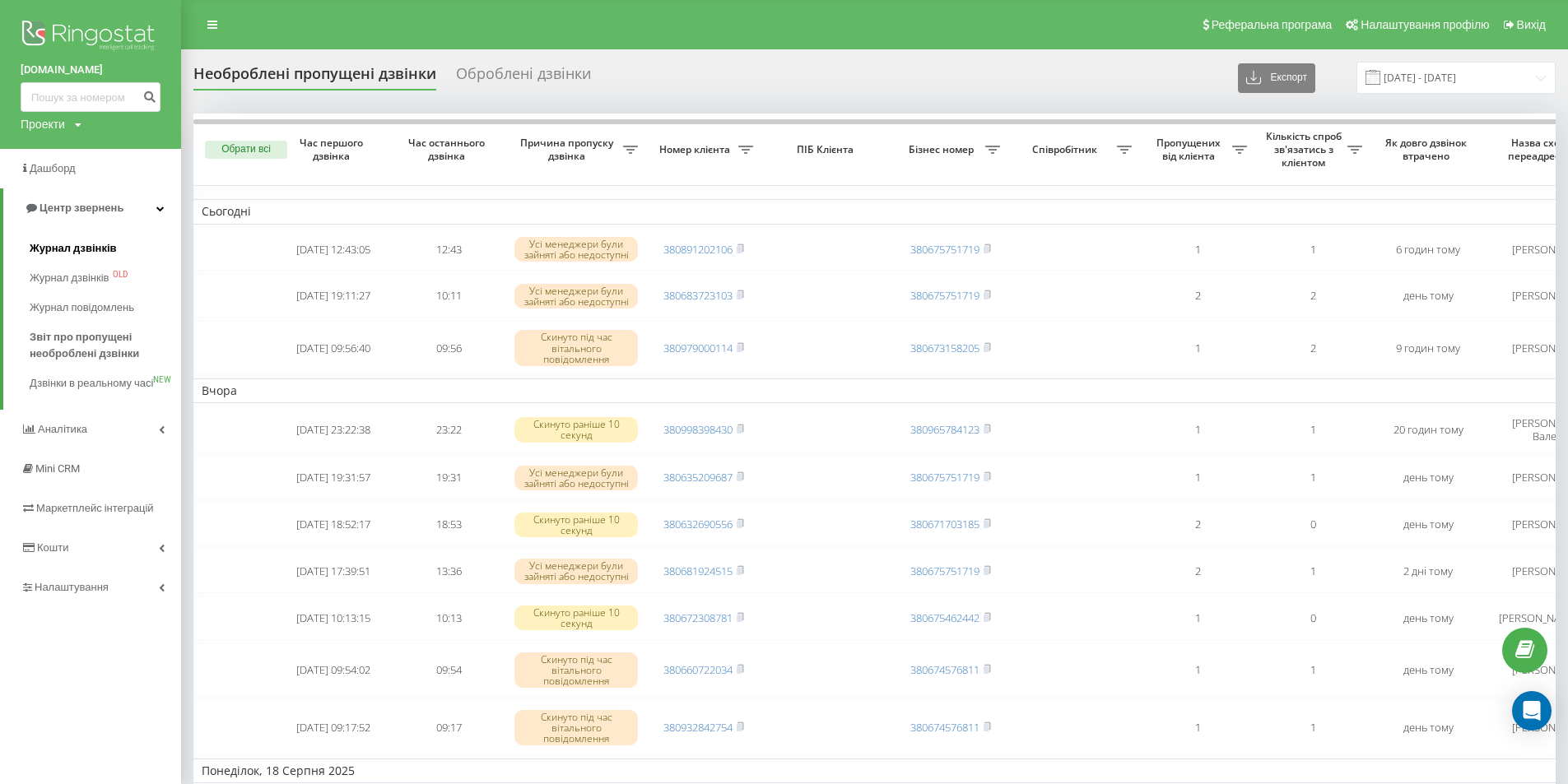
click at [74, 244] on span "Журнал дзвінків" at bounding box center [73, 249] width 87 height 17
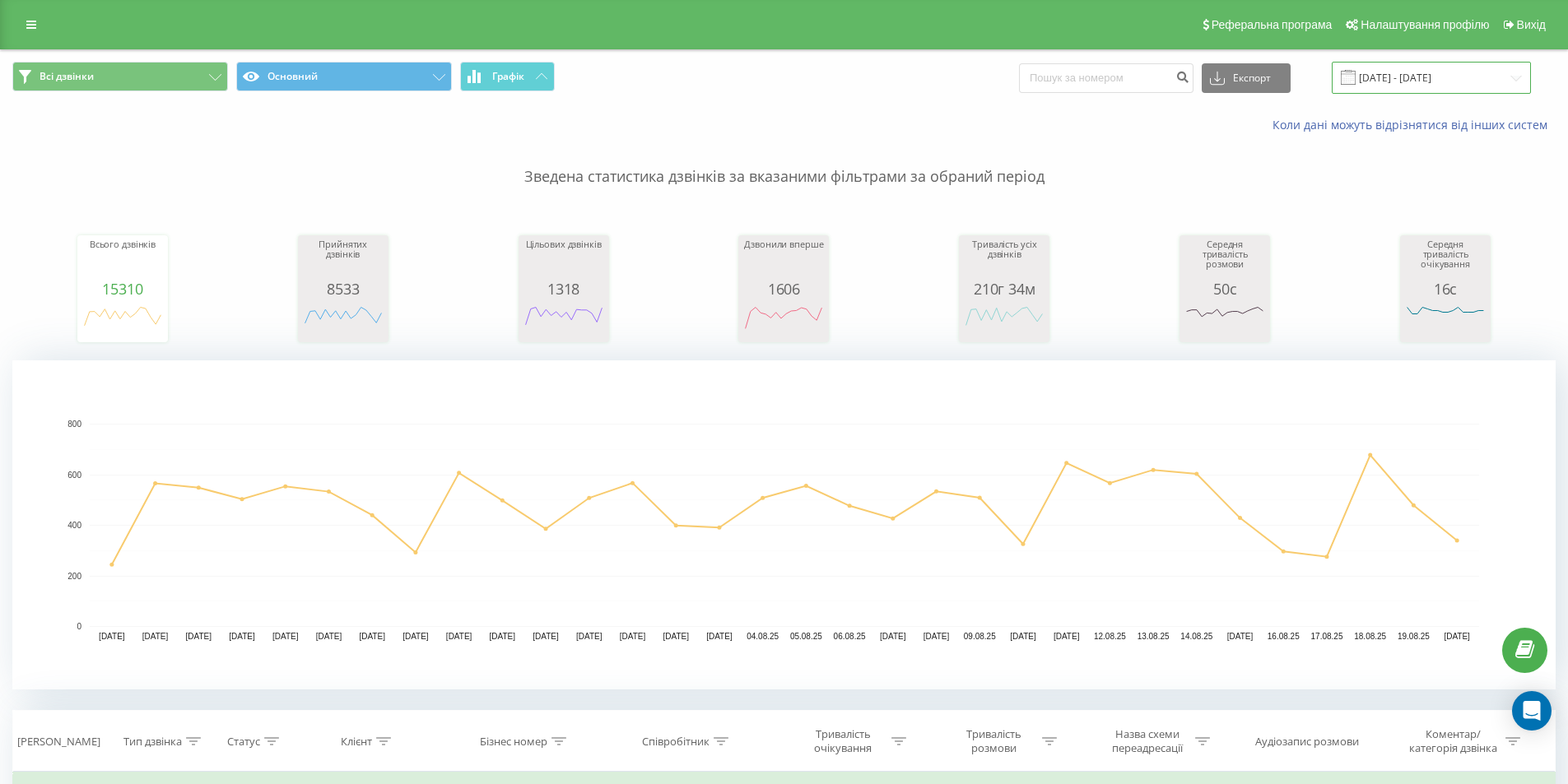
click at [1436, 82] on input "[DATE] - [DATE]" at bounding box center [1431, 78] width 199 height 32
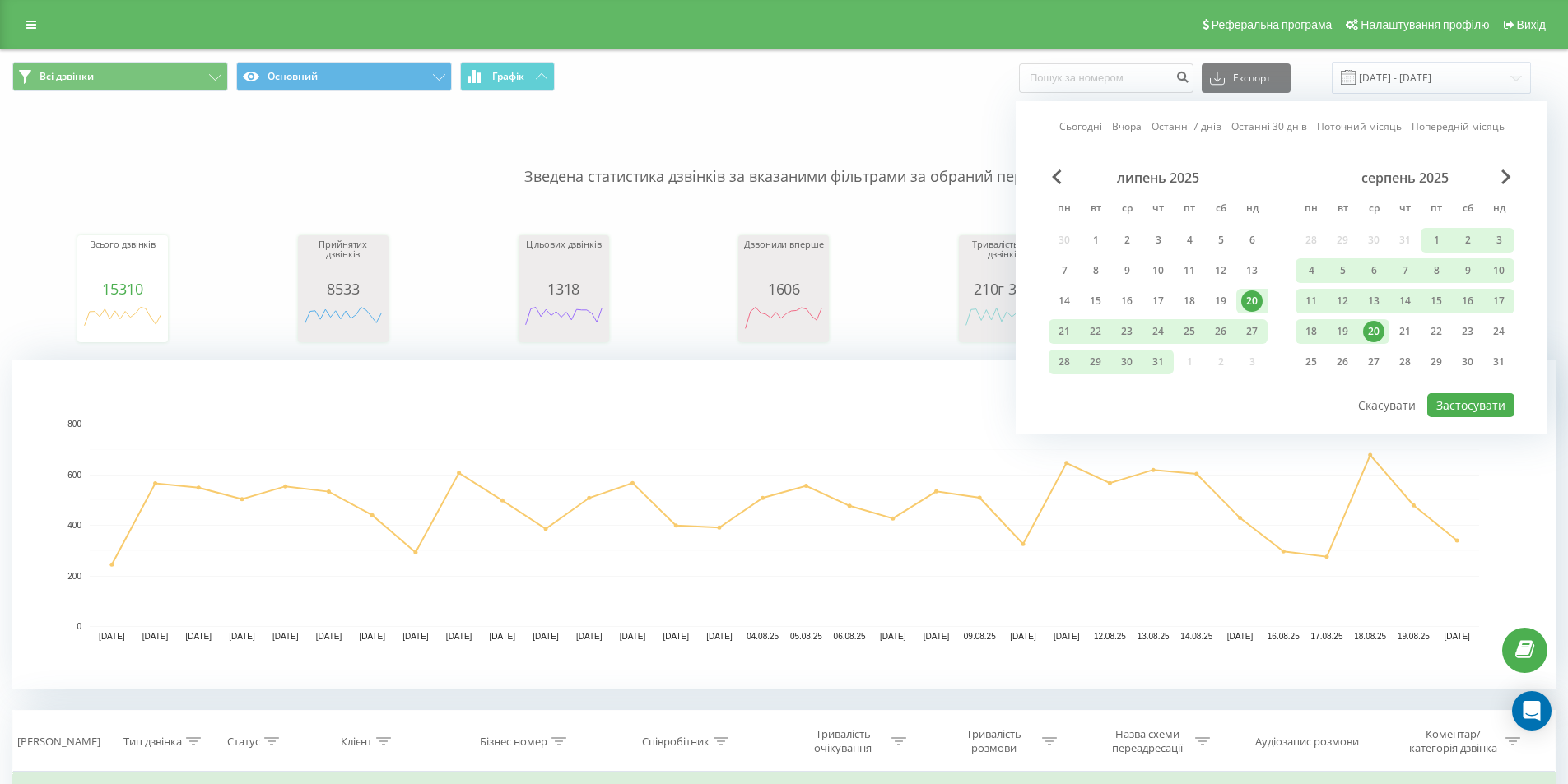
click at [1374, 324] on div "20" at bounding box center [1373, 331] width 22 height 21
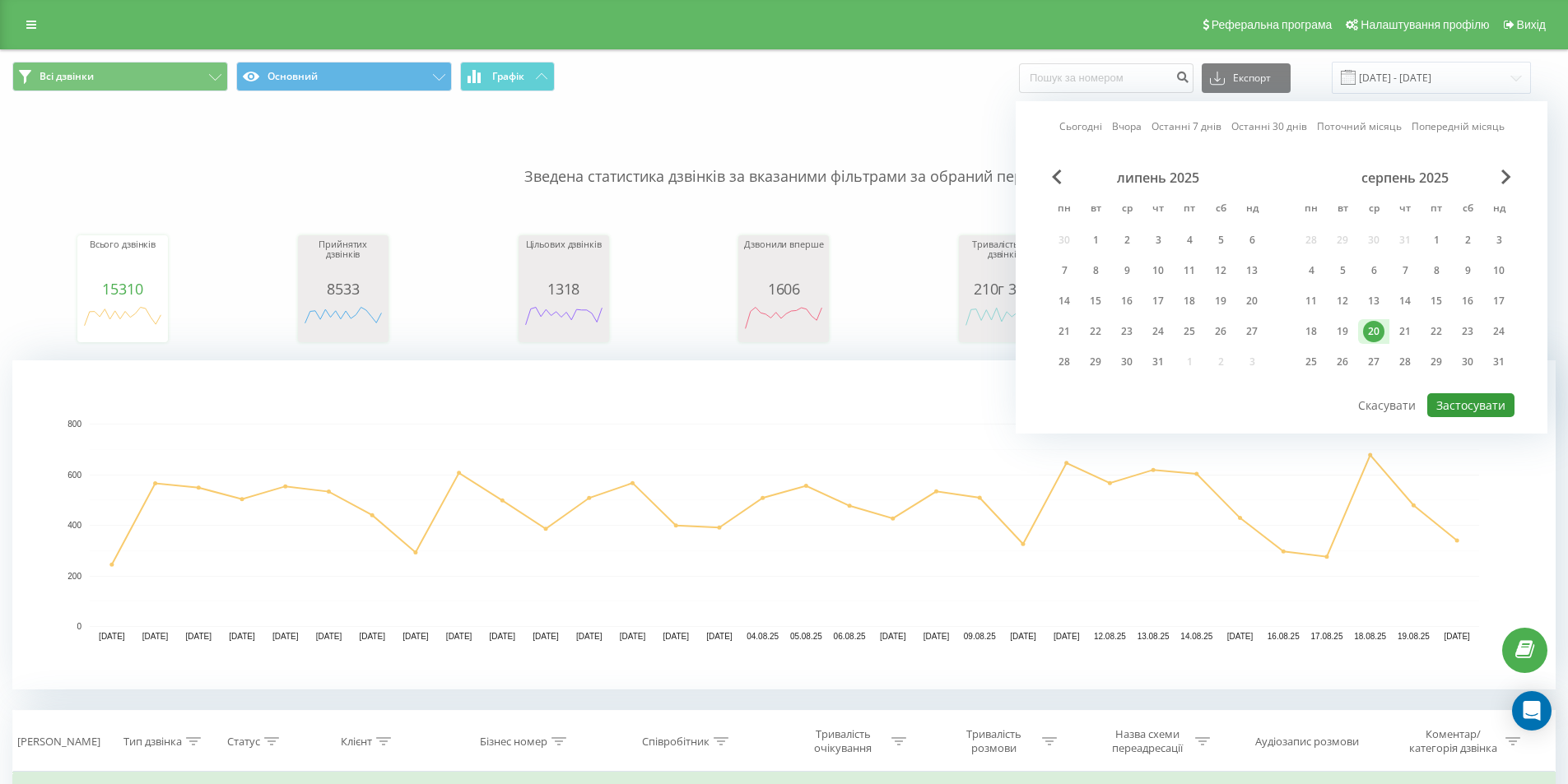
click at [1446, 406] on button "Застосувати" at bounding box center [1470, 406] width 87 height 24
type input "[DATE] - [DATE]"
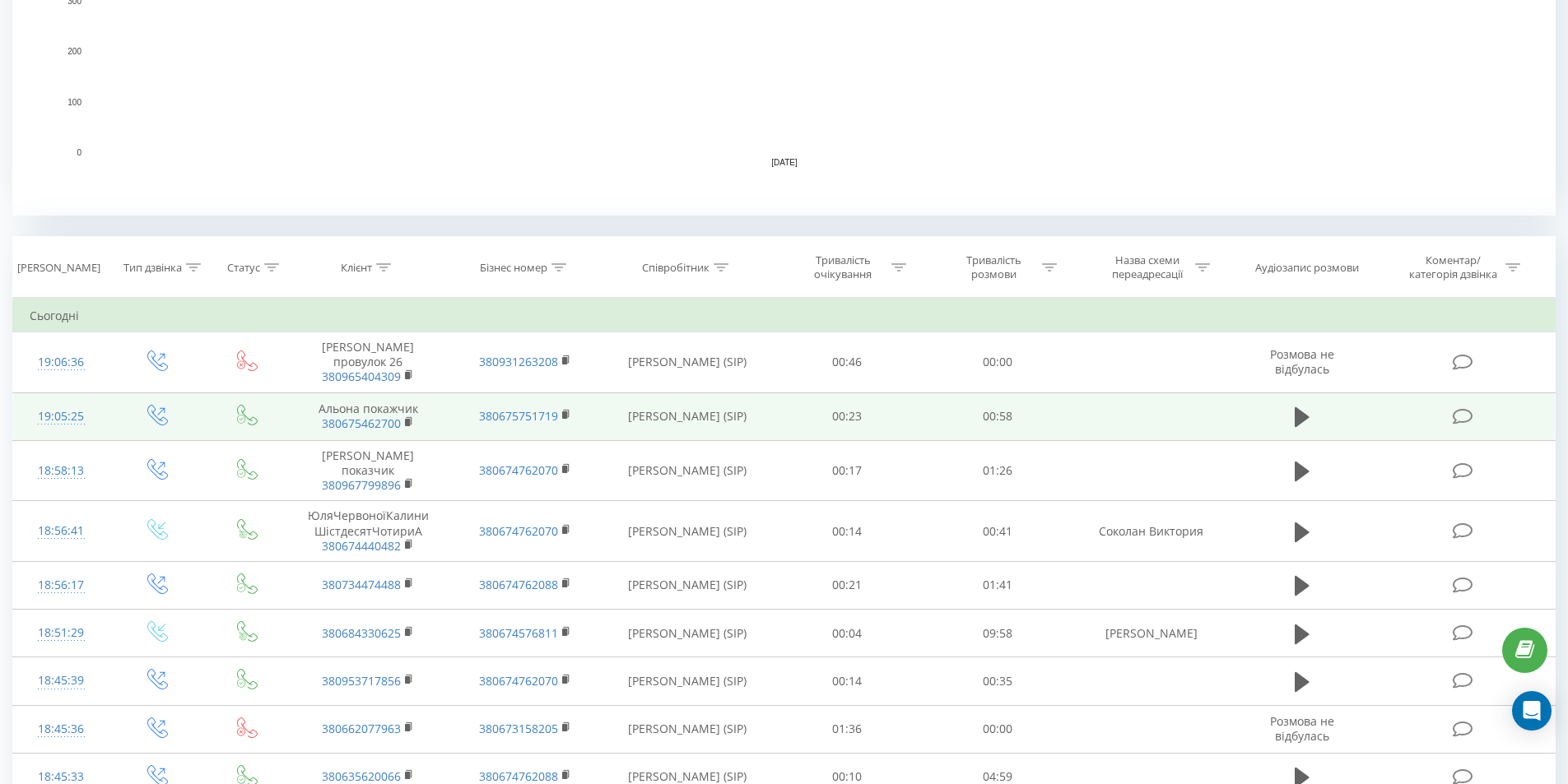
scroll to position [549, 0]
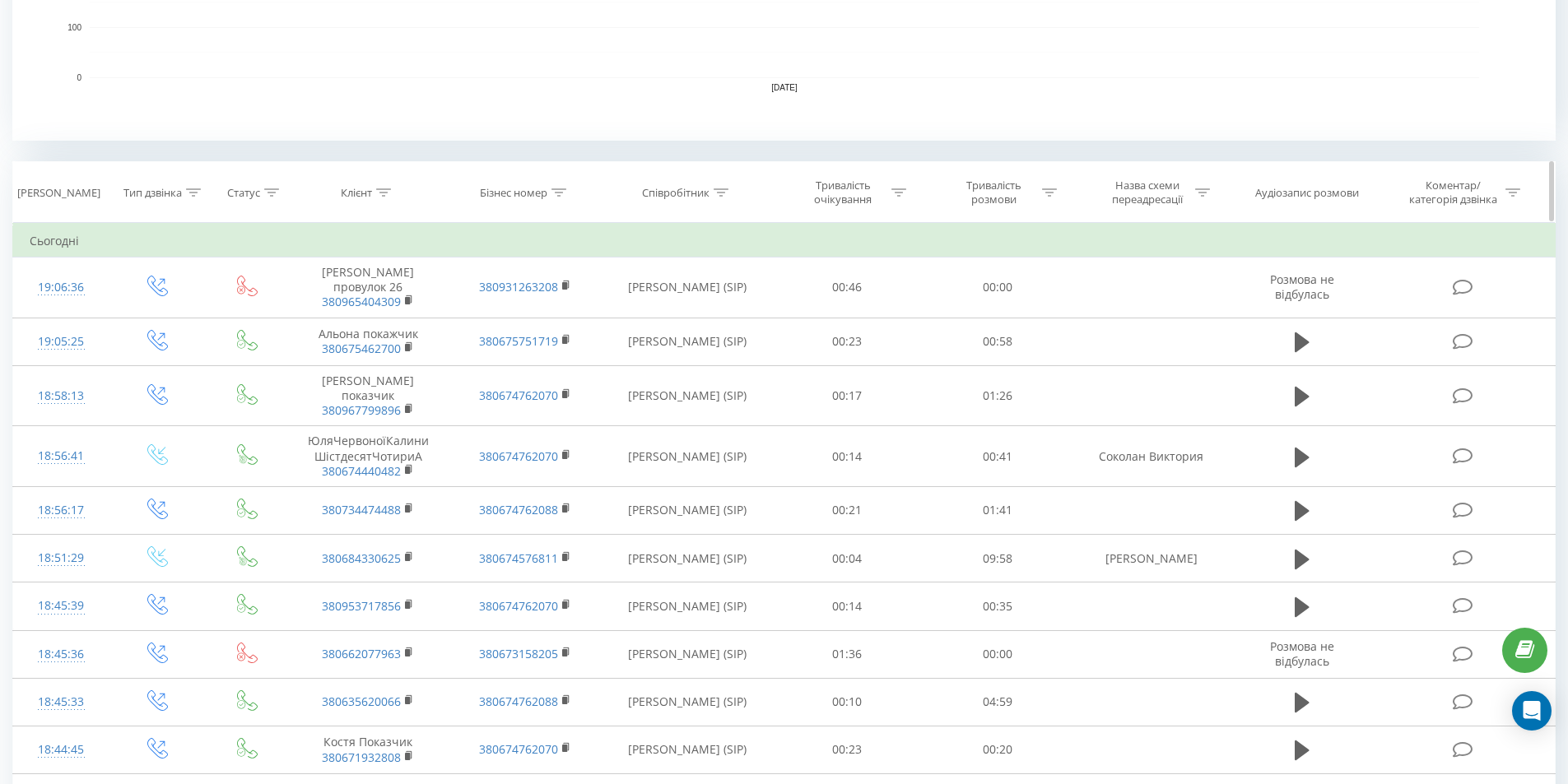
click at [704, 189] on div "Співробітник" at bounding box center [675, 192] width 67 height 14
click at [647, 310] on input "text" at bounding box center [686, 310] width 145 height 29
type input "соколан"
click button "OK" at bounding box center [722, 343] width 70 height 21
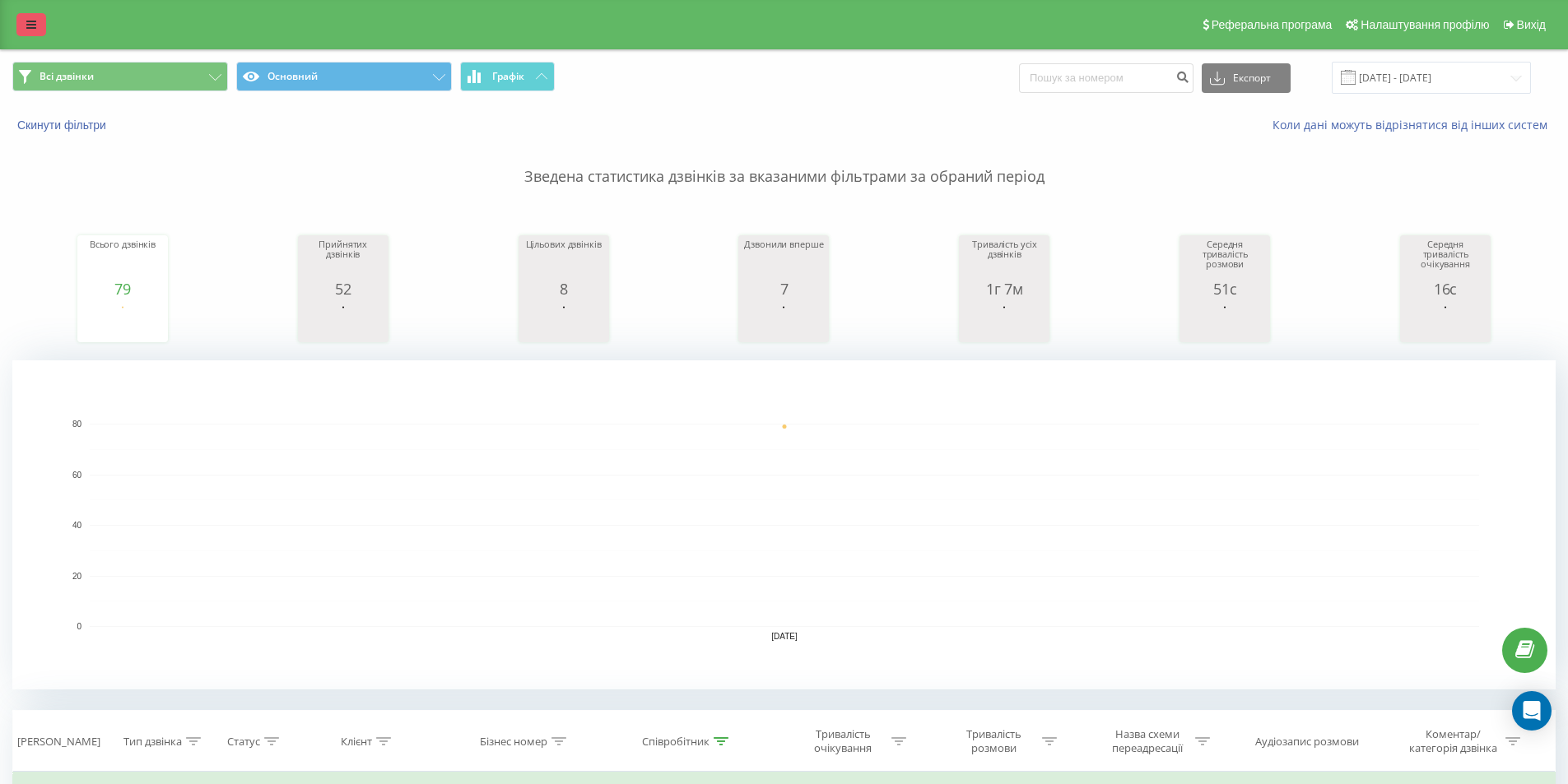
click at [17, 18] on link at bounding box center [32, 24] width 30 height 23
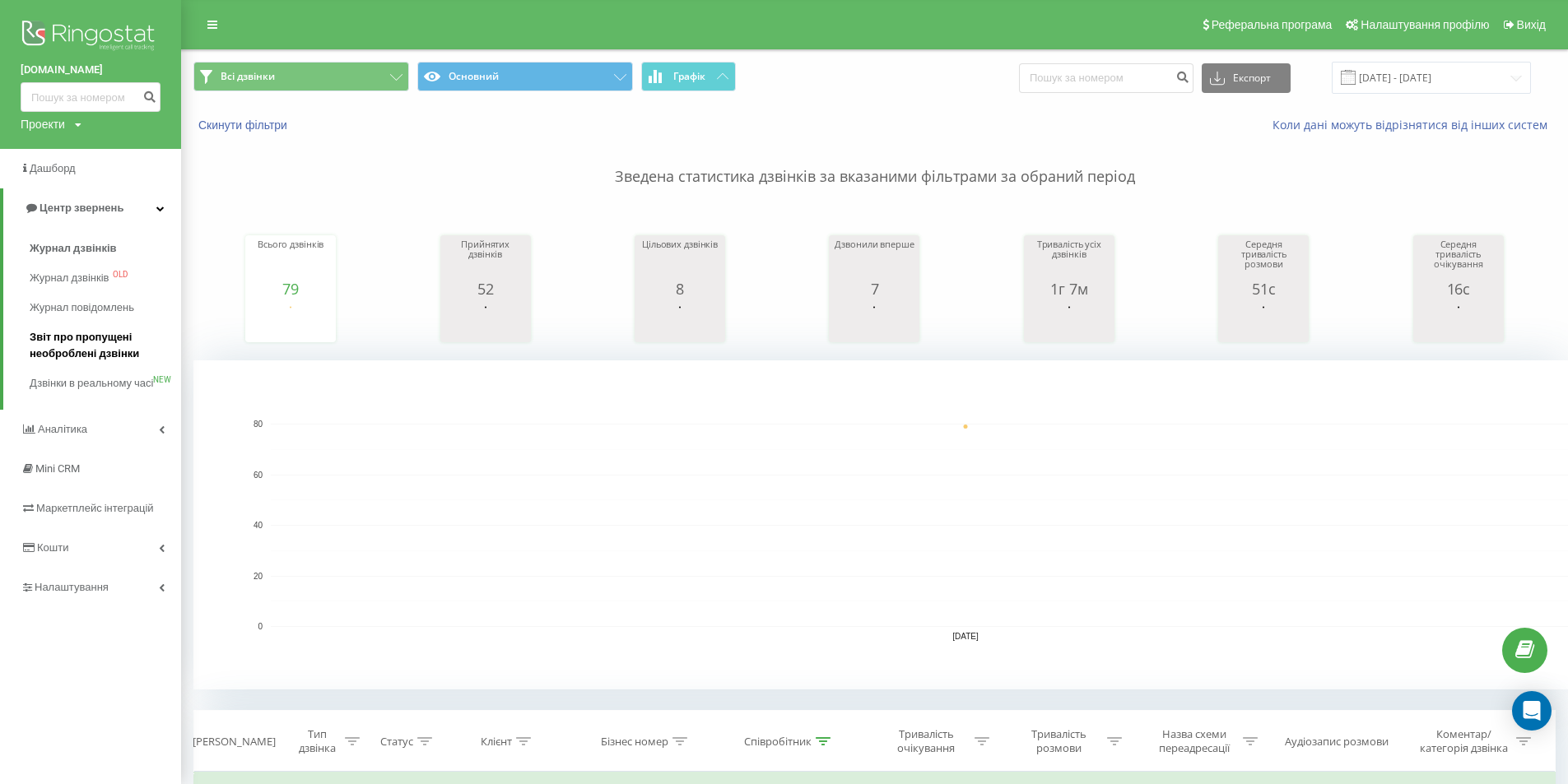
click at [68, 353] on span "Звіт про пропущені необроблені дзвінки" at bounding box center [101, 345] width 143 height 33
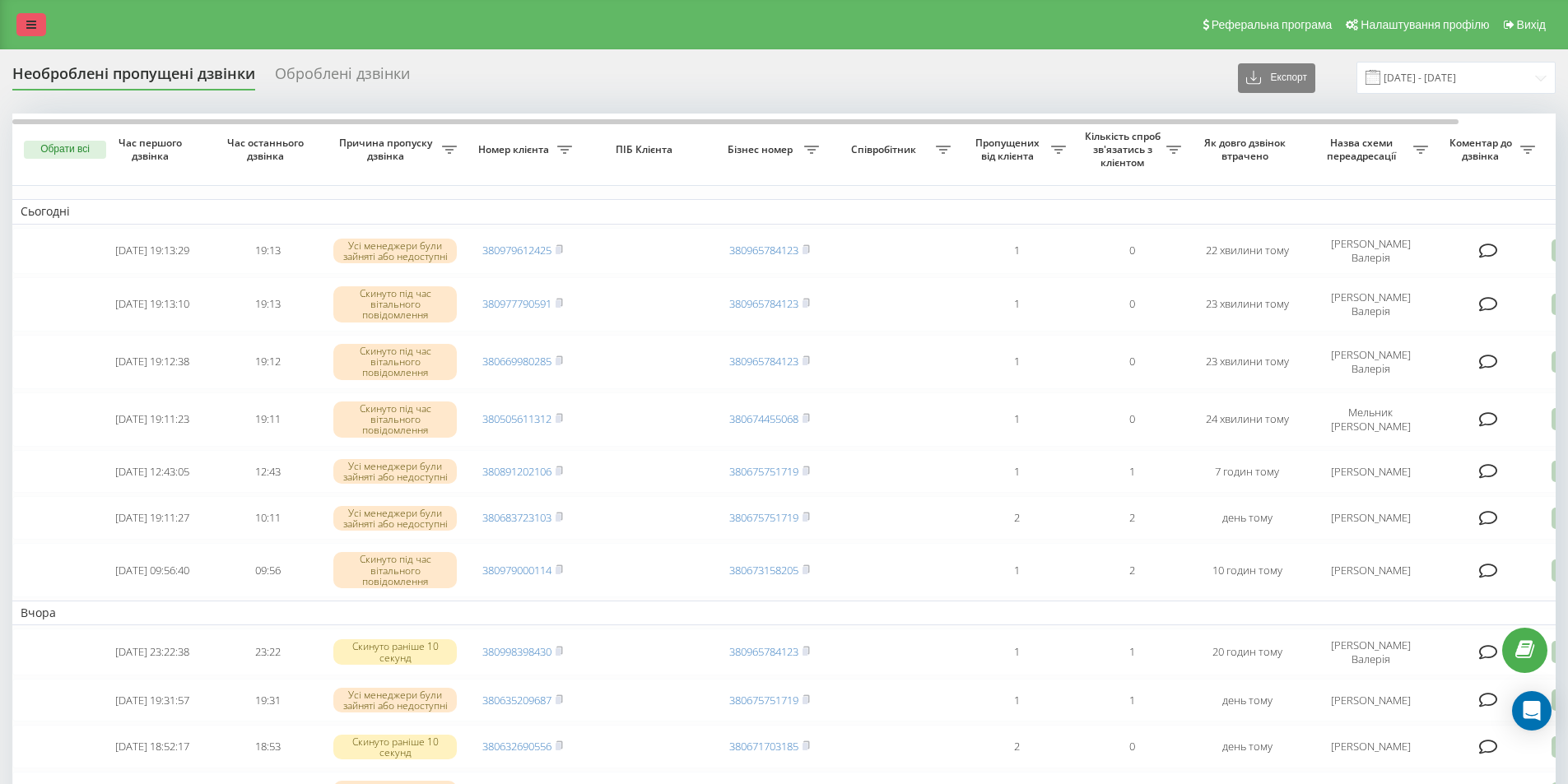
click at [38, 21] on link at bounding box center [32, 24] width 30 height 23
click at [38, 25] on link at bounding box center [32, 24] width 30 height 23
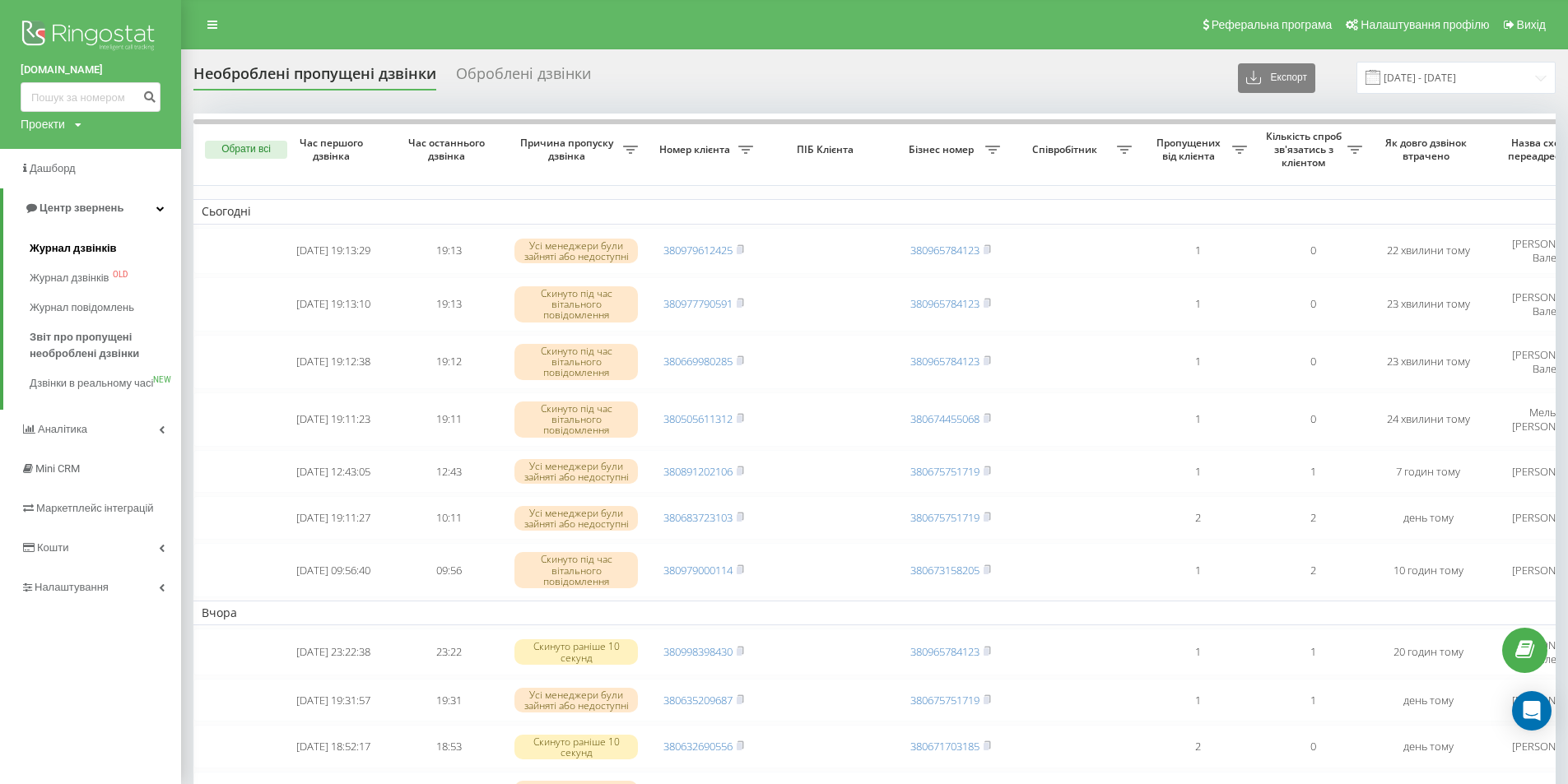
click at [61, 244] on span "Журнал дзвінків" at bounding box center [73, 249] width 87 height 17
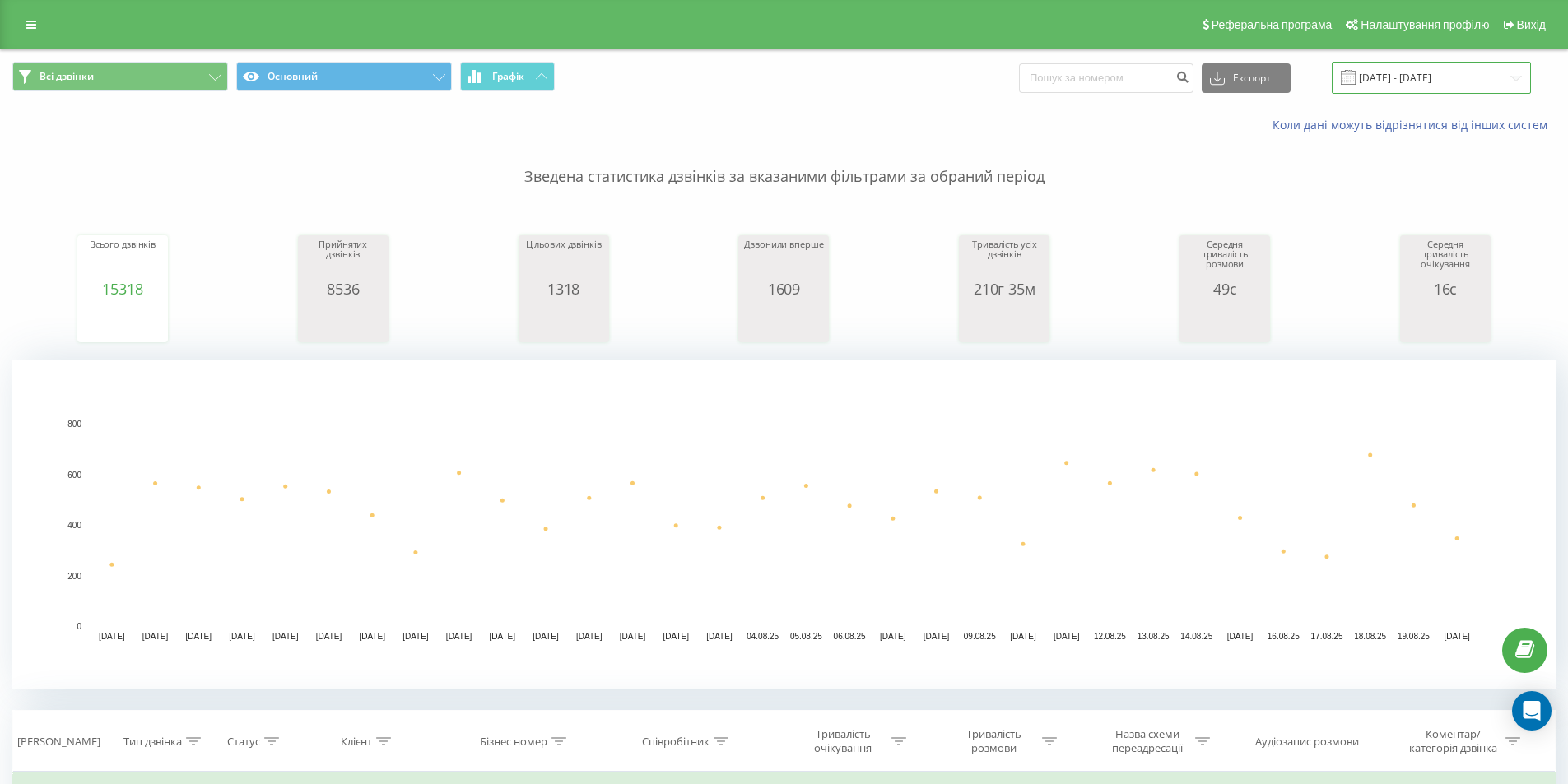
click at [1444, 76] on input "[DATE] - [DATE]" at bounding box center [1431, 78] width 199 height 32
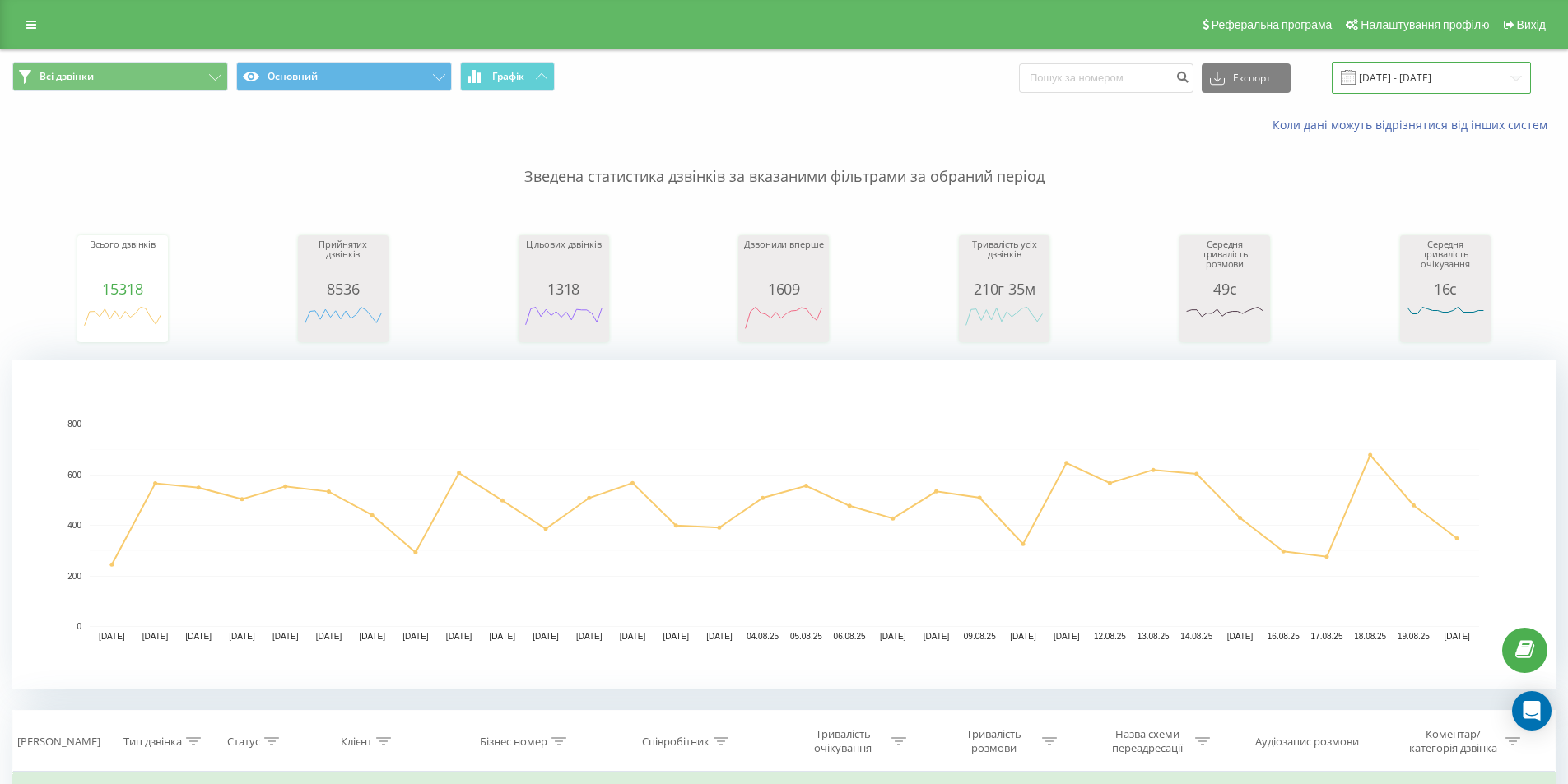
click at [1444, 76] on input "[DATE] - [DATE]" at bounding box center [1431, 78] width 199 height 32
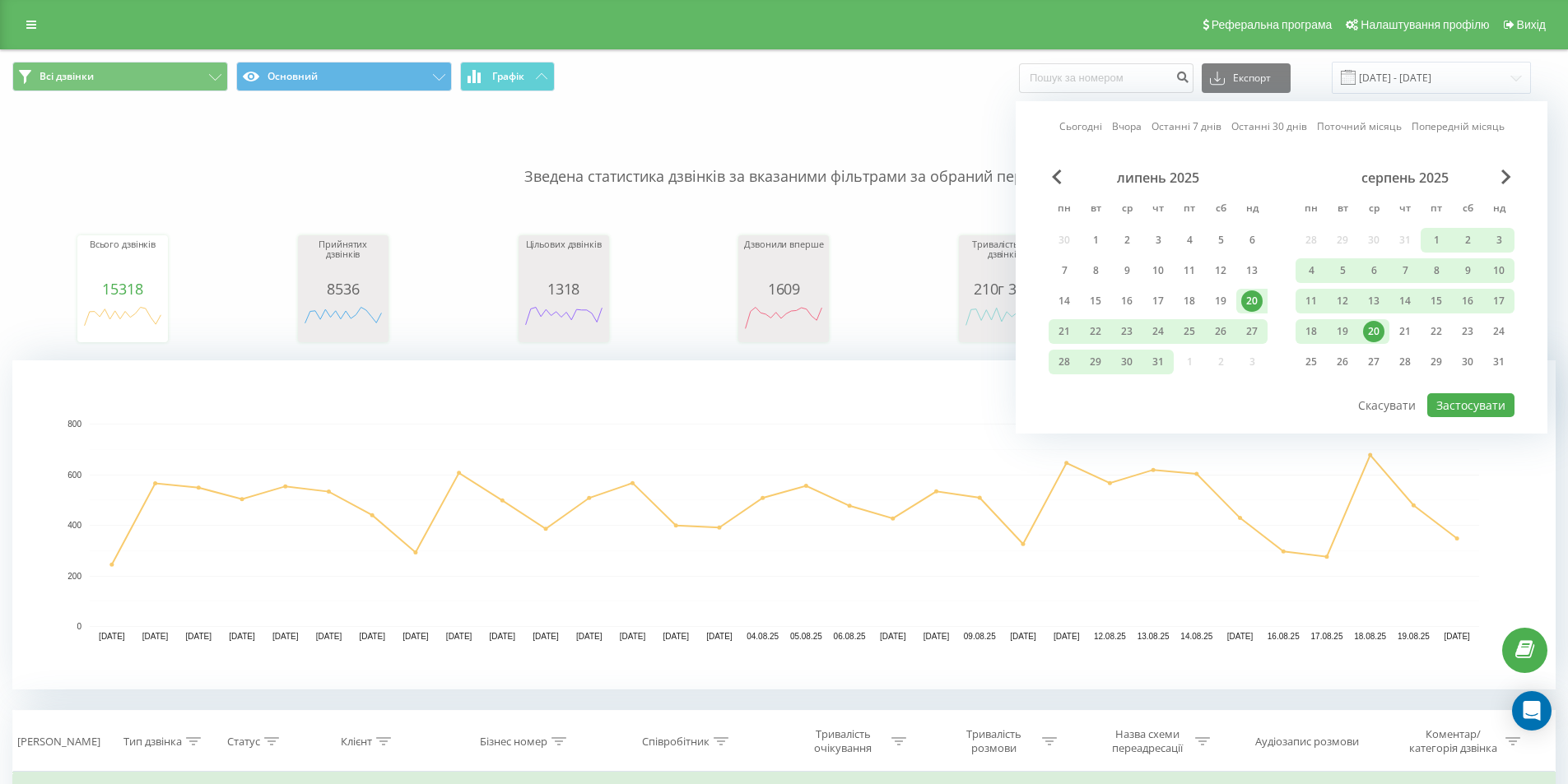
click at [1372, 327] on div "20" at bounding box center [1373, 331] width 22 height 21
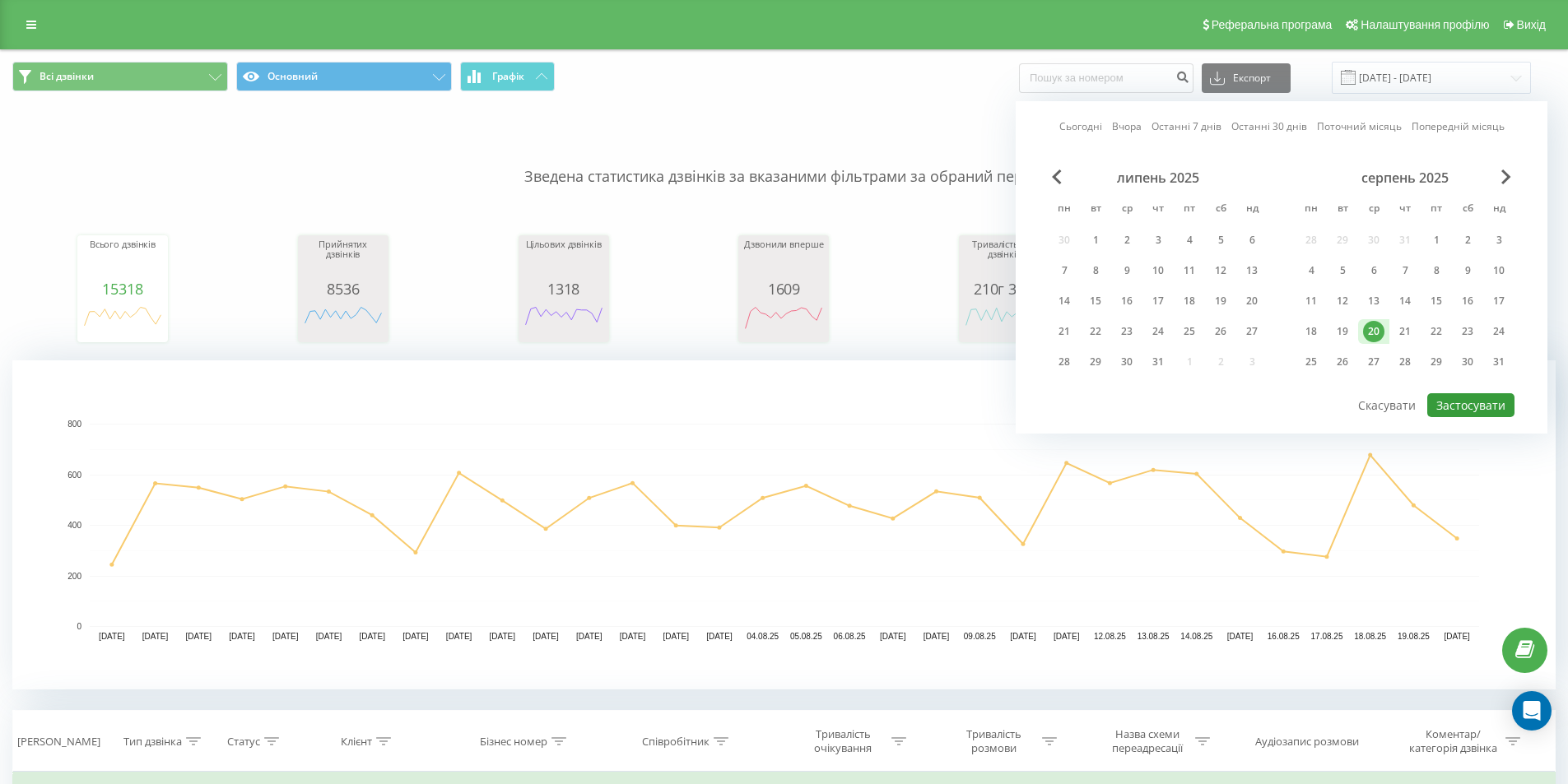
click at [1447, 397] on button "Застосувати" at bounding box center [1470, 406] width 87 height 24
type input "[DATE] - [DATE]"
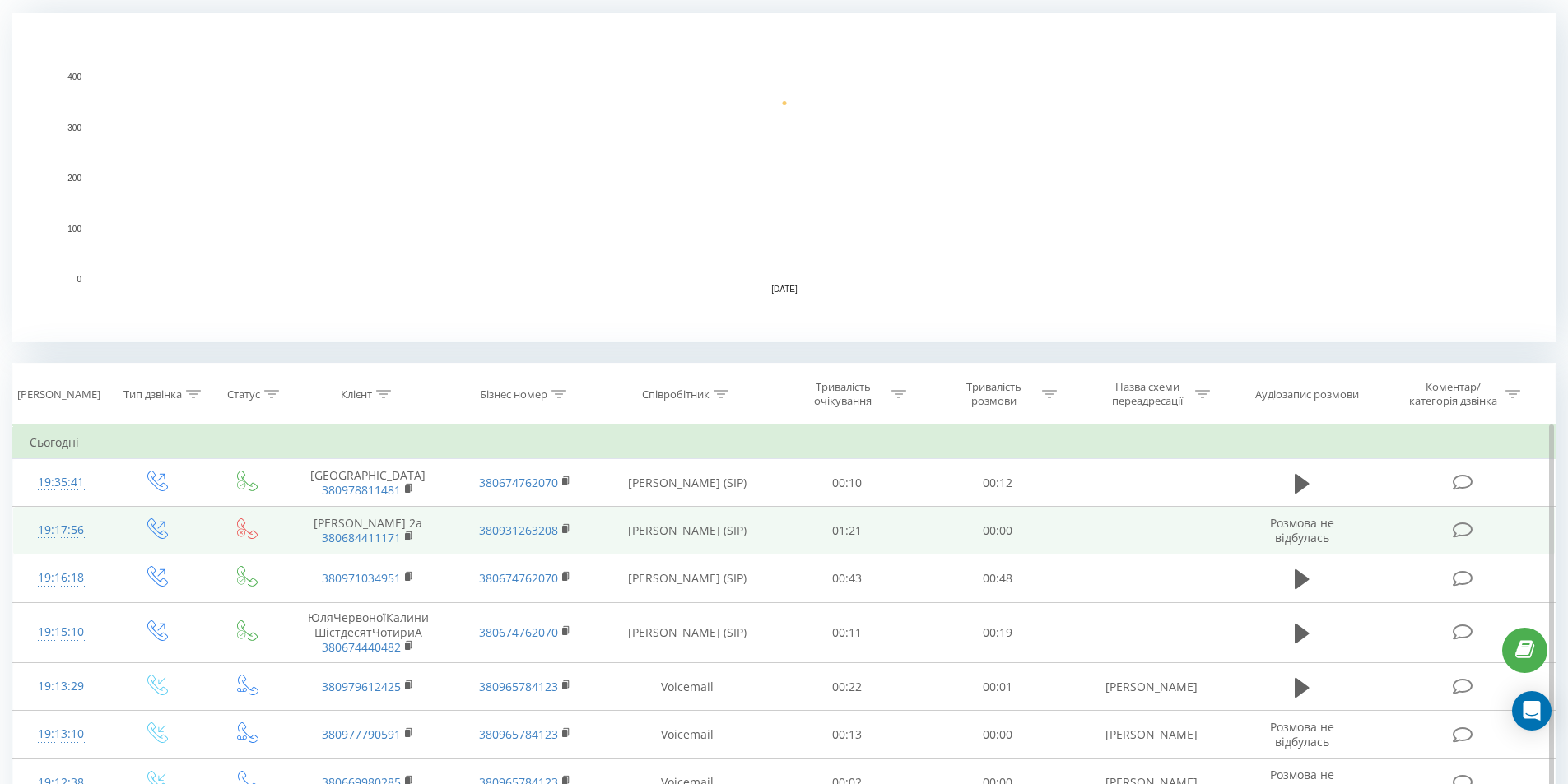
scroll to position [411, 0]
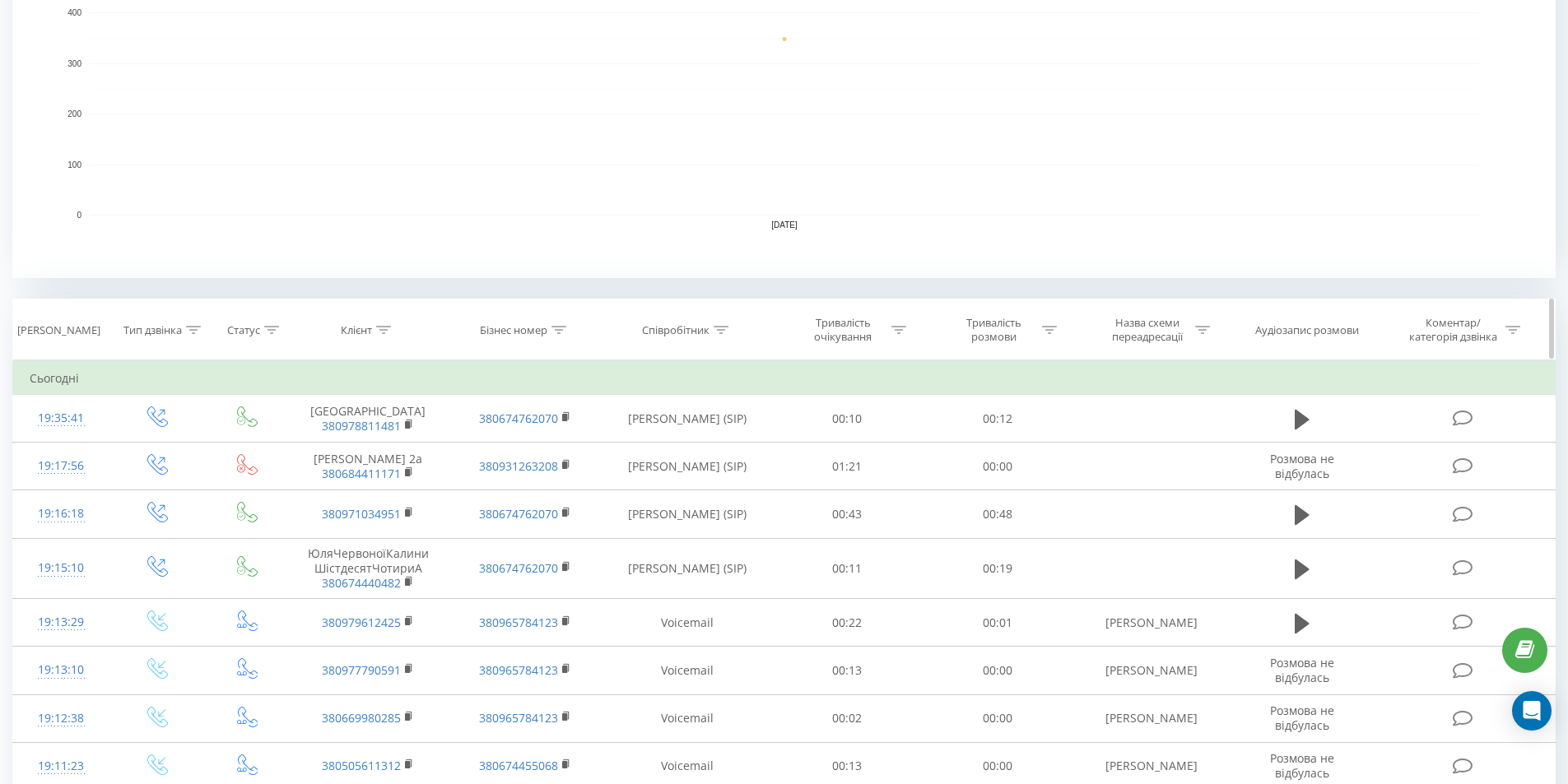
click at [718, 330] on icon at bounding box center [721, 330] width 15 height 8
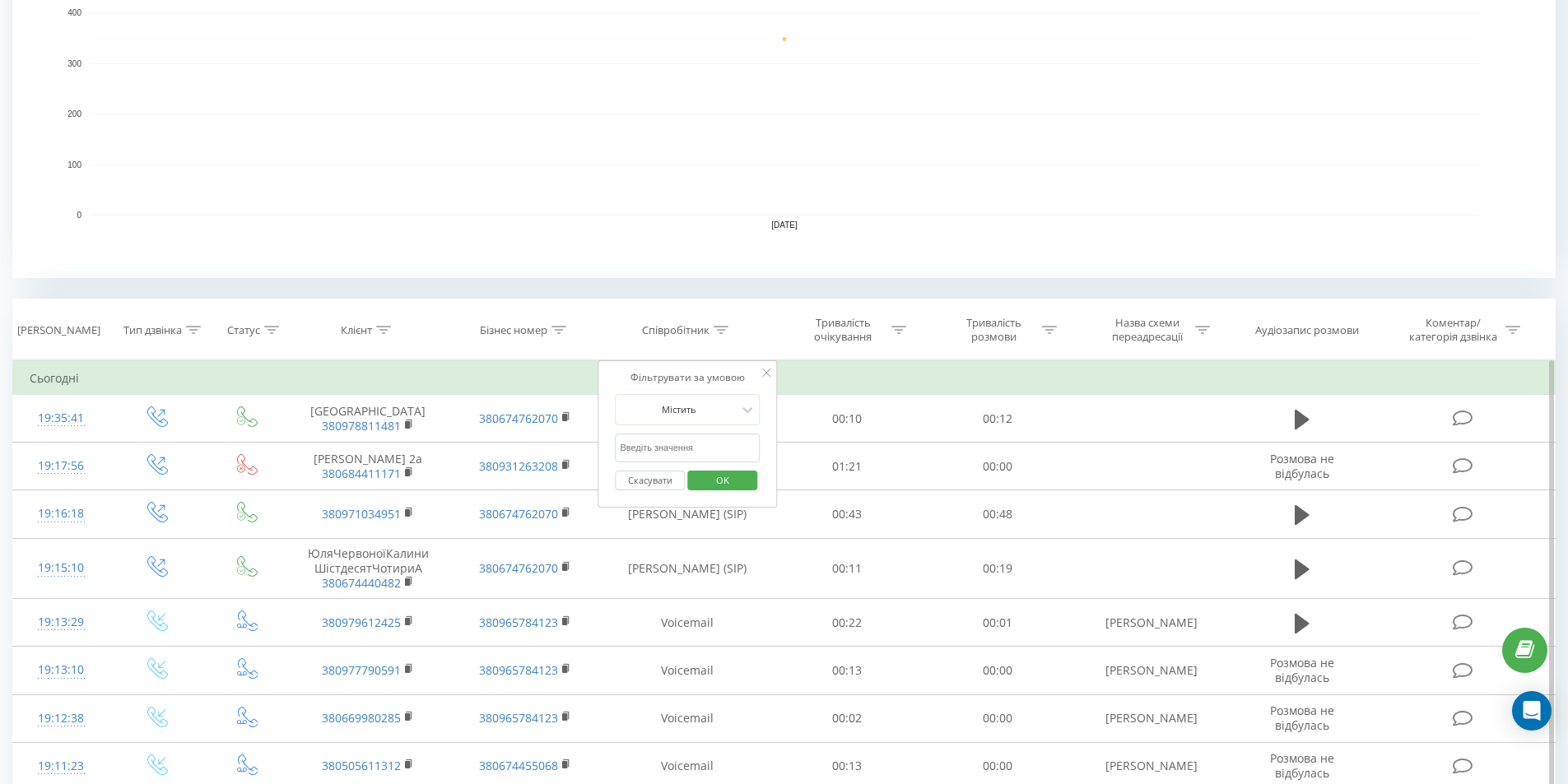
click at [644, 447] on input "text" at bounding box center [686, 448] width 145 height 29
type input "соколан"
click button "OK" at bounding box center [722, 480] width 70 height 21
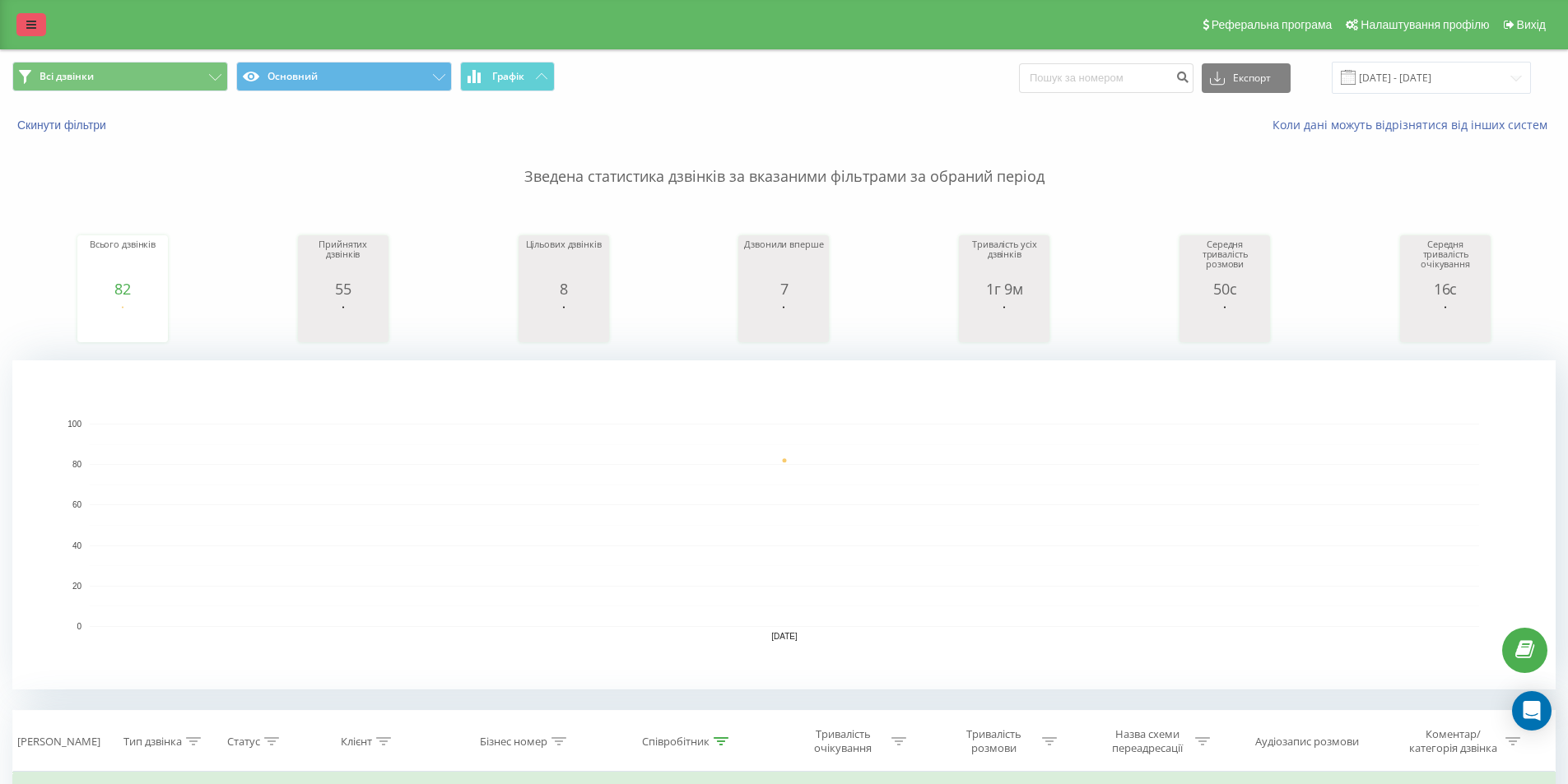
click at [24, 30] on link at bounding box center [32, 24] width 30 height 23
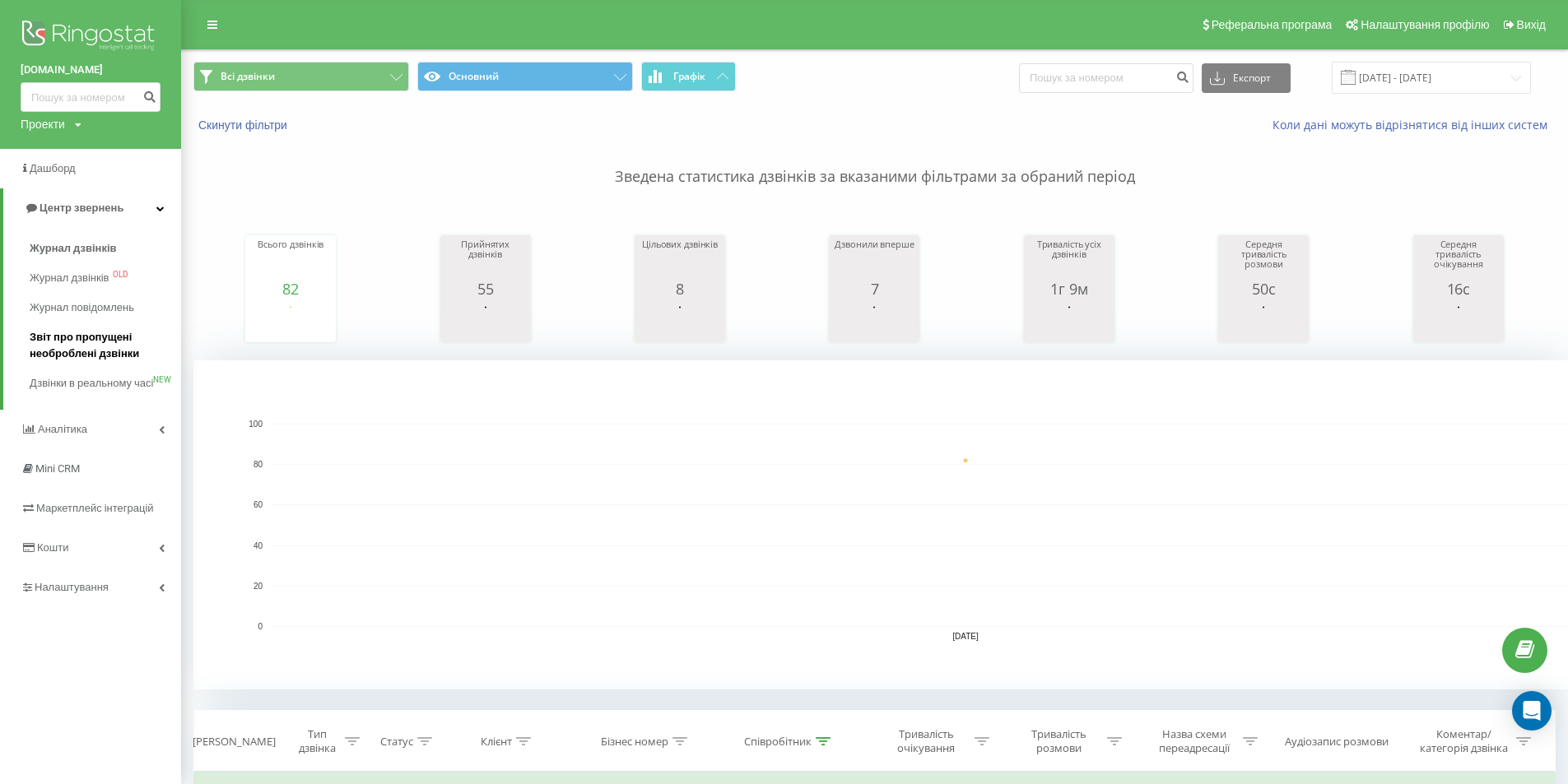
click at [51, 353] on span "Звіт про пропущені необроблені дзвінки" at bounding box center [101, 345] width 143 height 33
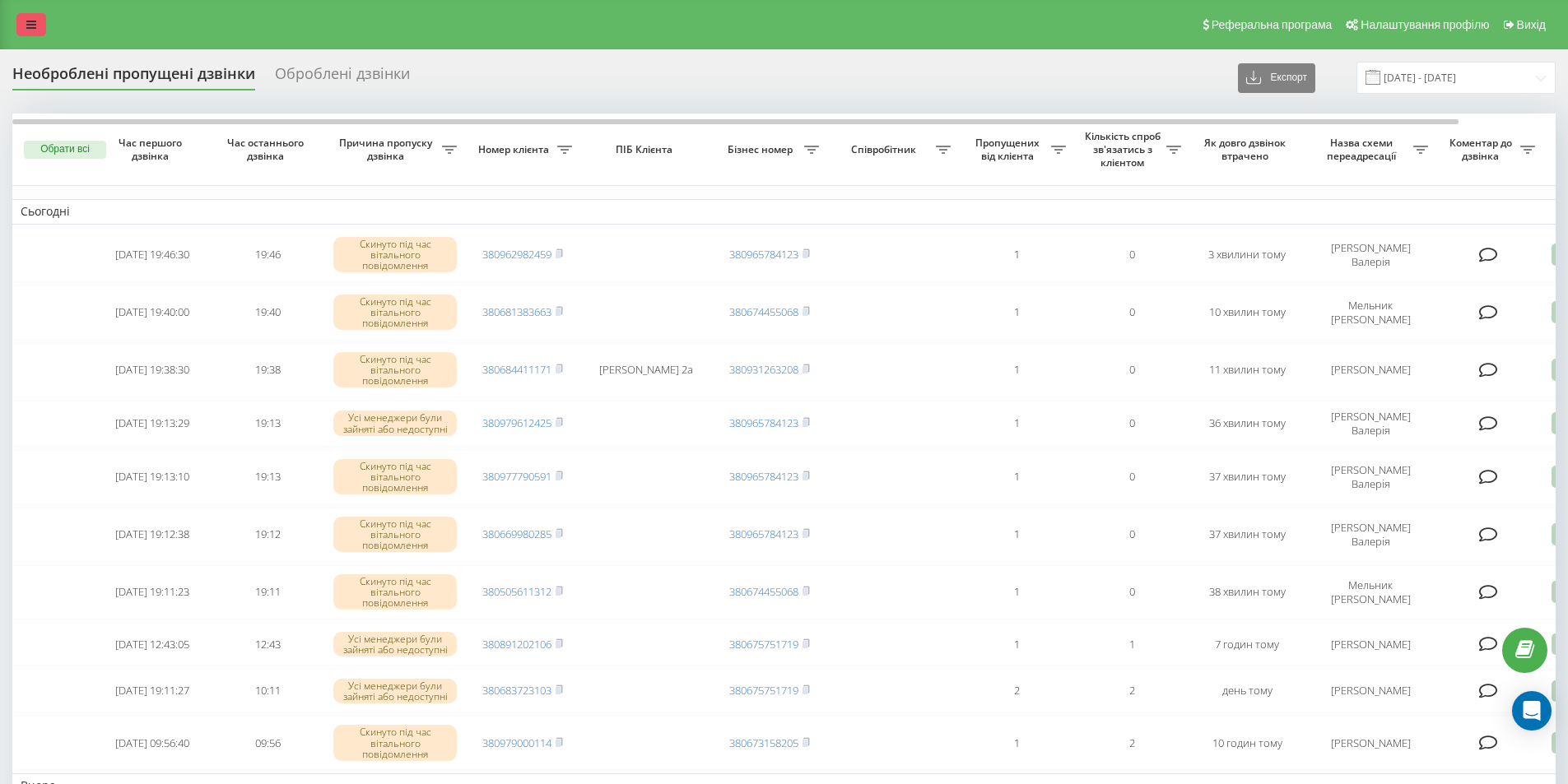
click at [43, 16] on link at bounding box center [32, 24] width 30 height 23
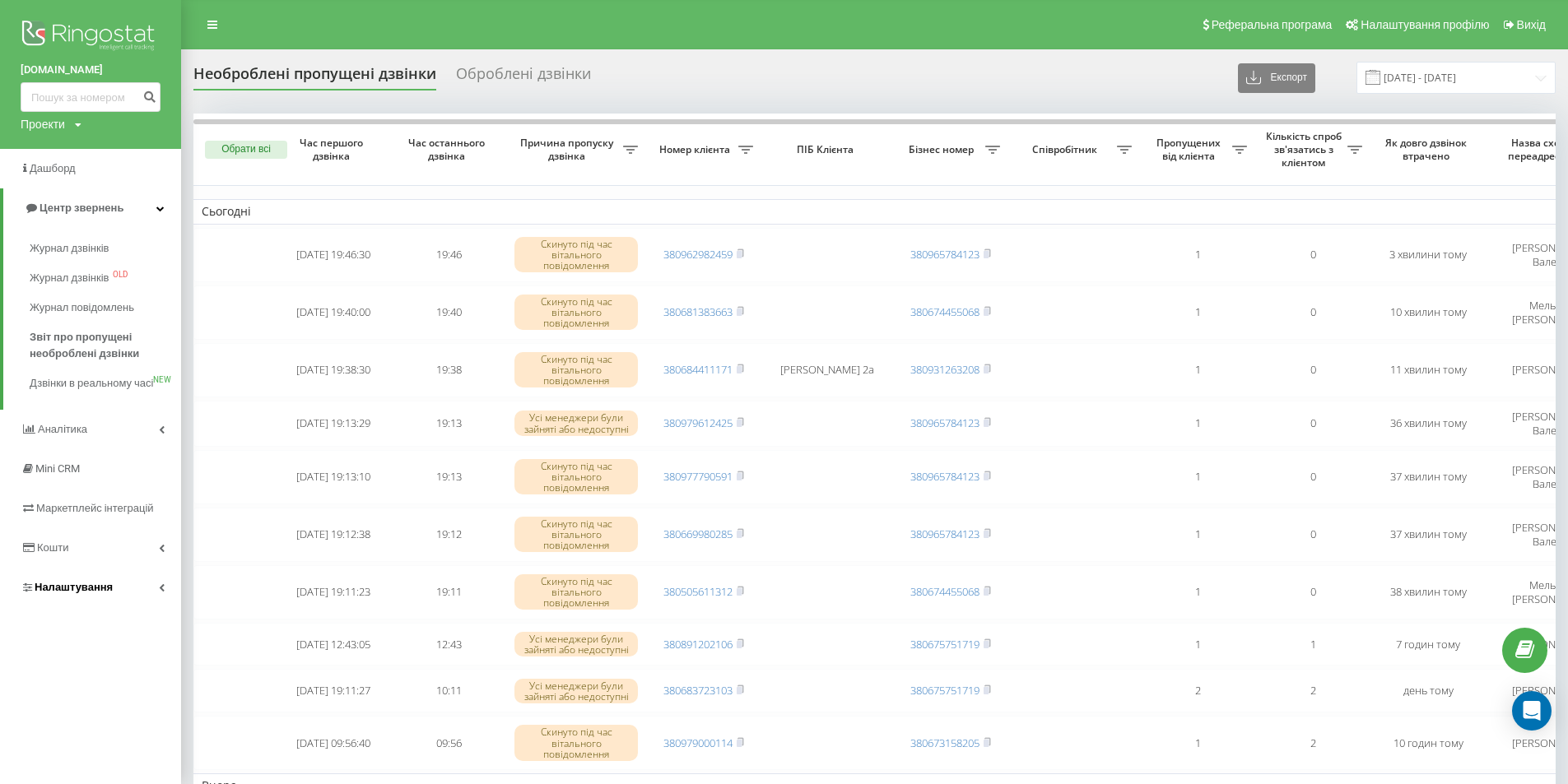
click at [48, 593] on span "Налаштування" at bounding box center [74, 586] width 79 height 12
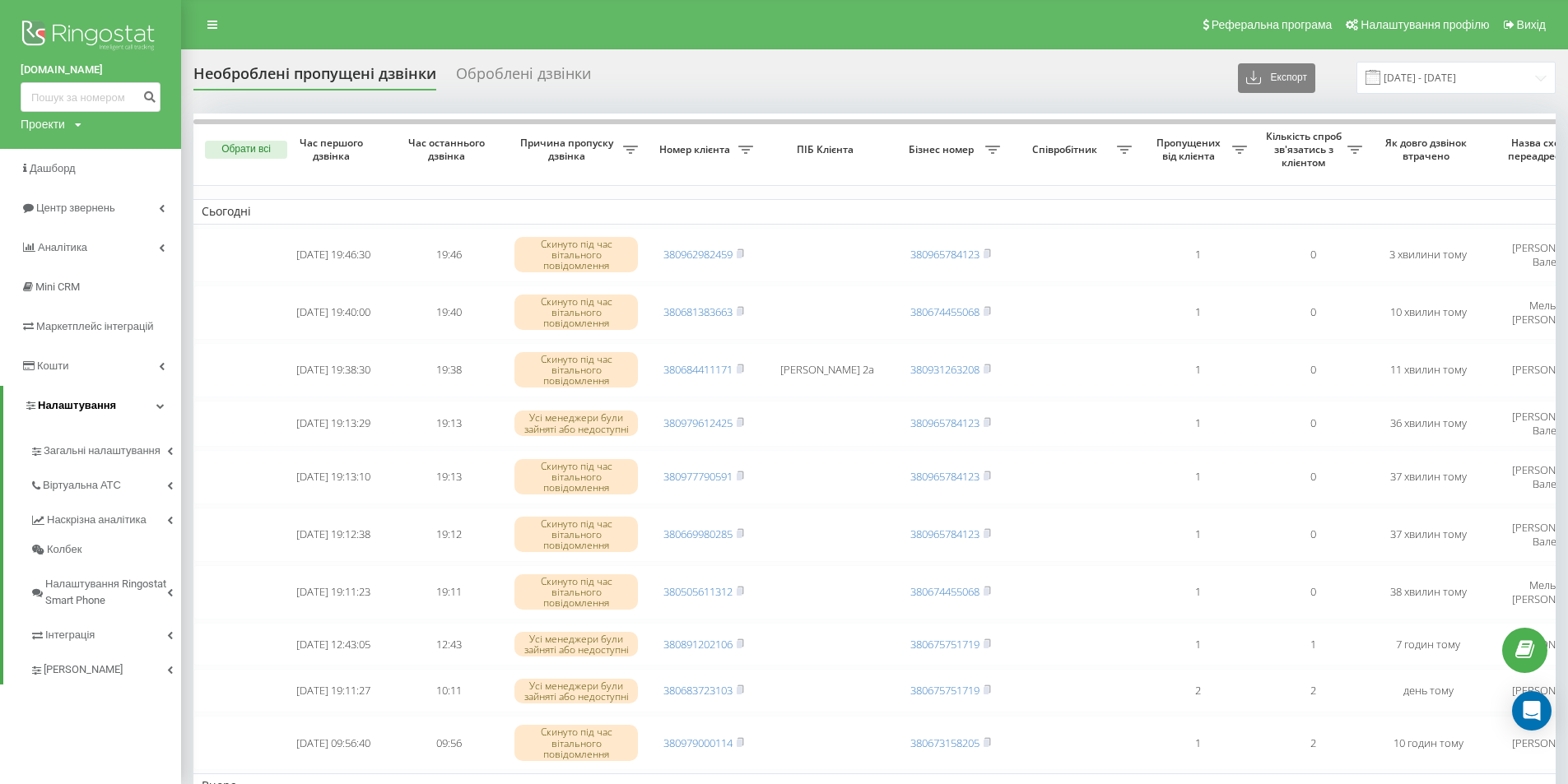
click at [48, 603] on span "Налаштування Ringostat Smart Phone" at bounding box center [106, 592] width 122 height 33
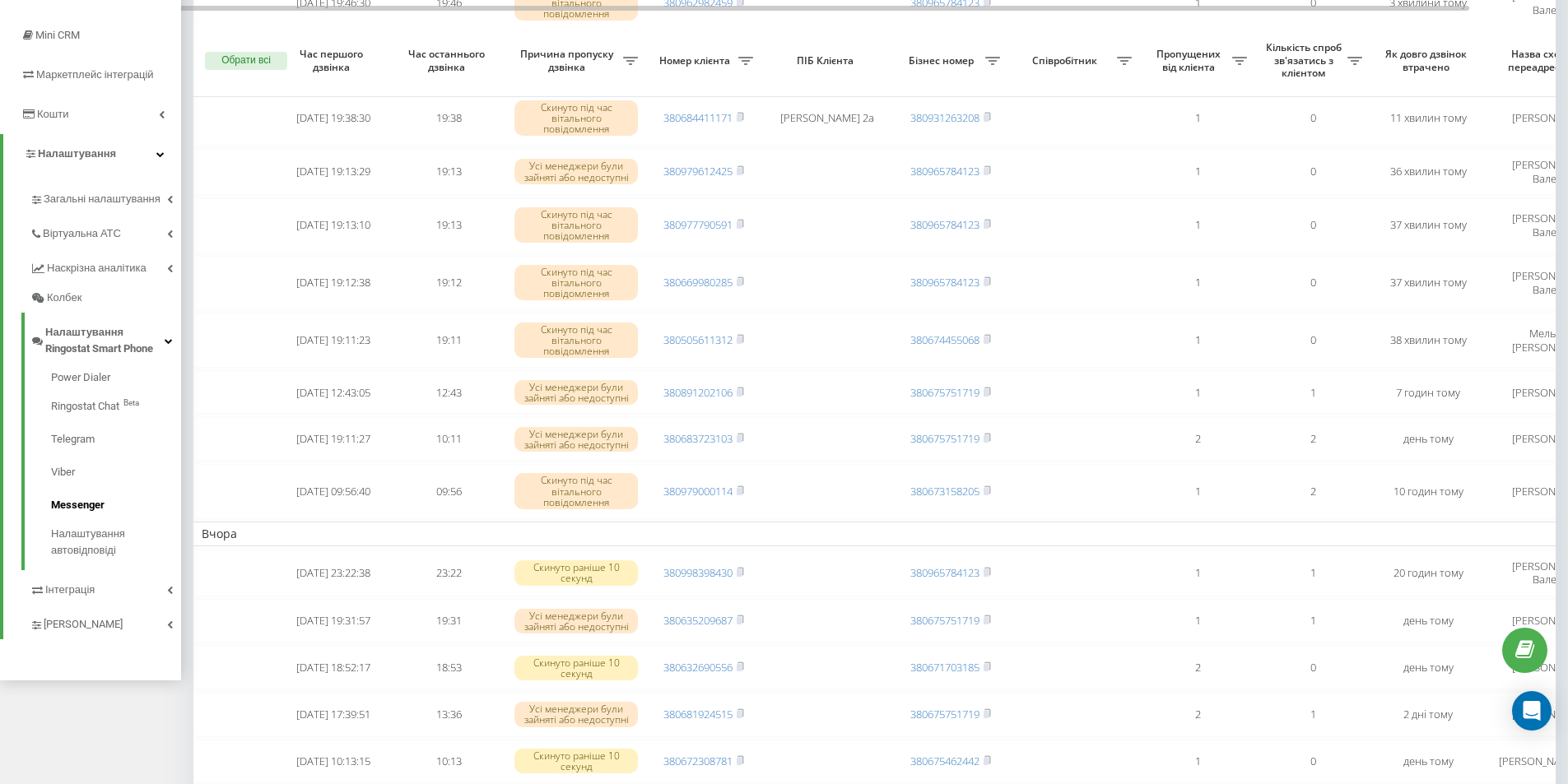
scroll to position [274, 0]
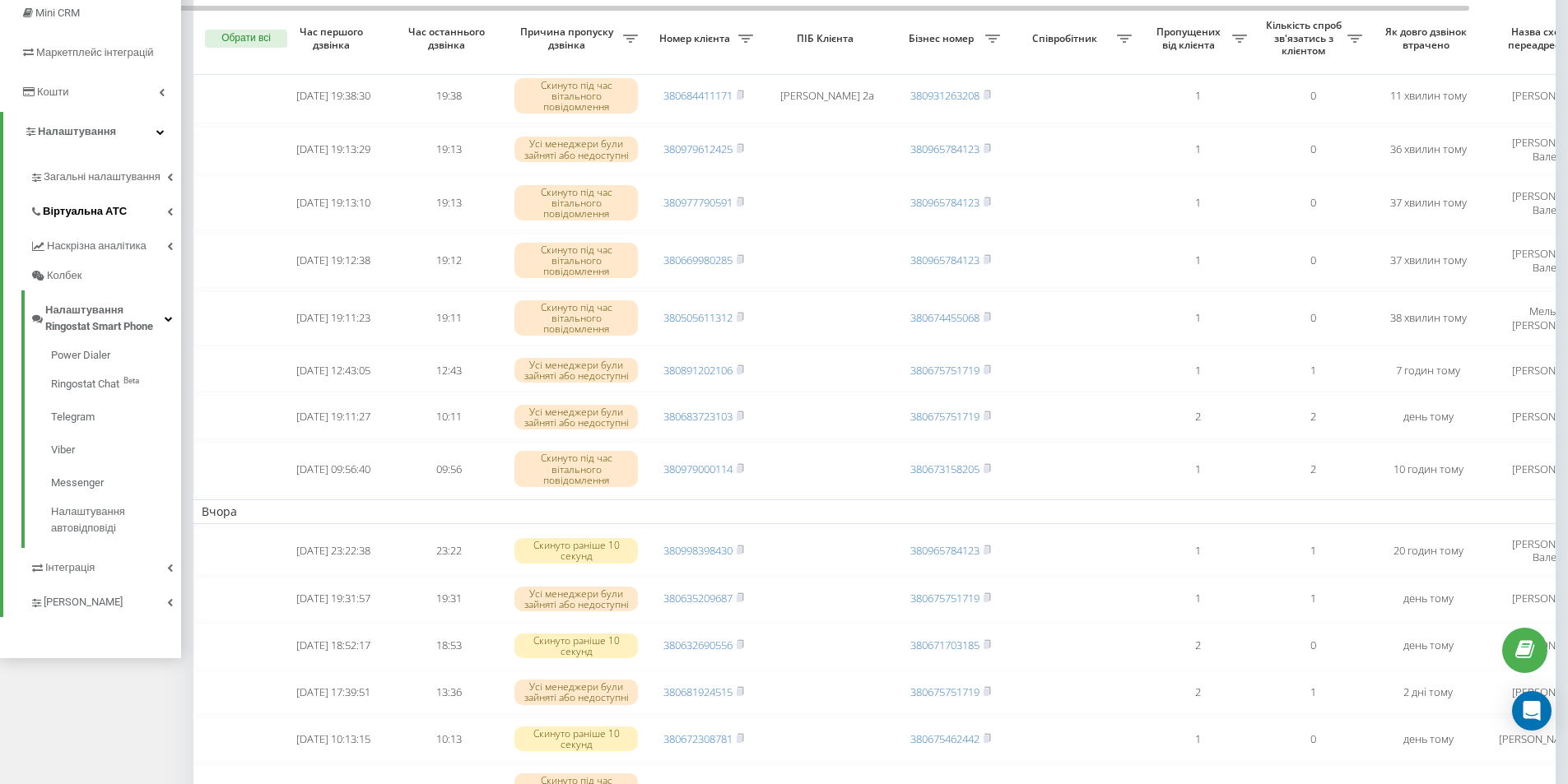
click at [82, 206] on span "Віртуальна АТС" at bounding box center [85, 211] width 84 height 17
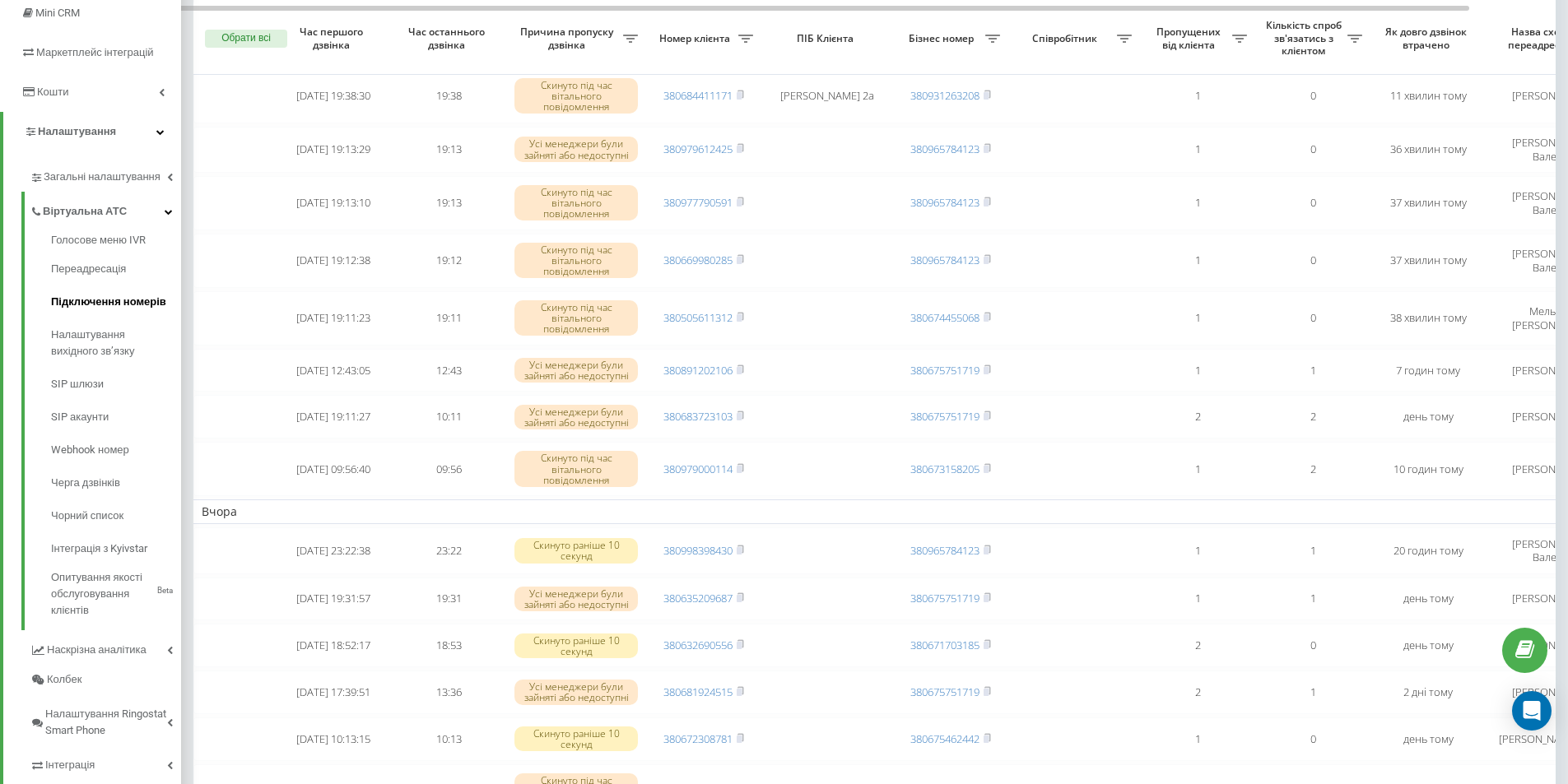
click at [90, 295] on span "Підключення номерів" at bounding box center [108, 302] width 115 height 17
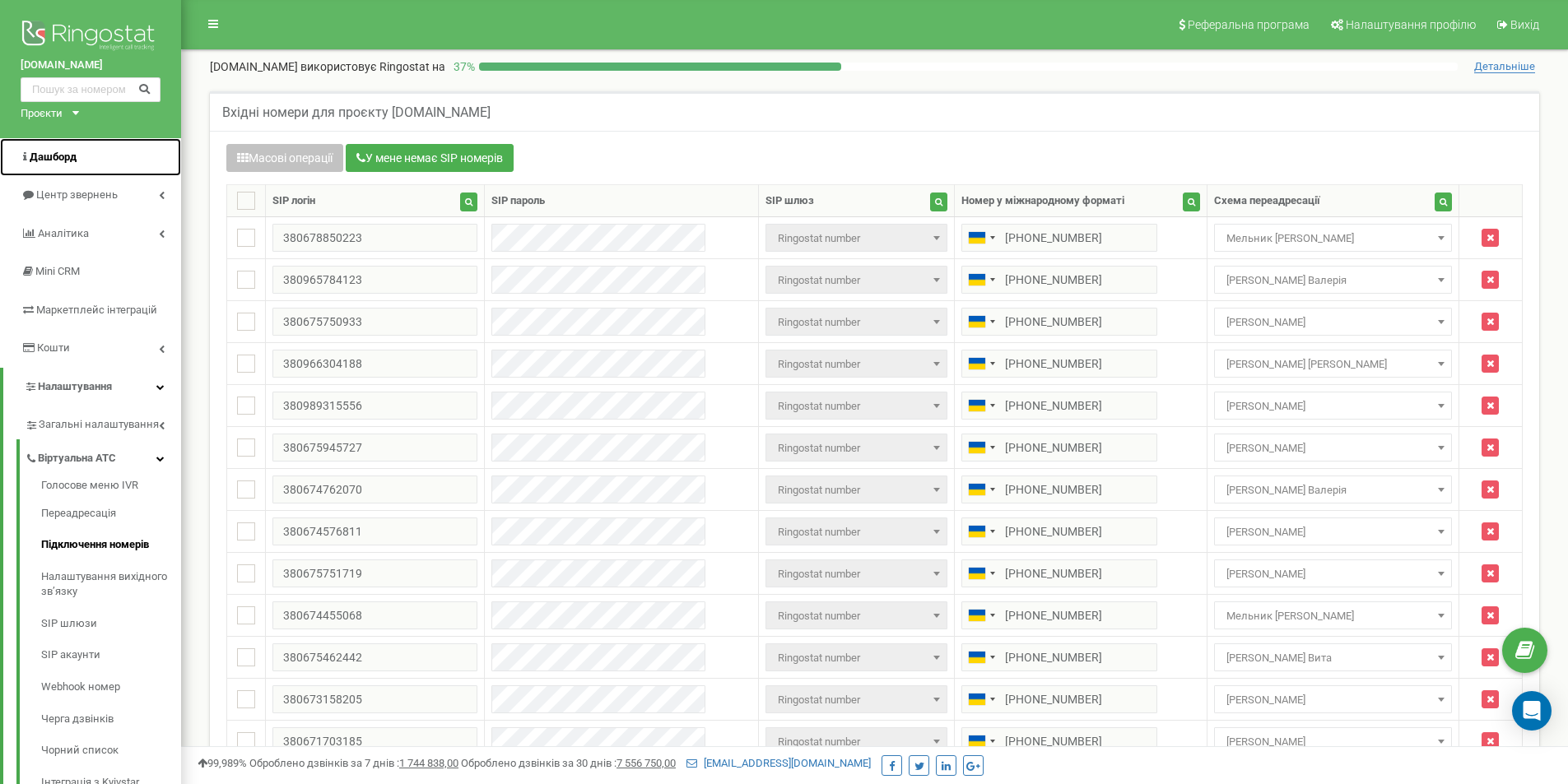
click at [93, 175] on link "Дашборд" at bounding box center [91, 157] width 181 height 38
click at [93, 188] on span "Центр звернень" at bounding box center [68, 195] width 95 height 16
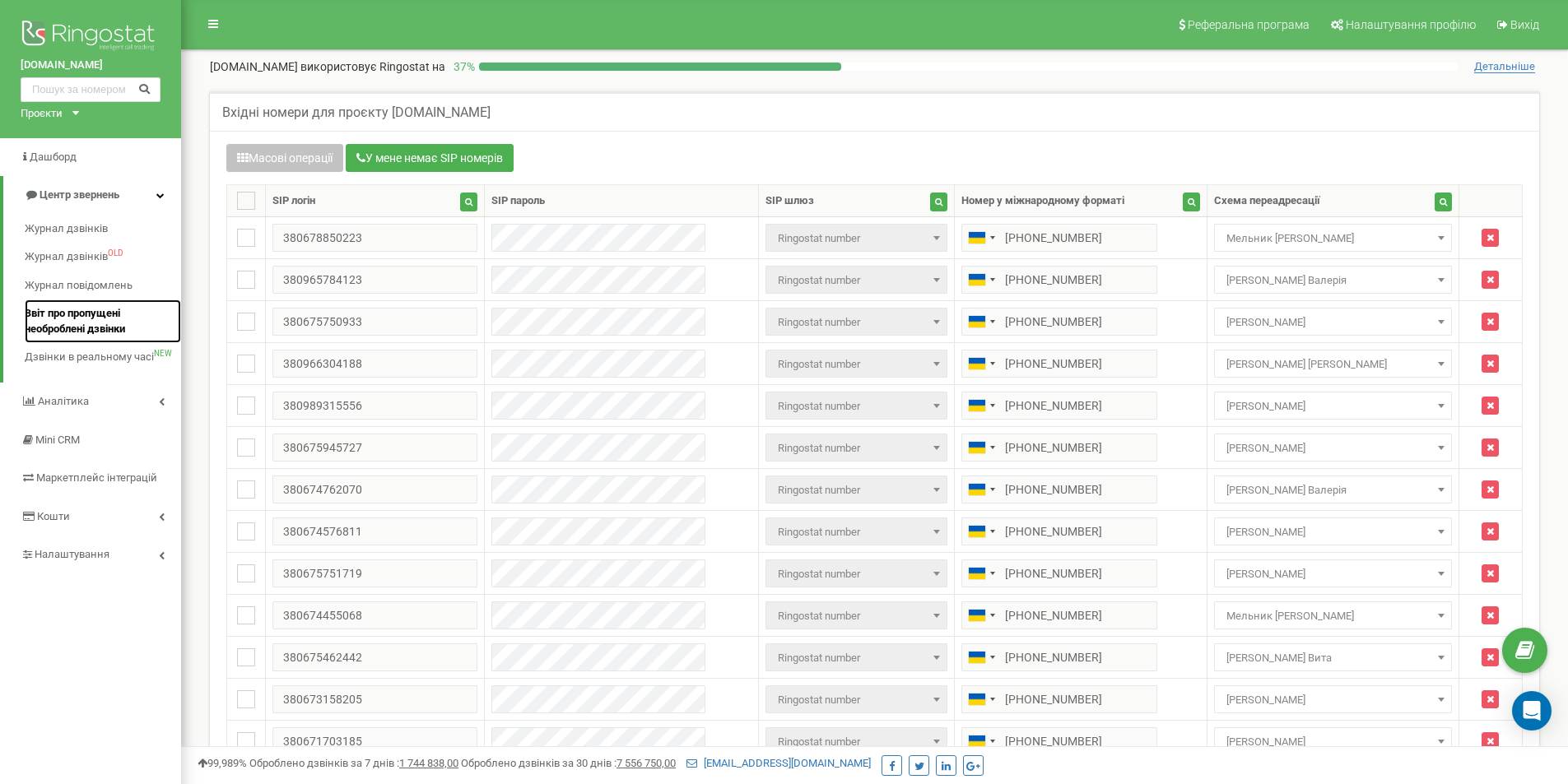
click at [106, 317] on span "Звіт про пропущені необроблені дзвінки" at bounding box center [98, 321] width 148 height 31
